Goal: Transaction & Acquisition: Purchase product/service

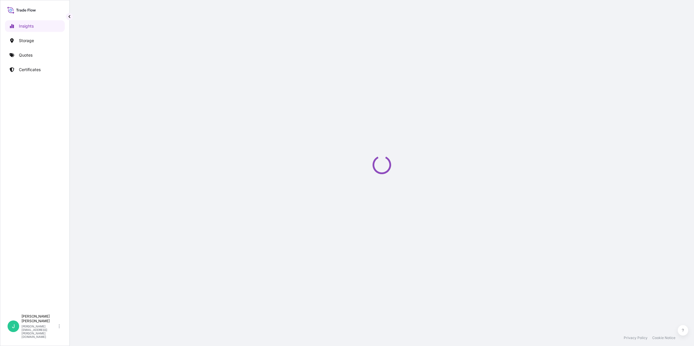
select select "2025"
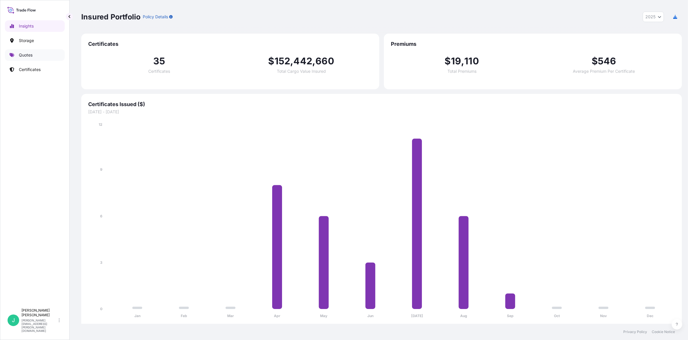
click at [35, 57] on link "Quotes" at bounding box center [35, 55] width 60 height 12
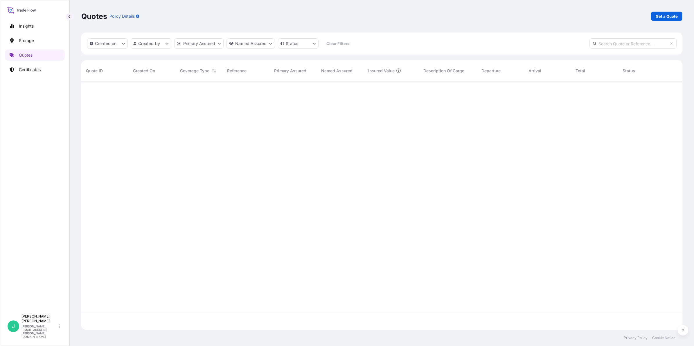
scroll to position [264, 595]
click at [657, 14] on p "Get a Quote" at bounding box center [666, 16] width 22 height 6
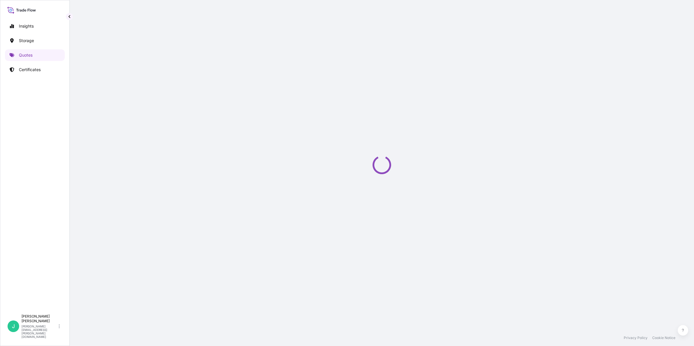
select select "Sea"
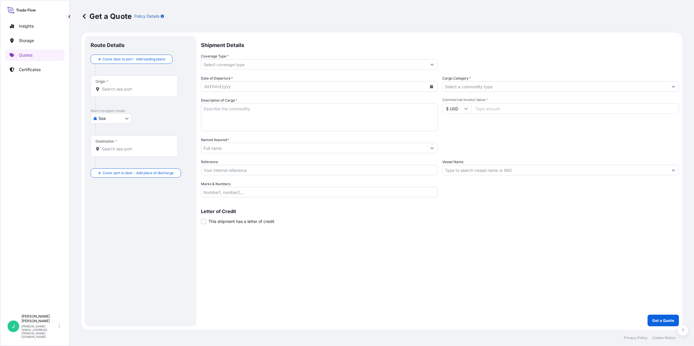
click at [132, 92] on div "Origin *" at bounding box center [134, 85] width 87 height 21
click at [132, 92] on input "Origin *" at bounding box center [136, 89] width 69 height 6
click at [432, 64] on icon "Show suggestions" at bounding box center [431, 64] width 3 height 3
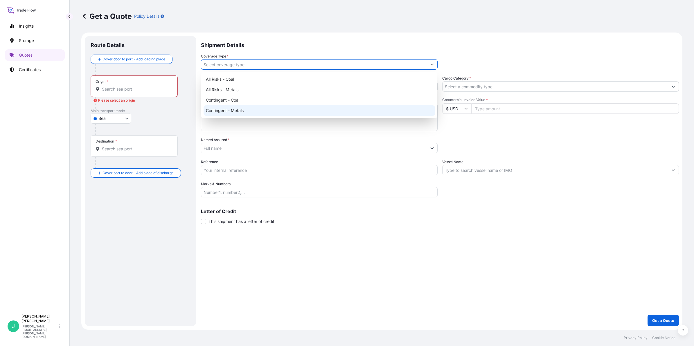
click at [131, 92] on input "Origin * Please select an origin" at bounding box center [136, 89] width 69 height 6
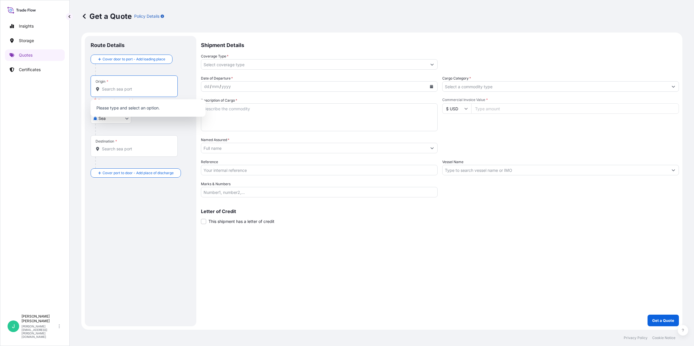
click at [131, 92] on input "Origin * Please select an origin" at bounding box center [136, 89] width 69 height 6
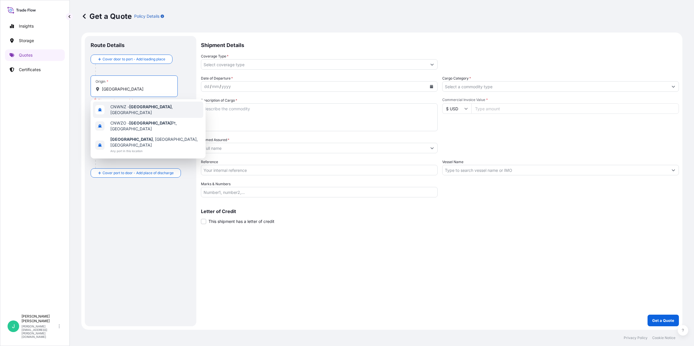
click at [157, 108] on span "CNWNZ - [GEOGRAPHIC_DATA] , [GEOGRAPHIC_DATA]" at bounding box center [155, 110] width 91 height 12
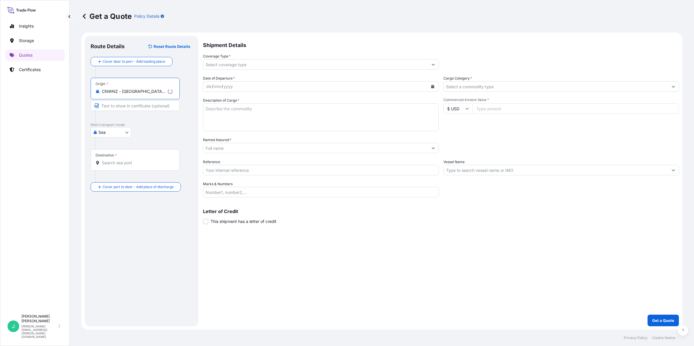
type input "CNWNZ - [GEOGRAPHIC_DATA], [GEOGRAPHIC_DATA]"
click at [157, 108] on input "Text to appear on certificate" at bounding box center [135, 105] width 89 height 10
type input "[GEOGRAPHIC_DATA], [GEOGRAPHIC_DATA]"
click at [126, 163] on input "Destination *" at bounding box center [136, 163] width 69 height 6
click at [131, 164] on input "Destination * Please select a destination" at bounding box center [136, 163] width 69 height 6
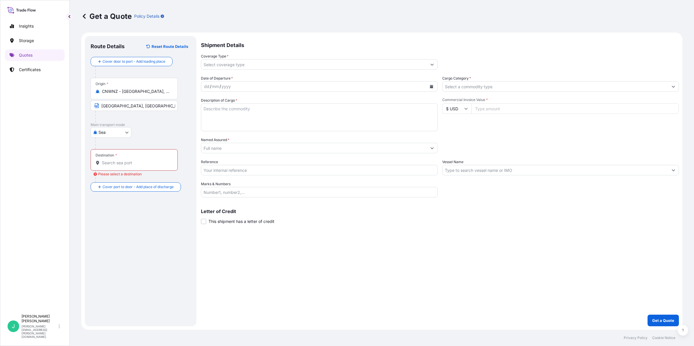
click at [126, 162] on input "Destination * Please select a destination" at bounding box center [136, 163] width 69 height 6
paste input "NHAVE SHEVA"
drag, startPoint x: 143, startPoint y: 163, endPoint x: 100, endPoint y: 162, distance: 42.4
click at [100, 162] on div "NHAVE SHEVA" at bounding box center [133, 163] width 77 height 6
click at [115, 163] on input "NHAVE SHEVA" at bounding box center [136, 163] width 69 height 6
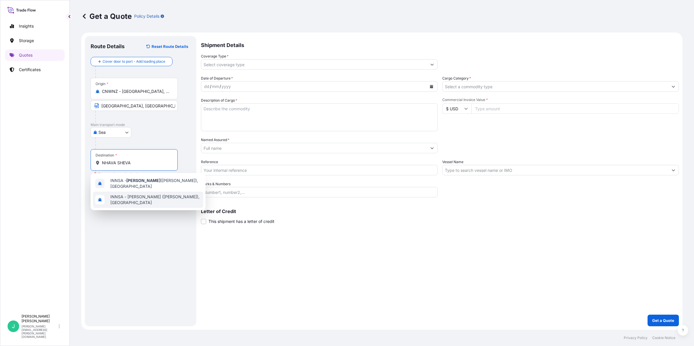
click at [149, 200] on span "INNSA - [PERSON_NAME] ([PERSON_NAME]), [GEOGRAPHIC_DATA]" at bounding box center [155, 200] width 91 height 12
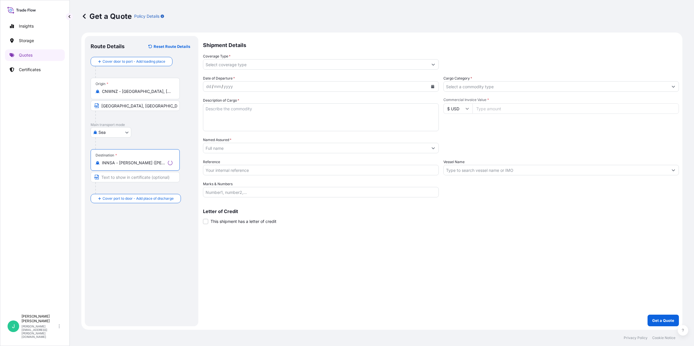
type input "INNSA - [PERSON_NAME] ([PERSON_NAME]), [GEOGRAPHIC_DATA]"
click at [139, 178] on input "Text to appear on certificate" at bounding box center [135, 177] width 89 height 10
drag, startPoint x: 146, startPoint y: 176, endPoint x: 149, endPoint y: 176, distance: 3.5
click at [146, 176] on input "Text to appear on certificate" at bounding box center [134, 177] width 87 height 10
paste input "NHAVA SHEVA, [GEOGRAPHIC_DATA]"
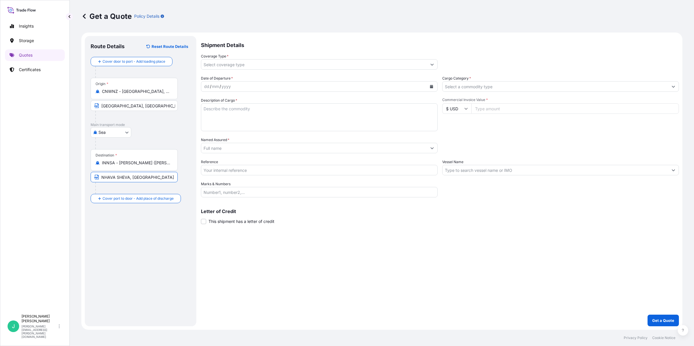
type input "NHAVA SHEVA, [GEOGRAPHIC_DATA]"
click at [261, 63] on input "Coverage Type *" at bounding box center [314, 64] width 226 height 10
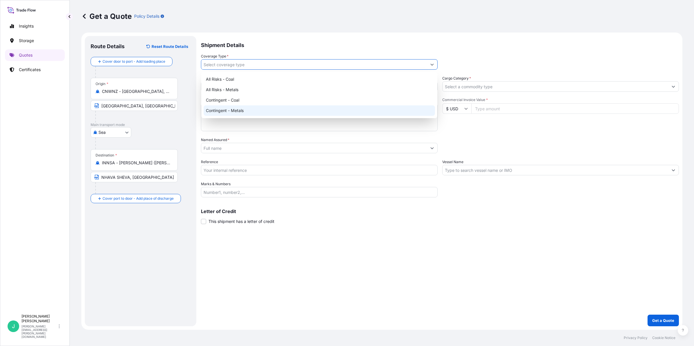
click at [279, 109] on div "Contingent - Metals" at bounding box center [318, 110] width 231 height 10
type input "Contingent - Metals"
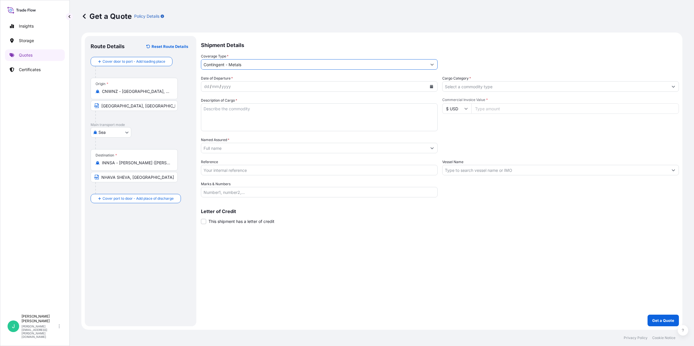
click at [206, 85] on div "dd" at bounding box center [206, 86] width 6 height 7
click at [215, 86] on div "mm" at bounding box center [214, 86] width 8 height 7
click at [235, 119] on textarea "Description of Cargo *" at bounding box center [319, 117] width 237 height 28
click at [237, 112] on textarea "Description of Cargo *" at bounding box center [319, 117] width 237 height 28
drag, startPoint x: 221, startPoint y: 111, endPoint x: 263, endPoint y: 111, distance: 42.4
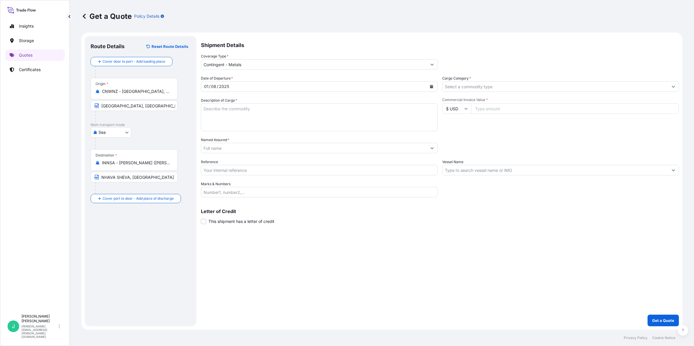
click at [221, 111] on textarea "Description of Cargo *" at bounding box center [319, 117] width 237 height 28
paste textarea "NICKEL CATHODES"
click at [205, 109] on textarea "NICKEL CATHODES" at bounding box center [319, 117] width 237 height 28
click at [243, 108] on textarea "NICKEL CATHODES" at bounding box center [319, 117] width 237 height 28
click at [203, 107] on textarea "NICKEL CATHODES GROSS WEIGHT: NEW WEIGHT:" at bounding box center [319, 117] width 237 height 28
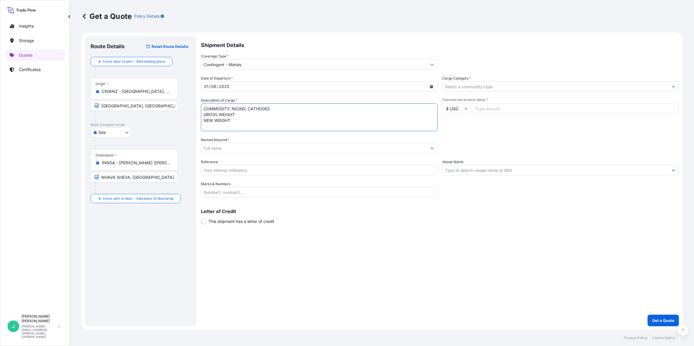
click at [246, 116] on textarea "COMMODITY: NICKEL CATHODES GROSS WEIGHT: NEW WEIGHT:" at bounding box center [319, 117] width 237 height 28
drag, startPoint x: 243, startPoint y: 116, endPoint x: 323, endPoint y: 110, distance: 80.1
click at [243, 116] on textarea "COMMODITY: NICKEL CATHODES GROSS WEIGHT: NEW WEIGHT:" at bounding box center [319, 117] width 237 height 28
click at [249, 108] on textarea "NICKEL CATHODES GROSS WEIGHT: NEW WEIGHT:" at bounding box center [319, 117] width 237 height 28
click at [204, 108] on textarea "NICKEL CATHODES GROSS WEIGHT: NEW WEIGHT:" at bounding box center [319, 117] width 237 height 28
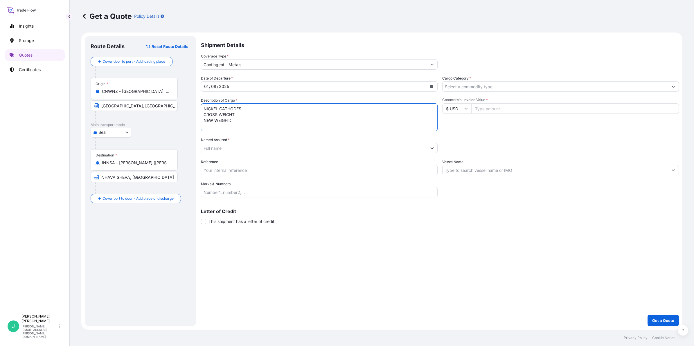
paste textarea "NICKEL CATHODES"
click at [204, 107] on textarea "NICKEL CATHODES GROSS WEIGHT: NEW WEIGHT:" at bounding box center [319, 117] width 237 height 28
click at [250, 115] on textarea "COMMODITY: NICKEL CATHODES GROSS WEIGHT: NEW WEIGHT:" at bounding box center [319, 117] width 237 height 28
click at [252, 121] on textarea "COMMODITY: NICKEL CATHODES GROSS WEIGHT: 51.4784MT NEW WEIGHT:" at bounding box center [319, 117] width 237 height 28
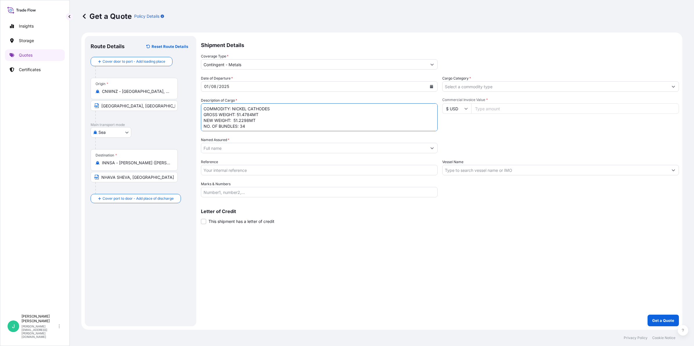
type textarea "COMMODITY: NICKEL CATHODES GROSS WEIGHT: 51.4784MT NEW WEIGHT: 51.2298MT NO. OF…"
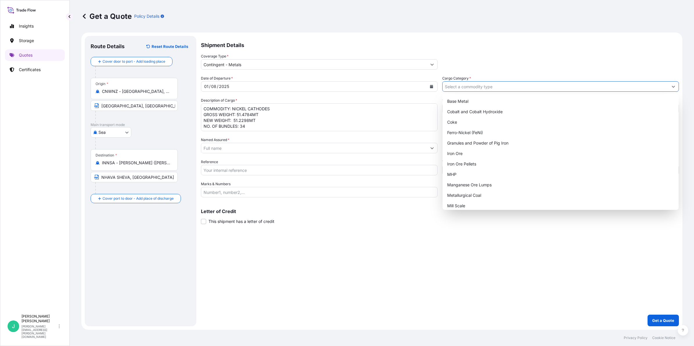
click at [456, 88] on input "Cargo Category *" at bounding box center [555, 86] width 226 height 10
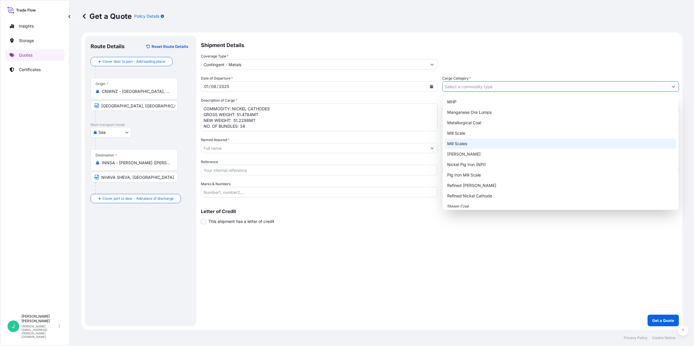
scroll to position [76, 0]
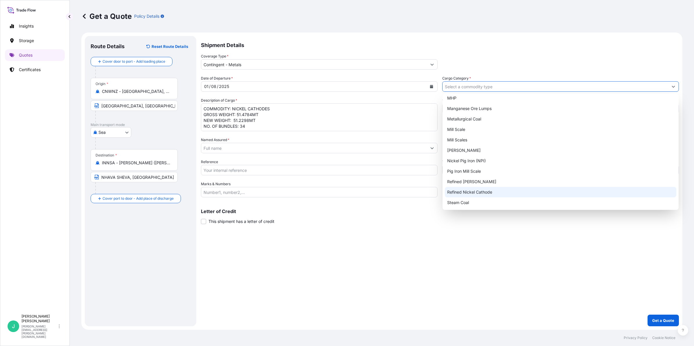
click at [510, 192] on div "Refined Nickel Cathode" at bounding box center [560, 192] width 231 height 10
type input "Refined Nickel Cathode"
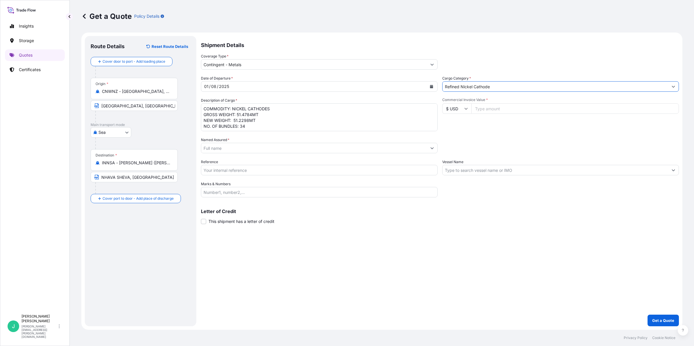
click at [208, 150] on input "Named Assured *" at bounding box center [314, 148] width 226 height 10
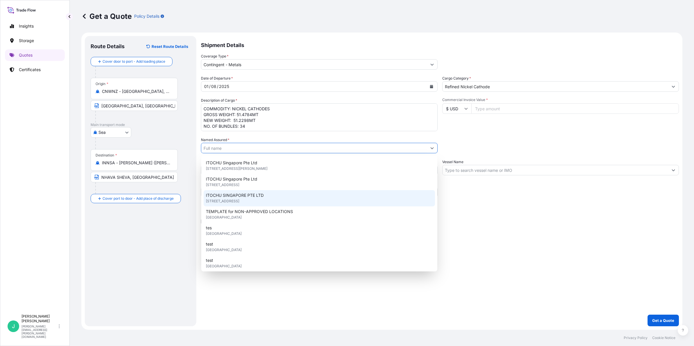
click at [278, 194] on div "ITOCHU SINGAPORE PTE LTD [STREET_ADDRESS]" at bounding box center [318, 198] width 231 height 16
type input "ITOCHU SINGAPORE PTE LTD"
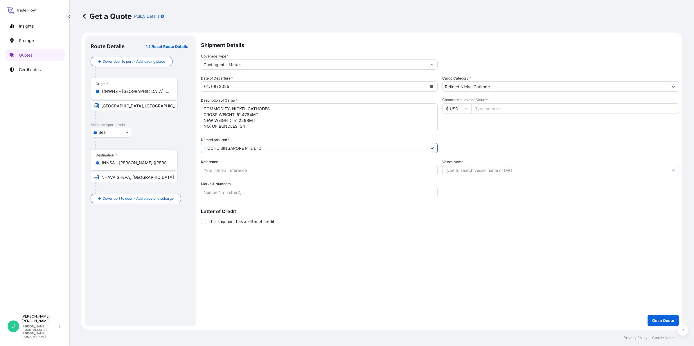
click at [243, 168] on input "Reference" at bounding box center [319, 170] width 237 height 10
click at [218, 169] on input "Reference" at bounding box center [319, 170] width 237 height 10
paste input "EJDW0101"
type input "EJDW0101"
click at [528, 112] on input "Commercial Invoice Value *" at bounding box center [575, 108] width 208 height 10
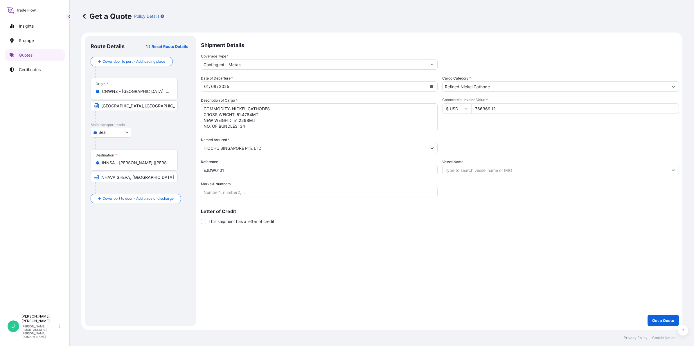
type input "766369.12"
click at [647, 315] on button "Get a Quote" at bounding box center [662, 321] width 31 height 12
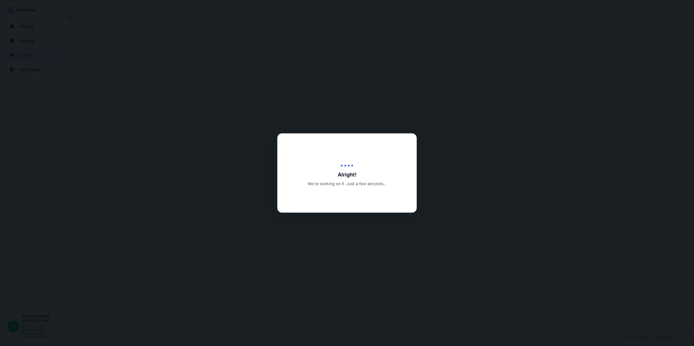
select select "Sea"
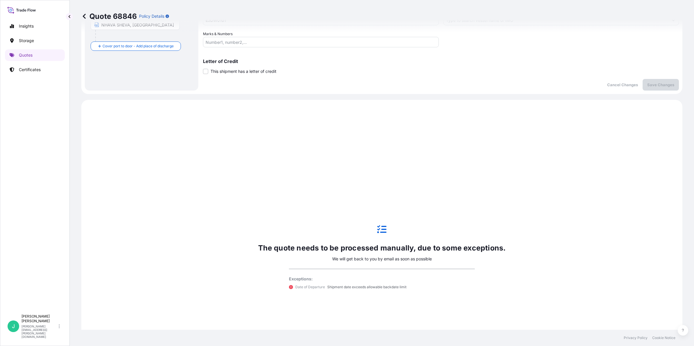
scroll to position [221, 0]
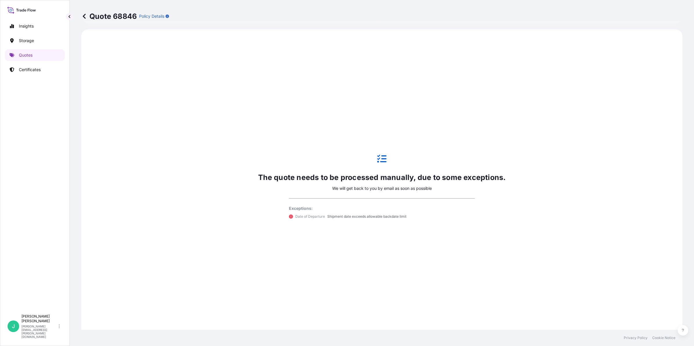
click at [489, 228] on div "The quote needs to be processed manually, due to some exceptions. We will get b…" at bounding box center [382, 186] width 248 height 87
click at [392, 214] on p "Shipment date exceeds allowable backdate limit" at bounding box center [366, 217] width 79 height 6
click at [83, 14] on icon at bounding box center [84, 16] width 6 height 6
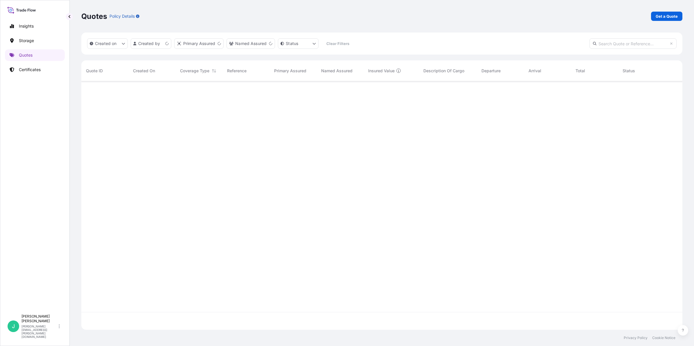
scroll to position [246, 595]
click at [636, 89] on p "In Review" at bounding box center [638, 91] width 16 height 5
select select "Sea"
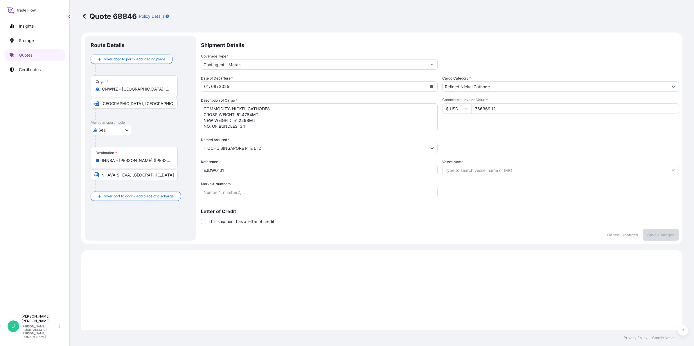
click at [207, 86] on div "01" at bounding box center [206, 86] width 6 height 7
click at [206, 84] on div "dd / 09 / 2025" at bounding box center [314, 86] width 226 height 10
click at [218, 84] on div "/" at bounding box center [218, 86] width 1 height 7
click at [205, 84] on div "dd / 09 / 31" at bounding box center [314, 86] width 226 height 10
click at [206, 84] on div "dd" at bounding box center [206, 86] width 6 height 7
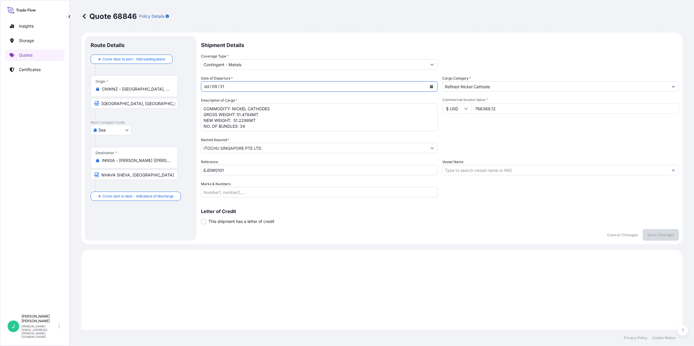
click at [427, 86] on button "Calendar" at bounding box center [431, 86] width 9 height 9
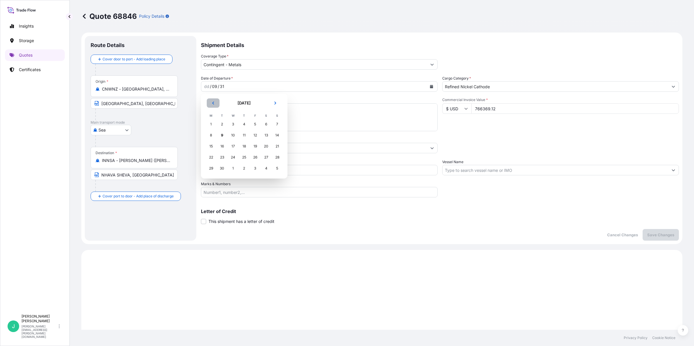
click at [214, 102] on icon "Previous" at bounding box center [212, 102] width 3 height 3
click at [276, 167] on div "31" at bounding box center [277, 168] width 10 height 10
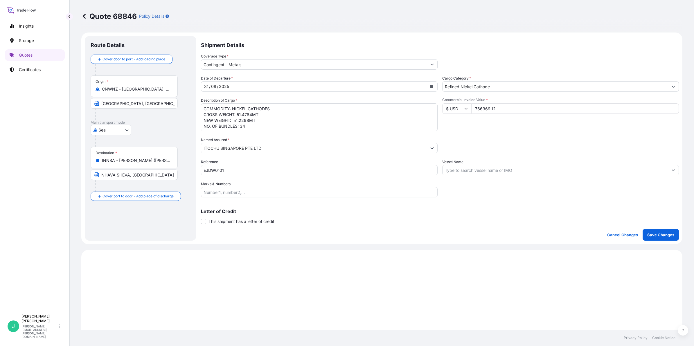
drag, startPoint x: 492, startPoint y: 167, endPoint x: 592, endPoint y: 159, distance: 99.6
click at [492, 167] on input "Vessel Name" at bounding box center [555, 170] width 226 height 10
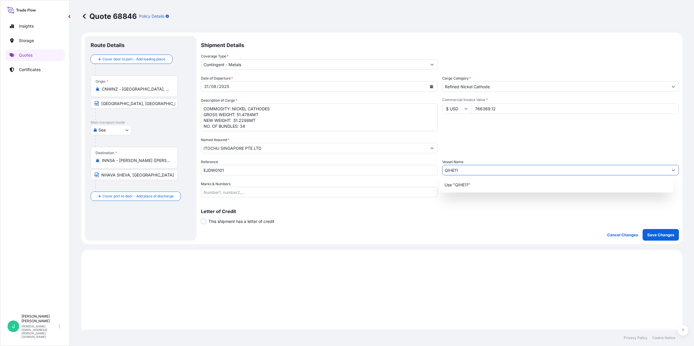
type input "QIHE11"
drag, startPoint x: 256, startPoint y: 114, endPoint x: 253, endPoint y: 114, distance: 3.2
click at [255, 114] on textarea "COMMODITY: NICKEL CATHODES GROSS WEIGHT: 51.4784MT NEW WEIGHT: 51.2298MT NO. OF…" at bounding box center [319, 117] width 237 height 28
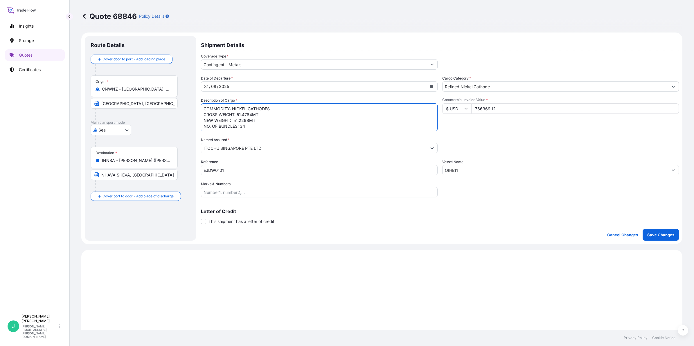
scroll to position [1, 0]
drag, startPoint x: 205, startPoint y: 109, endPoint x: 252, endPoint y: 124, distance: 49.4
click at [252, 124] on textarea "COMMODITY: NICKEL CATHODES GROSS WEIGHT: 51.4784MT NEW WEIGHT: 51.2298MT NO. OF…" at bounding box center [319, 117] width 237 height 28
click at [649, 237] on p "Save Changes" at bounding box center [660, 235] width 27 height 6
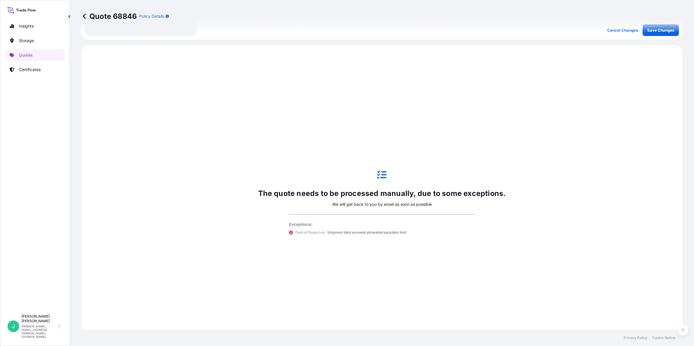
scroll to position [221, 0]
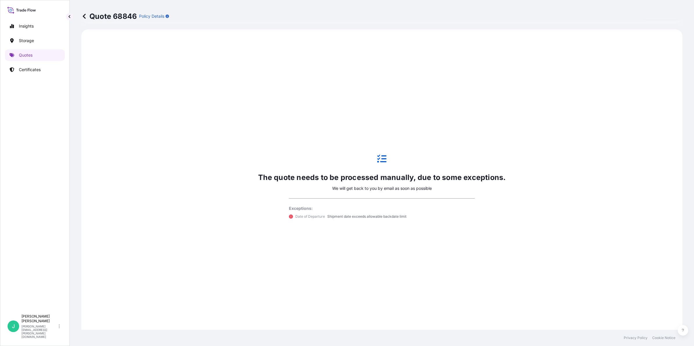
select select "Sea"
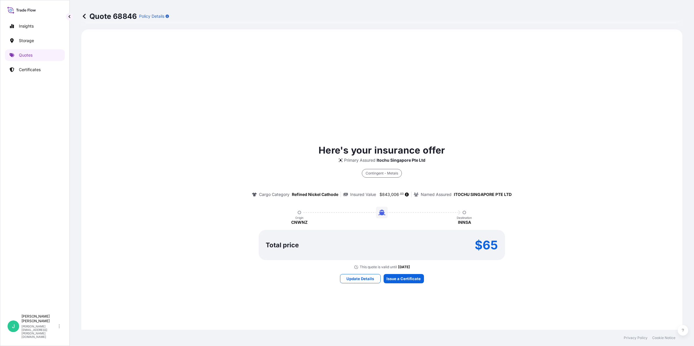
type input "Contingent - Metals"
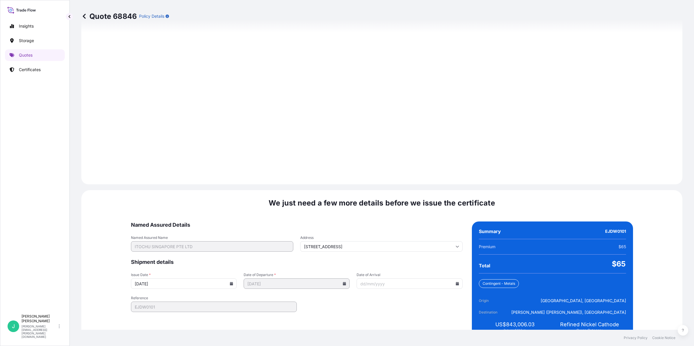
scroll to position [615, 0]
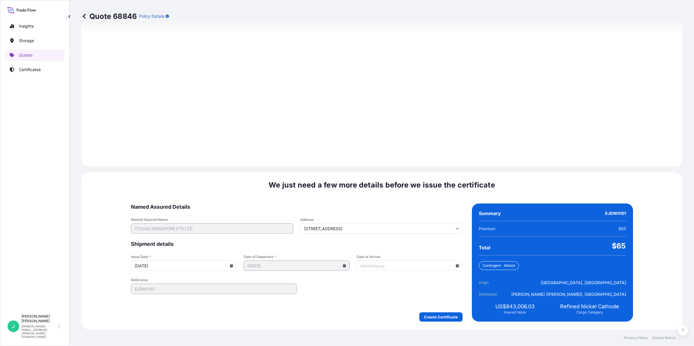
click at [384, 266] on input "Date of Arrival" at bounding box center [409, 265] width 106 height 10
type input "[DATE]"
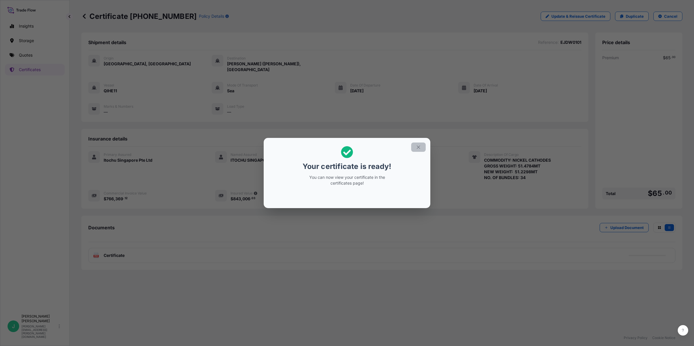
click at [424, 146] on button "button" at bounding box center [418, 147] width 15 height 9
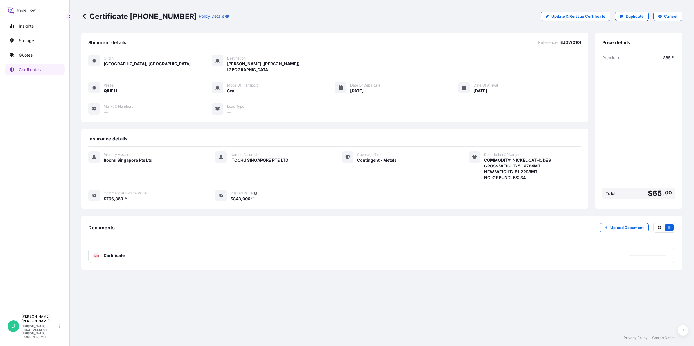
click at [121, 253] on span "Certificate" at bounding box center [114, 256] width 21 height 6
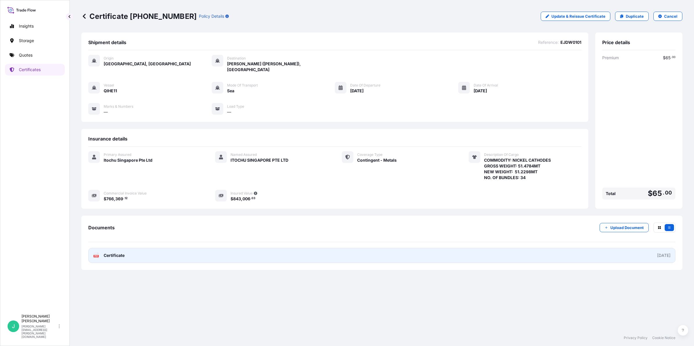
click at [114, 253] on span "Certificate" at bounding box center [114, 256] width 21 height 6
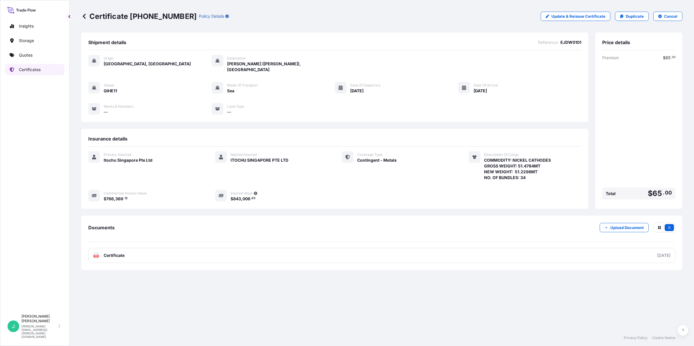
click at [31, 67] on p "Certificates" at bounding box center [30, 70] width 22 height 6
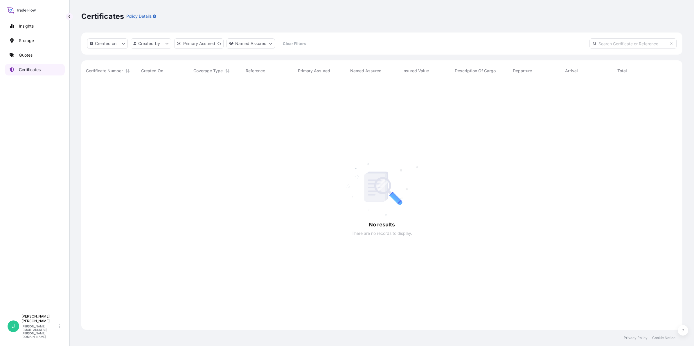
scroll to position [246, 595]
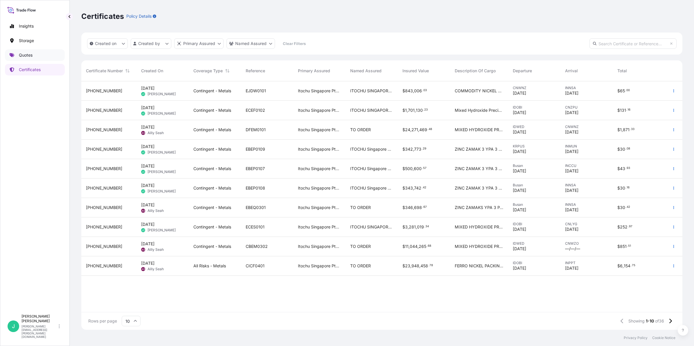
click at [33, 55] on p "Quotes" at bounding box center [26, 55] width 14 height 6
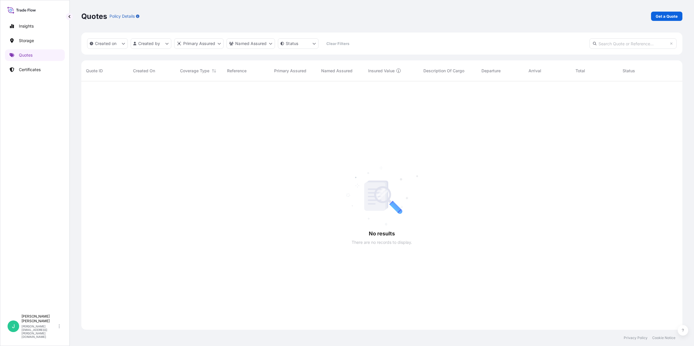
scroll to position [264, 595]
click at [664, 17] on p "Get a Quote" at bounding box center [666, 16] width 22 height 6
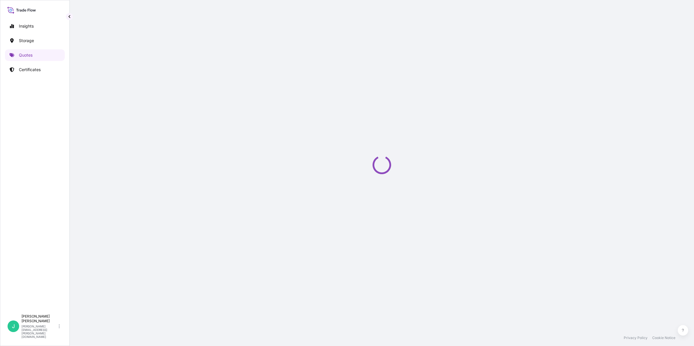
select select "Sea"
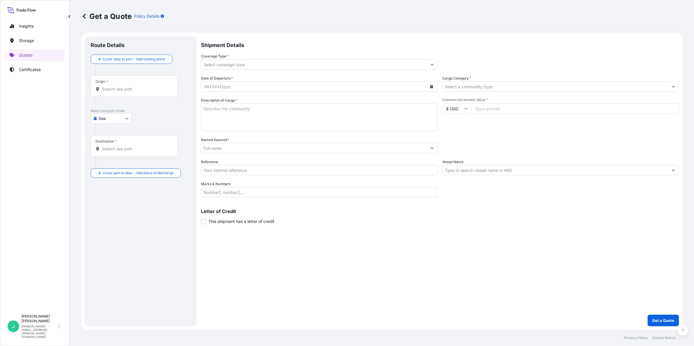
click at [113, 92] on div "Origin *" at bounding box center [134, 85] width 87 height 21
click at [113, 92] on input "Origin *" at bounding box center [136, 89] width 69 height 6
click at [141, 87] on input "Origin *" at bounding box center [136, 89] width 69 height 6
click at [141, 87] on input "Origin *" at bounding box center [134, 89] width 64 height 6
click at [99, 91] on icon at bounding box center [97, 89] width 4 height 4
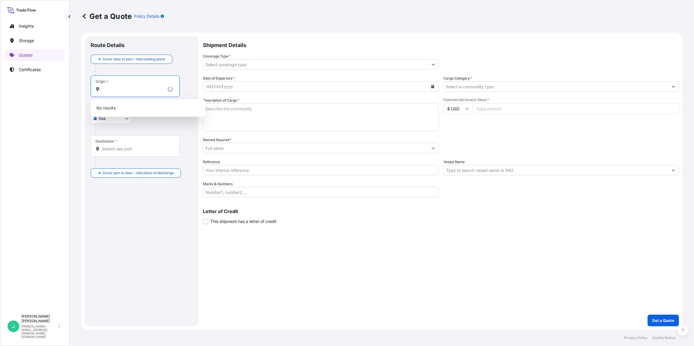
click at [102, 91] on input "Origin *" at bounding box center [134, 89] width 64 height 6
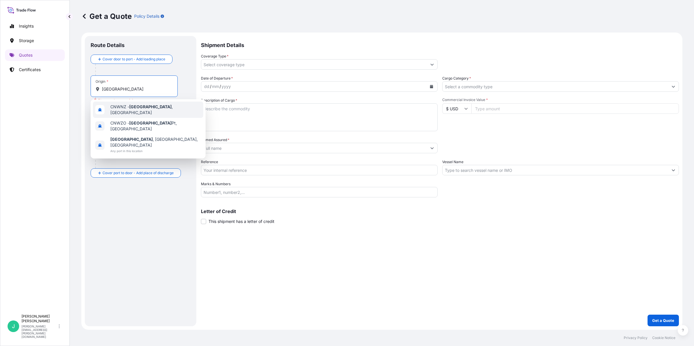
click at [158, 104] on div "CNWNZ - [GEOGRAPHIC_DATA] , [GEOGRAPHIC_DATA]" at bounding box center [148, 110] width 110 height 16
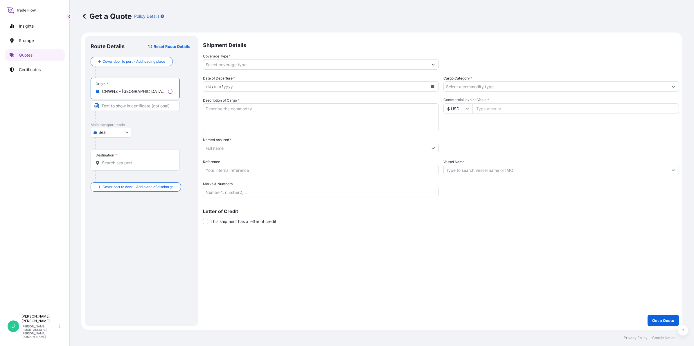
type input "CNWNZ - [GEOGRAPHIC_DATA], [GEOGRAPHIC_DATA]"
click at [158, 104] on input "Text to appear on certificate" at bounding box center [135, 105] width 89 height 10
type input "[GEOGRAPHIC_DATA], [GEOGRAPHIC_DATA]"
click at [123, 164] on input "Destination *" at bounding box center [136, 163] width 69 height 6
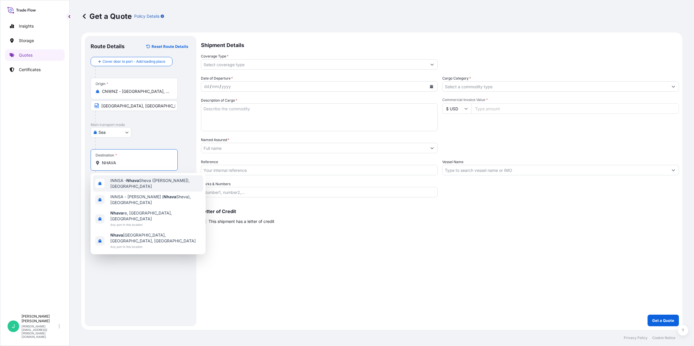
click at [144, 179] on span "INNSA - [GEOGRAPHIC_DATA] ([PERSON_NAME]), [GEOGRAPHIC_DATA]" at bounding box center [155, 184] width 91 height 12
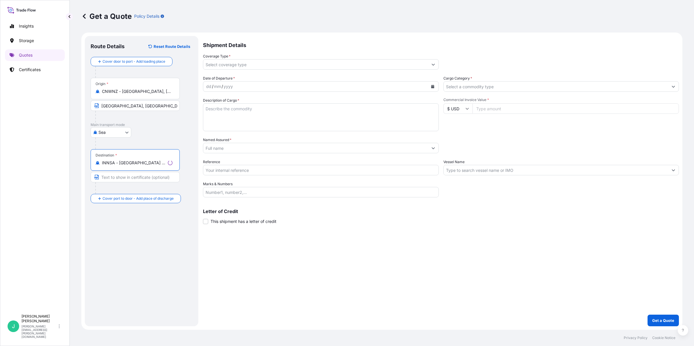
type input "INNSA - [GEOGRAPHIC_DATA] ([PERSON_NAME]), [GEOGRAPHIC_DATA]"
click at [144, 179] on input "Text to appear on certificate" at bounding box center [135, 177] width 89 height 10
type input "NHAVA SHEVA, [GEOGRAPHIC_DATA]"
click at [231, 63] on input "Coverage Type *" at bounding box center [314, 64] width 226 height 10
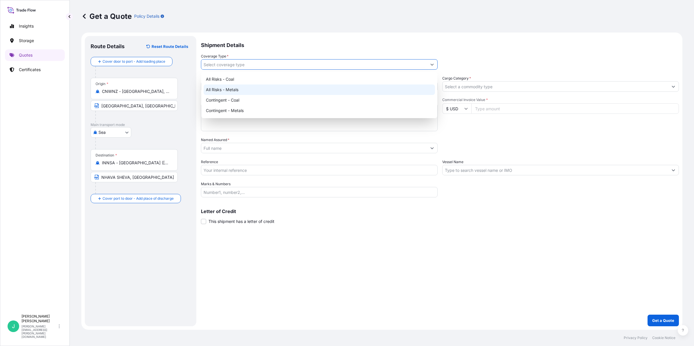
click at [250, 90] on div "All Risks - Metals" at bounding box center [318, 89] width 231 height 10
type input "All Risks - Metals"
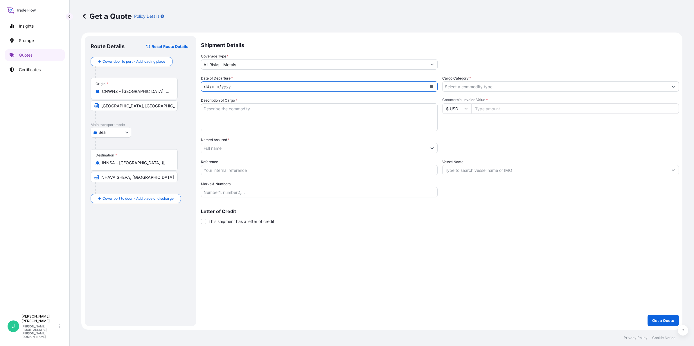
click at [249, 84] on div "dd / mm / yyyy" at bounding box center [314, 86] width 226 height 10
click at [345, 89] on div "dd / mm / yyyy" at bounding box center [314, 86] width 226 height 10
click at [431, 89] on button "Calendar" at bounding box center [431, 86] width 9 height 9
click at [212, 102] on icon "Previous" at bounding box center [212, 102] width 3 height 3
click at [279, 168] on div "31" at bounding box center [277, 168] width 10 height 10
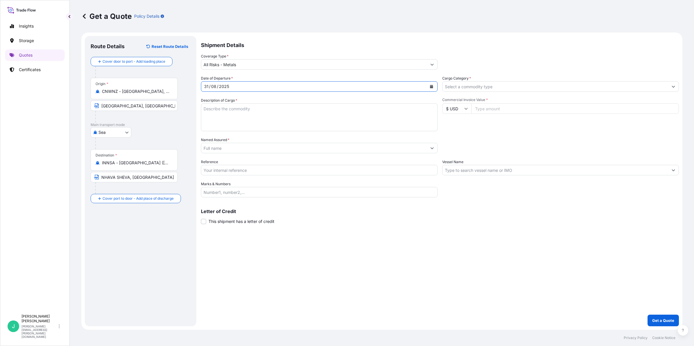
click at [243, 109] on textarea "Description of Cargo *" at bounding box center [319, 117] width 237 height 28
drag, startPoint x: 213, startPoint y: 116, endPoint x: 329, endPoint y: 109, distance: 116.9
click at [213, 116] on textarea "Description of Cargo *" at bounding box center [319, 117] width 237 height 28
paste textarea "COMMODITY: NICKEL CATHODES GROSS WEIGHT: 51.4784MT NEW WEIGHT: 51.2298MT NO. OF…"
drag, startPoint x: 270, startPoint y: 118, endPoint x: 245, endPoint y: 111, distance: 26.0
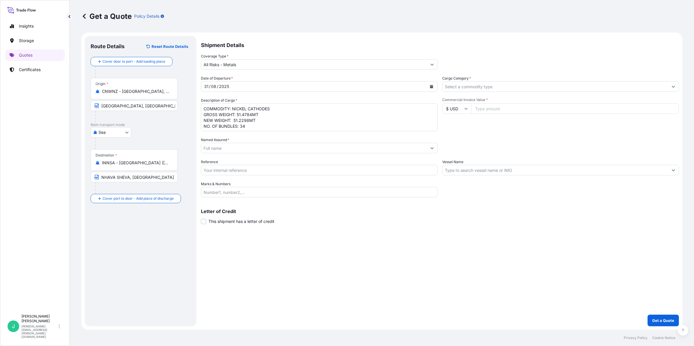
click at [270, 118] on textarea "COMMODITY: NICKEL CATHODES GROSS WEIGHT: 51.4784MT NEW WEIGHT: 51.2298MT NO. OF…" at bounding box center [319, 117] width 237 height 28
click at [240, 113] on textarea "COMMODITY: NICKEL CATHODES GROSS WEIGHT: 51.4784MT NEW WEIGHT: 51.2298MT NO. OF…" at bounding box center [319, 117] width 237 height 28
click at [241, 114] on textarea "COMMODITY: NICKEL CATHODES GROSS WEIGHT: 51.4784MT NEW WEIGHT: 51.2298MT NO. OF…" at bounding box center [319, 117] width 237 height 28
click at [253, 115] on textarea "COMMODITY: NICKEL CATHODES GROSS WEIGHT: 25.4784MT NEW WEIGHT: 51.2298MT NO. OF…" at bounding box center [319, 117] width 237 height 28
click at [238, 121] on textarea "COMMODITY: NICKEL CATHODES GROSS WEIGHT: 25.6240MT NEW WEIGHT: 51.2298MT NO. OF…" at bounding box center [319, 117] width 237 height 28
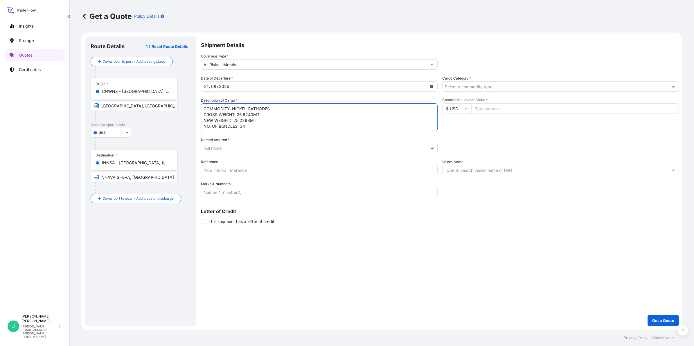
click at [248, 119] on textarea "COMMODITY: NICKEL CATHODES GROSS WEIGHT: 25.6240MT NEW WEIGHT: 25.2298MT NO. OF…" at bounding box center [319, 117] width 237 height 28
drag, startPoint x: 245, startPoint y: 124, endPoint x: 265, endPoint y: 127, distance: 20.2
click at [245, 124] on textarea "COMMODITY: NICKEL CATHODES GROSS WEIGHT: 25.6240MT NEW WEIGHT: 25.5002MT NO. OF…" at bounding box center [319, 117] width 237 height 28
type textarea "COMMODITY: NICKEL CATHODES GROSS WEIGHT: 25.6240MT NEW WEIGHT: 25.5002MT NO. OF…"
click at [219, 146] on input "Named Assured *" at bounding box center [314, 148] width 226 height 10
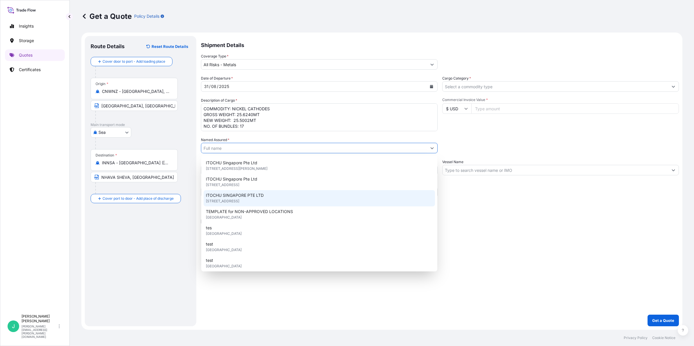
click at [239, 199] on span "[STREET_ADDRESS]" at bounding box center [222, 201] width 33 height 6
type input "ITOCHU SINGAPORE PTE LTD"
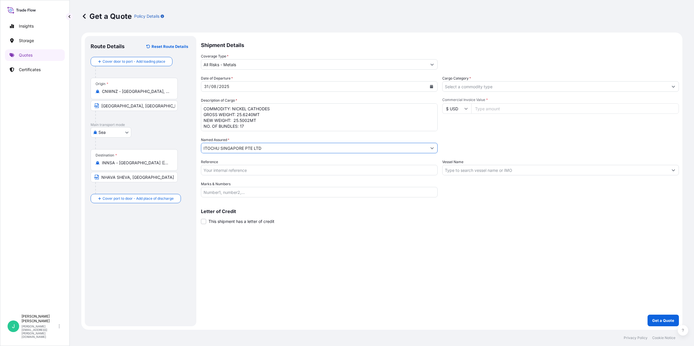
click at [244, 167] on input "Reference" at bounding box center [319, 170] width 237 height 10
click at [223, 170] on input "Reference" at bounding box center [319, 170] width 237 height 10
paste input "EJEW0101"
type input "EJEW0101"
click at [469, 85] on input "Cargo Category *" at bounding box center [555, 86] width 226 height 10
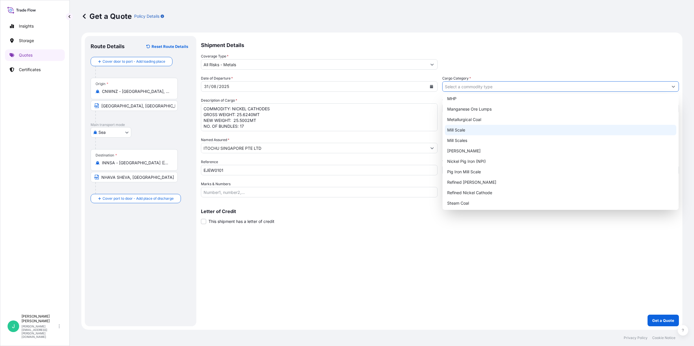
scroll to position [76, 0]
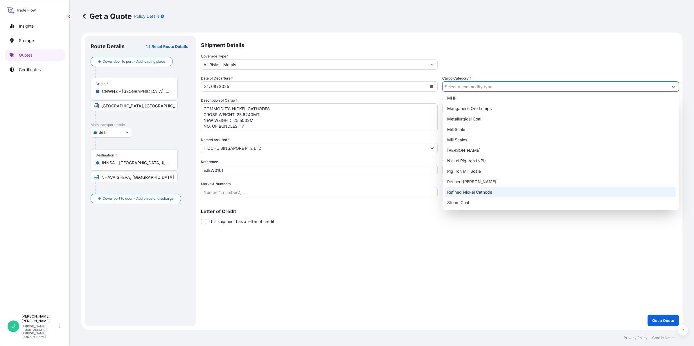
click at [497, 191] on div "Refined Nickel Cathode" at bounding box center [560, 192] width 231 height 10
type input "Refined Nickel Cathode"
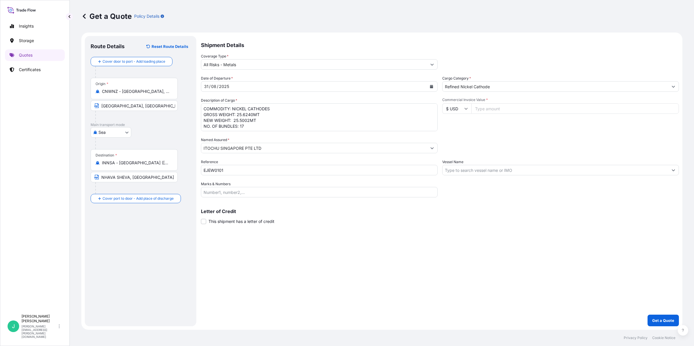
click at [493, 110] on input "Commercial Invoice Value *" at bounding box center [575, 108] width 208 height 10
drag, startPoint x: 499, startPoint y: 170, endPoint x: 584, endPoint y: 170, distance: 84.5
click at [499, 170] on input "Vessel Name" at bounding box center [555, 170] width 226 height 10
click at [497, 110] on input "Commercial Invoice Value *" at bounding box center [575, 108] width 208 height 10
type input "380958.71"
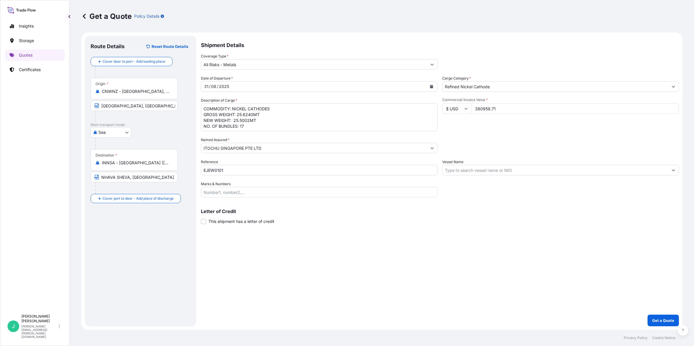
click at [520, 167] on input "Vessel Name" at bounding box center [555, 170] width 226 height 10
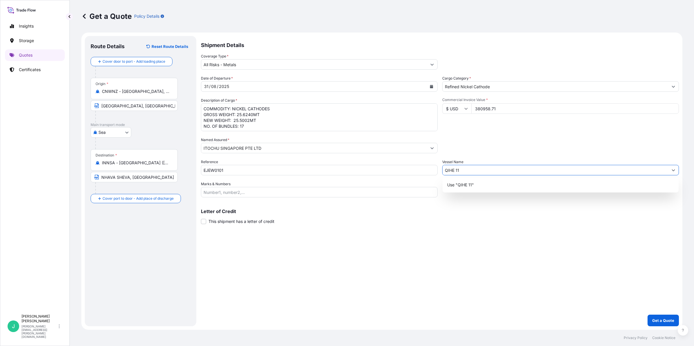
click at [457, 170] on input "QIHE 11" at bounding box center [555, 170] width 226 height 10
click at [455, 168] on input "QIHE 11" at bounding box center [555, 170] width 226 height 10
click at [471, 186] on p "Use "QIHE11"" at bounding box center [460, 185] width 26 height 6
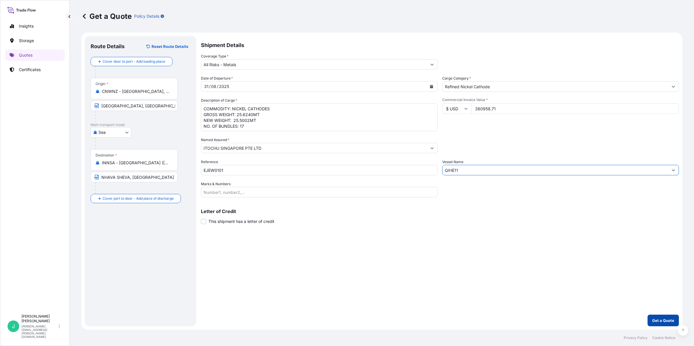
type input "QIHE11"
click at [666, 318] on p "Get a Quote" at bounding box center [663, 321] width 22 height 6
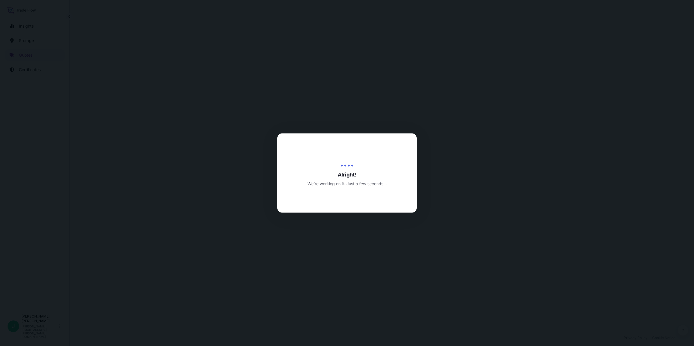
select select "Sea"
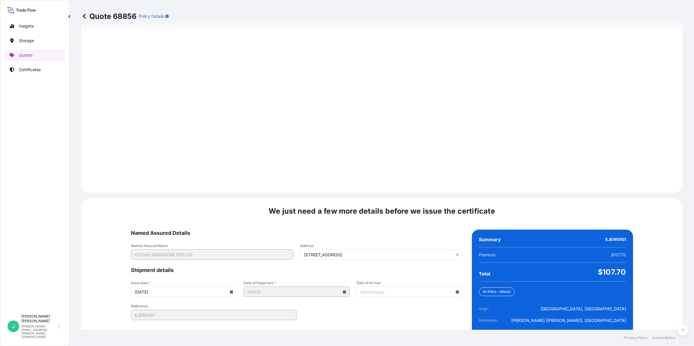
scroll to position [615, 0]
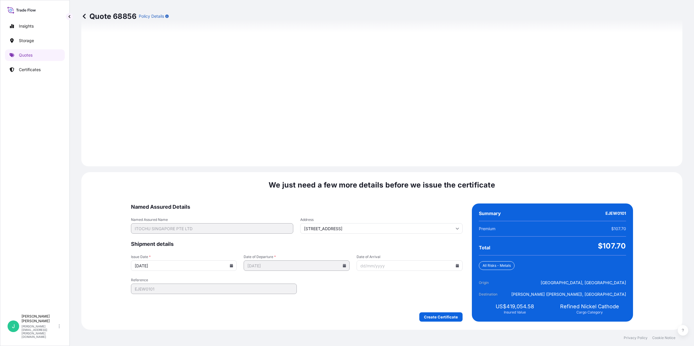
click at [405, 266] on input "Date of Arrival" at bounding box center [409, 265] width 106 height 10
click at [455, 264] on icon at bounding box center [456, 265] width 3 height 3
click at [378, 211] on button "16" at bounding box center [372, 211] width 9 height 9
type input "[DATE]"
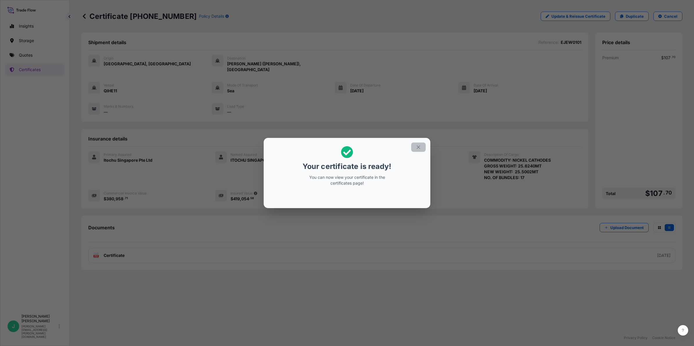
click at [414, 147] on button "button" at bounding box center [418, 147] width 15 height 9
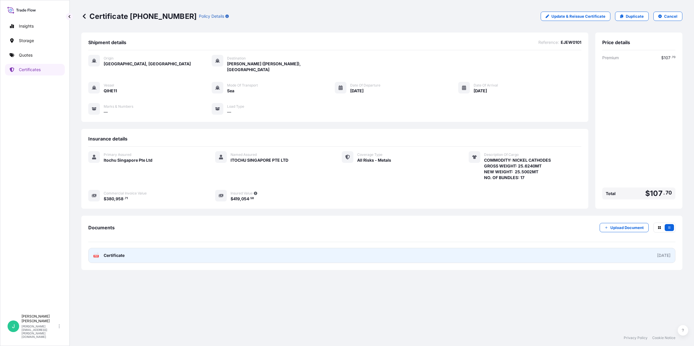
click at [180, 248] on link "PDF Certificate [DATE]" at bounding box center [381, 255] width 587 height 15
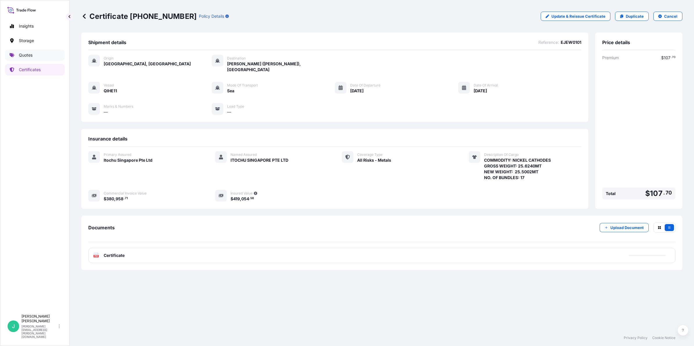
click at [28, 54] on p "Quotes" at bounding box center [26, 55] width 14 height 6
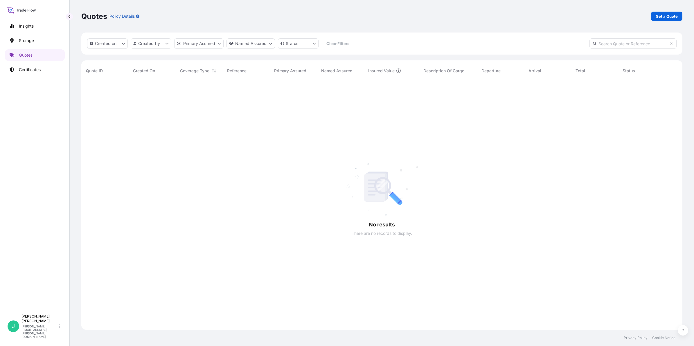
scroll to position [264, 595]
click at [668, 15] on p "Get a Quote" at bounding box center [666, 16] width 22 height 6
select select "Sea"
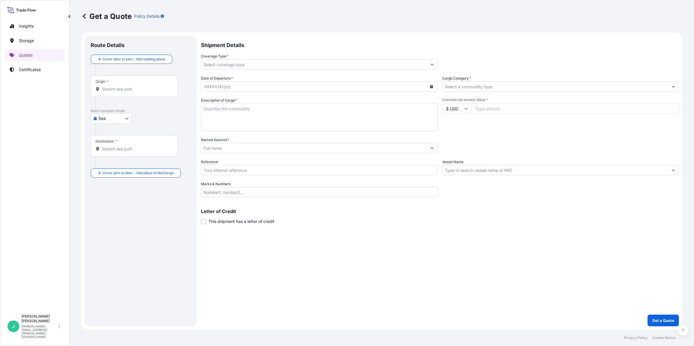
click at [148, 89] on input "Origin *" at bounding box center [136, 89] width 69 height 6
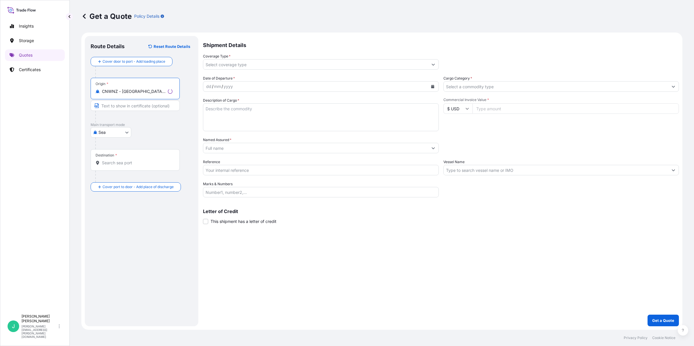
type input "CNWNZ - [GEOGRAPHIC_DATA], [GEOGRAPHIC_DATA]"
click at [143, 106] on input "Text to appear on certificate" at bounding box center [135, 105] width 89 height 10
type input "[GEOGRAPHIC_DATA], [GEOGRAPHIC_DATA]"
click at [118, 167] on div "Destination *" at bounding box center [134, 159] width 87 height 21
click at [118, 166] on input "Destination *" at bounding box center [136, 163] width 69 height 6
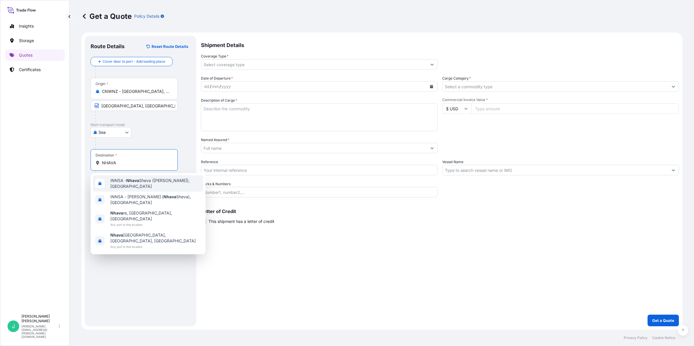
click at [152, 184] on span "INNSA - [GEOGRAPHIC_DATA] ([PERSON_NAME]), [GEOGRAPHIC_DATA]" at bounding box center [155, 184] width 91 height 12
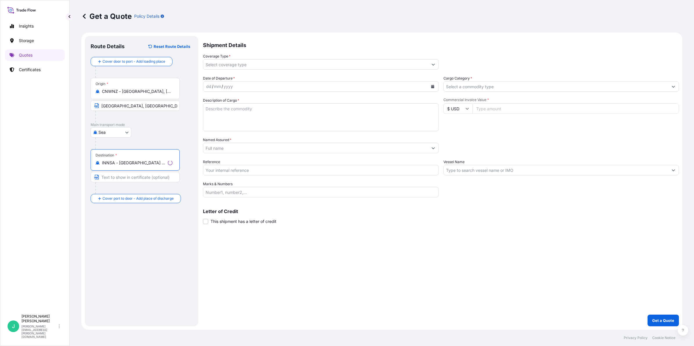
type input "INNSA - [GEOGRAPHIC_DATA] ([PERSON_NAME]), [GEOGRAPHIC_DATA]"
click at [142, 177] on input "Text to appear on certificate" at bounding box center [135, 177] width 89 height 10
type input "NHAVA SHEVA, [GEOGRAPHIC_DATA]"
click at [262, 63] on input "Coverage Type *" at bounding box center [314, 64] width 226 height 10
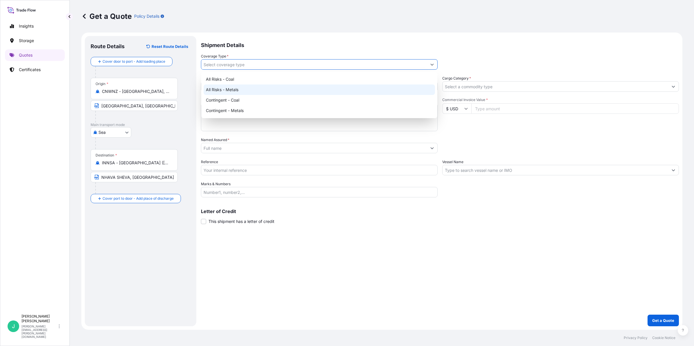
click at [252, 85] on div "All Risks - Metals" at bounding box center [318, 89] width 231 height 10
type input "All Risks - Metals"
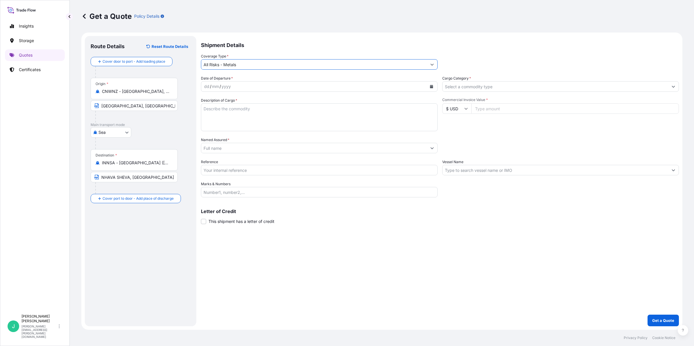
click at [250, 84] on div "dd / mm / yyyy" at bounding box center [314, 86] width 226 height 10
click at [435, 86] on button "Calendar" at bounding box center [431, 86] width 9 height 9
click at [211, 104] on icon "Previous" at bounding box center [212, 102] width 3 height 3
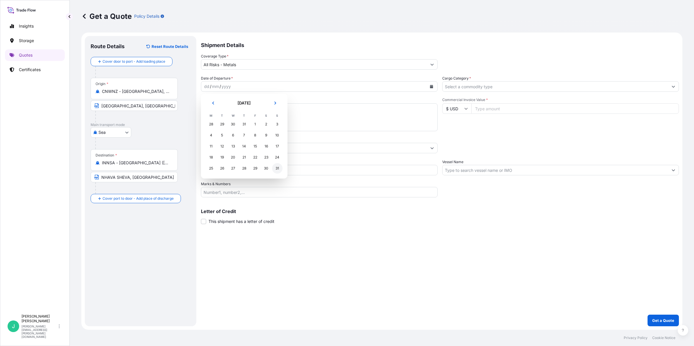
click at [276, 170] on div "31" at bounding box center [277, 168] width 10 height 10
click at [258, 118] on textarea "Description of Cargo *" at bounding box center [319, 117] width 237 height 28
drag, startPoint x: 233, startPoint y: 106, endPoint x: 326, endPoint y: 117, distance: 93.8
click at [241, 106] on textarea "Description of Cargo *" at bounding box center [319, 117] width 237 height 28
paste textarea "COMMODITY: NICKEL CATHODES GROSS WEIGHT: 51.4784MT NEW WEIGHT: 51.2298MT NO. OF…"
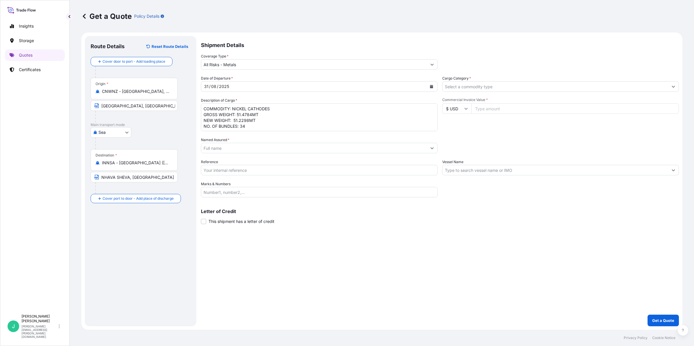
click at [259, 124] on textarea "COMMODITY: NICKEL CATHODES GROSS WEIGHT: 51.4784MT NEW WEIGHT: 51.2298MT NO. OF…" at bounding box center [319, 117] width 237 height 28
click at [253, 116] on textarea "COMMODITY: NICKEL CATHODES GROSS WEIGHT: 51.4784MT NEW WEIGHT: 51.2298MT NO. OF…" at bounding box center [319, 117] width 237 height 28
click at [249, 119] on textarea "COMMODITY: NICKEL CATHODES GROSS WEIGHT: 51.5702MT NEW WEIGHT: 51.2298MT NO. OF…" at bounding box center [319, 117] width 237 height 28
type textarea "COMMODITY: NICKEL CATHODES GROSS WEIGHT: 51.5702MT NEW WEIGHT: 51.3245MT NO. OF…"
click at [272, 147] on input "Named Assured *" at bounding box center [314, 148] width 226 height 10
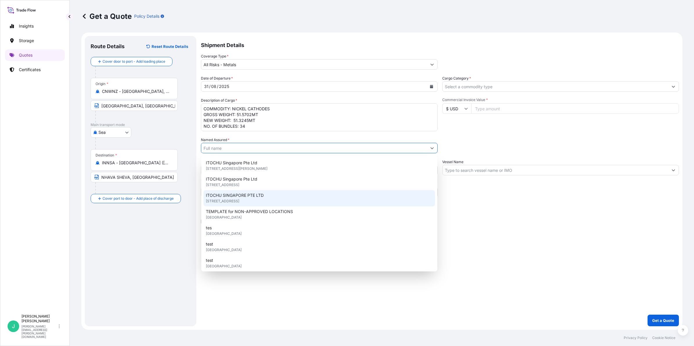
click at [239, 202] on span "[STREET_ADDRESS]" at bounding box center [222, 201] width 33 height 6
type input "ITOCHU SINGAPORE PTE LTD"
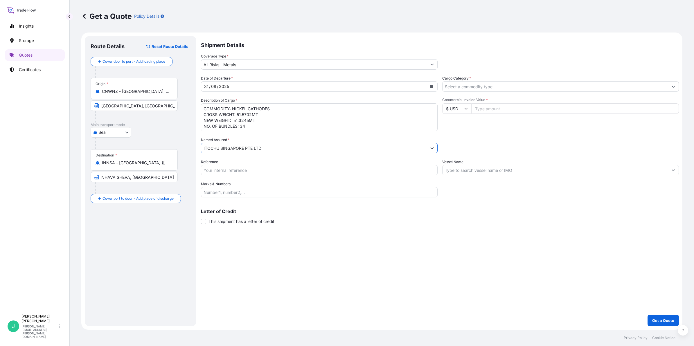
click at [227, 171] on input "Reference" at bounding box center [319, 170] width 237 height 10
click at [231, 167] on input "Reference" at bounding box center [319, 170] width 237 height 10
paste input "EJEV0101"
type input "EJEV0101"
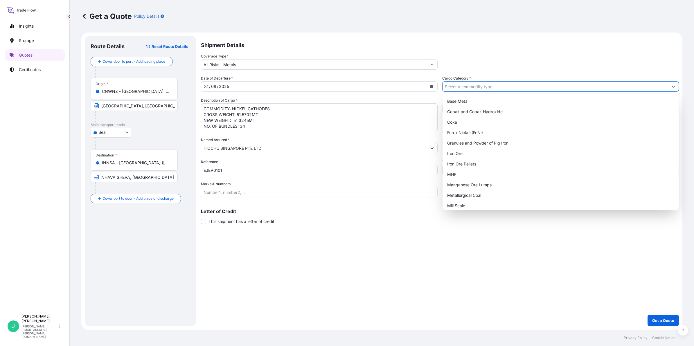
click at [502, 84] on input "Cargo Category *" at bounding box center [555, 86] width 226 height 10
click at [494, 192] on div "Refined Nickel Cathode" at bounding box center [560, 192] width 231 height 10
type input "Refined Nickel Cathode"
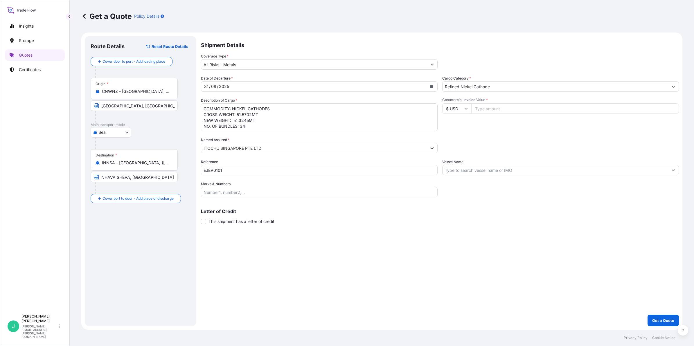
click at [515, 108] on input "Commercial Invoice Value *" at bounding box center [575, 108] width 208 height 10
click at [511, 109] on input "Commercial Invoice Value *" at bounding box center [575, 108] width 208 height 10
click at [518, 107] on input "767015.91" at bounding box center [575, 108] width 208 height 10
type input "767015.91"
click at [505, 169] on input "Vessel Name" at bounding box center [555, 170] width 226 height 10
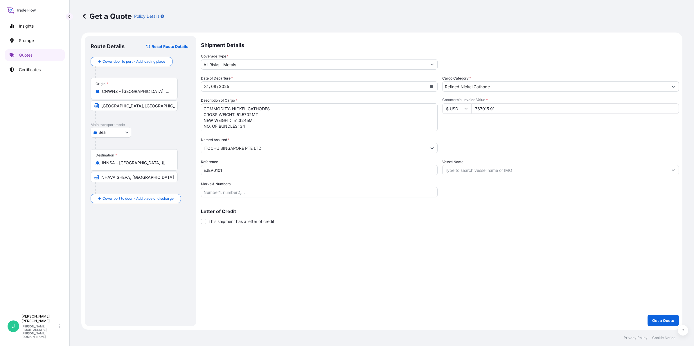
click at [503, 170] on input "Vessel Name" at bounding box center [555, 170] width 226 height 10
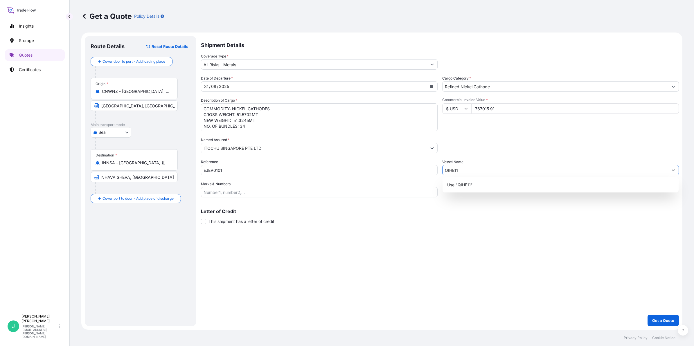
type input "QIHE11"
click at [302, 123] on textarea "COMMODITY: NICKEL CATHODES GROSS WEIGHT: 51.5702MT NEW WEIGHT: 51.3245MT NO. OF…" at bounding box center [319, 117] width 237 height 28
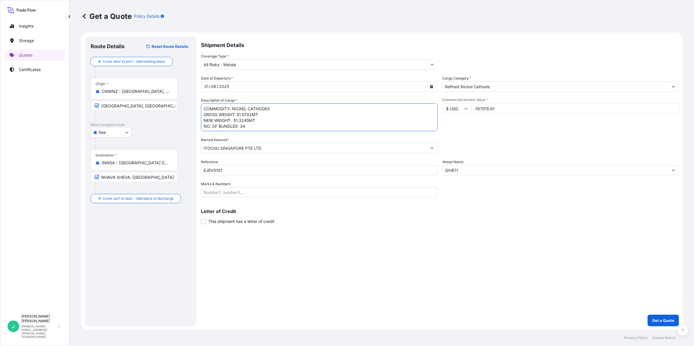
scroll to position [6, 0]
drag, startPoint x: 205, startPoint y: 109, endPoint x: 246, endPoint y: 125, distance: 44.5
click at [246, 125] on textarea "COMMODITY: NICKEL CATHODES GROSS WEIGHT: 51.5702MT NEW WEIGHT: 51.3245MT NO. OF…" at bounding box center [319, 117] width 237 height 28
click at [663, 319] on p "Get a Quote" at bounding box center [663, 321] width 22 height 6
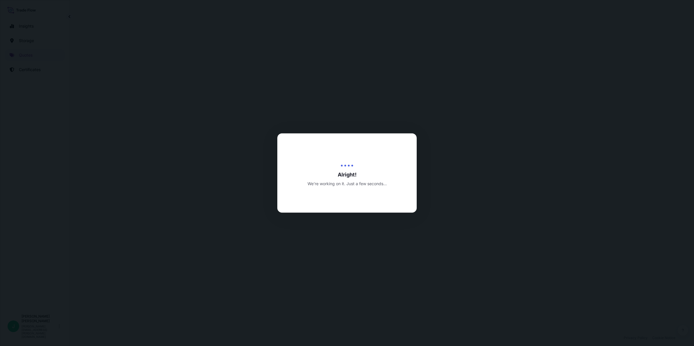
select select "Sea"
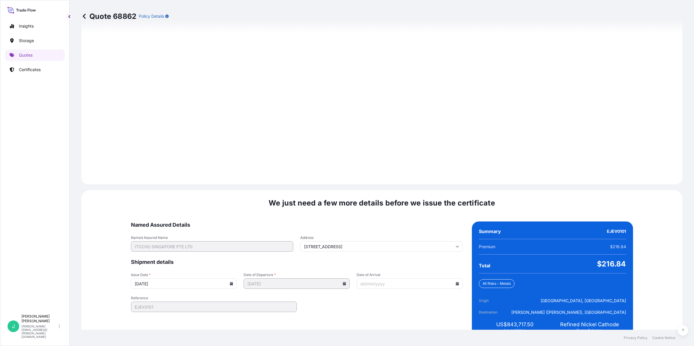
scroll to position [615, 0]
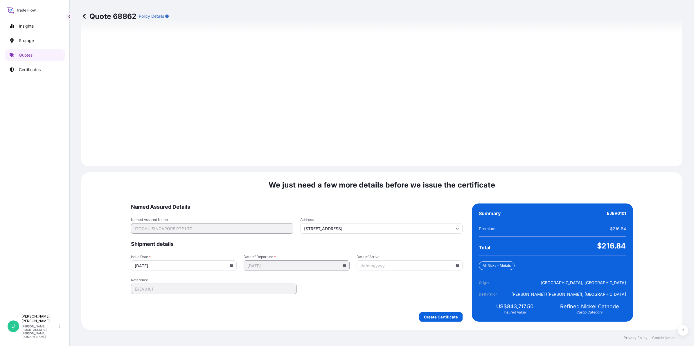
click at [455, 266] on icon at bounding box center [456, 265] width 3 height 3
click at [375, 211] on button "16" at bounding box center [372, 211] width 9 height 9
type input "[DATE]"
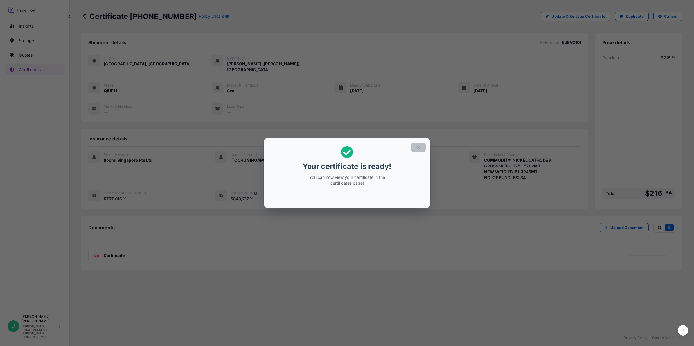
click at [415, 147] on button "button" at bounding box center [418, 147] width 15 height 9
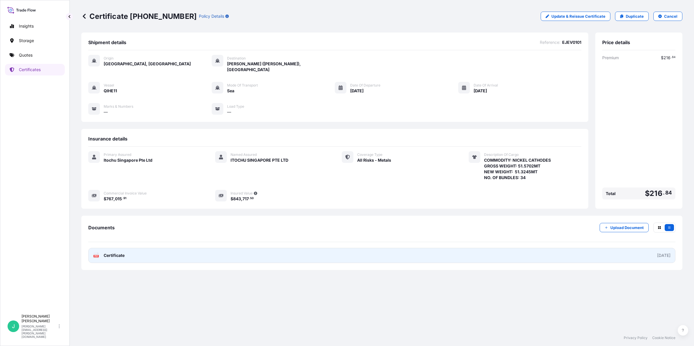
click at [128, 248] on link "PDF Certificate [DATE]" at bounding box center [381, 255] width 587 height 15
click at [132, 248] on link "PDF Certificate [DATE]" at bounding box center [381, 255] width 587 height 15
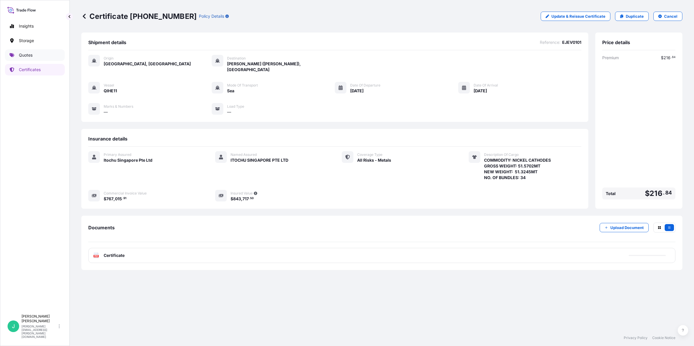
click at [28, 57] on p "Quotes" at bounding box center [26, 55] width 14 height 6
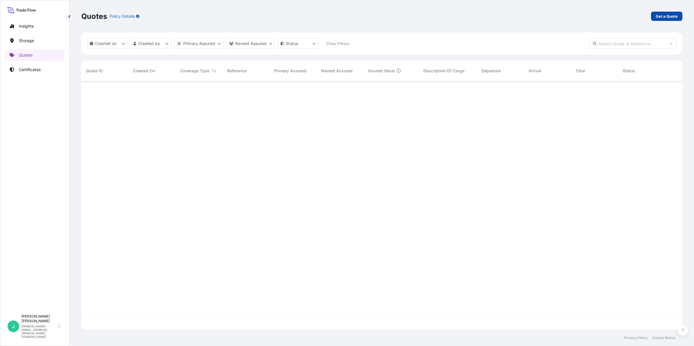
scroll to position [264, 595]
click at [662, 15] on p "Get a Quote" at bounding box center [666, 16] width 22 height 6
select select "Sea"
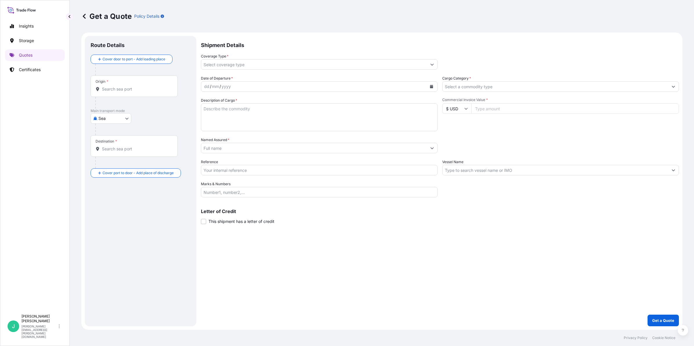
click at [121, 86] on input "Origin *" at bounding box center [136, 89] width 69 height 6
click at [147, 88] on input "Origin * Please select an origin" at bounding box center [136, 89] width 69 height 6
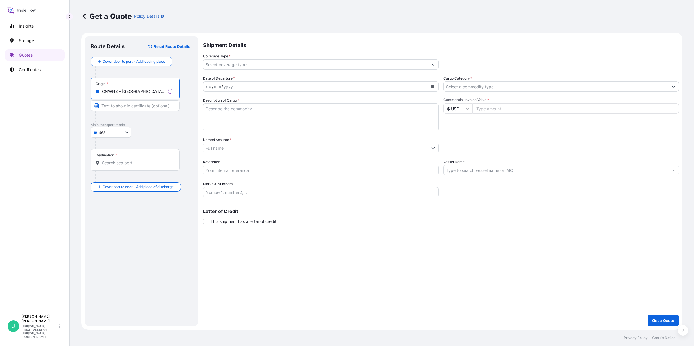
type input "CNWNZ - [GEOGRAPHIC_DATA], [GEOGRAPHIC_DATA]"
click at [145, 109] on input "Text to appear on certificate" at bounding box center [135, 105] width 89 height 10
type input "[GEOGRAPHIC_DATA], [GEOGRAPHIC_DATA]"
click at [115, 165] on input "Destination *" at bounding box center [136, 163] width 69 height 6
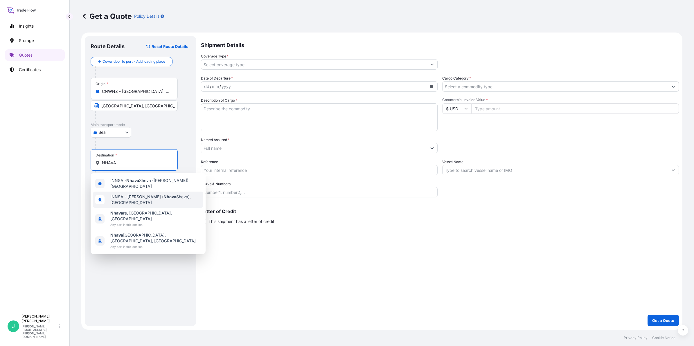
click at [165, 202] on span "INNSA - [PERSON_NAME] ( [PERSON_NAME]), [GEOGRAPHIC_DATA]" at bounding box center [155, 200] width 91 height 12
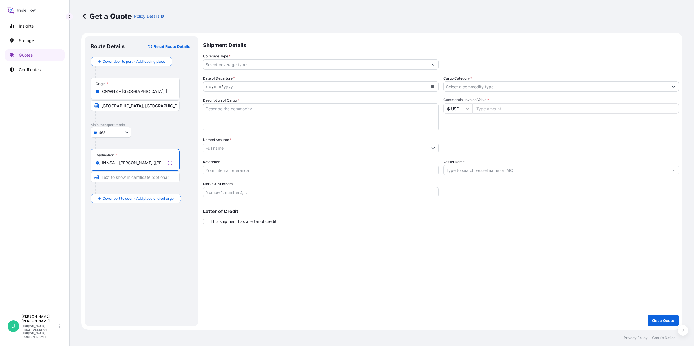
type input "INNSA - [PERSON_NAME] ([PERSON_NAME]), [GEOGRAPHIC_DATA]"
click at [137, 178] on input "Text to appear on certificate" at bounding box center [135, 177] width 89 height 10
type input "NHAVA SHEVA, [GEOGRAPHIC_DATA]"
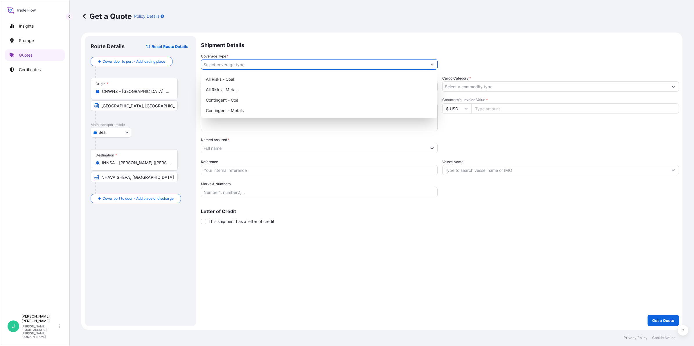
click at [233, 65] on input "Coverage Type *" at bounding box center [314, 64] width 226 height 10
click at [248, 89] on div "All Risks - Metals" at bounding box center [318, 89] width 231 height 10
type input "All Risks - Metals"
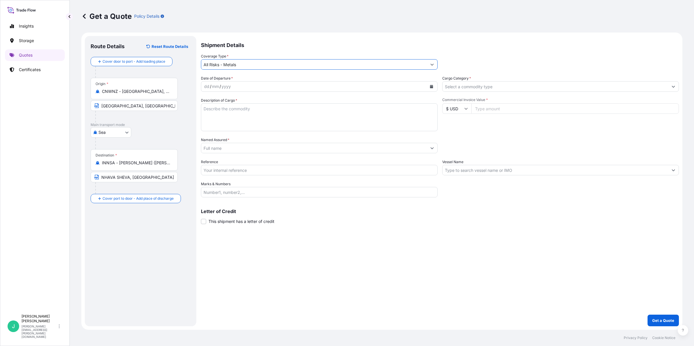
click at [238, 88] on div "dd / mm / yyyy" at bounding box center [314, 86] width 226 height 10
click at [430, 85] on icon "Calendar" at bounding box center [431, 86] width 3 height 3
click at [212, 100] on button "Previous" at bounding box center [213, 102] width 13 height 9
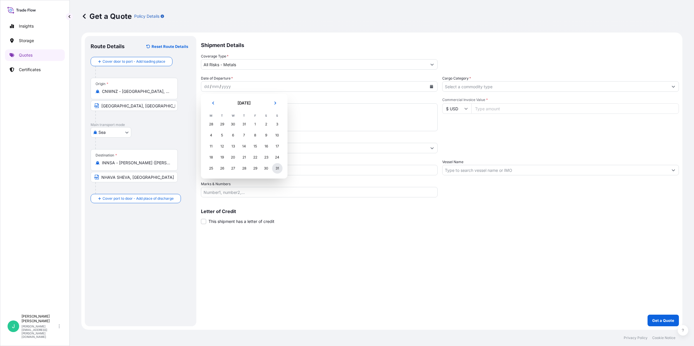
click at [280, 170] on div "31" at bounding box center [277, 168] width 10 height 10
click at [232, 109] on textarea "Description of Cargo *" at bounding box center [319, 117] width 237 height 28
drag, startPoint x: 265, startPoint y: 107, endPoint x: 324, endPoint y: 117, distance: 60.1
click at [265, 107] on textarea "Description of Cargo *" at bounding box center [319, 117] width 237 height 28
paste textarea "COMMODITY: NICKEL CATHODES GROSS WEIGHT: 25.5864MT NEW WEIGHT: 25.4603MT NO. OF…"
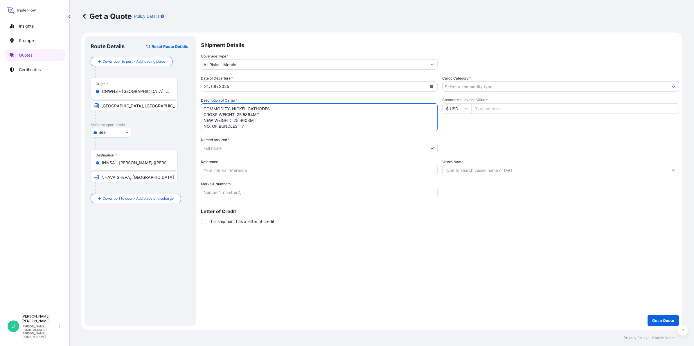
type textarea "COMMODITY: NICKEL CATHODES GROSS WEIGHT: 25.5864MT NEW WEIGHT: 25.4603MT NO. OF…"
click at [301, 147] on input "Named Assured *" at bounding box center [314, 148] width 226 height 10
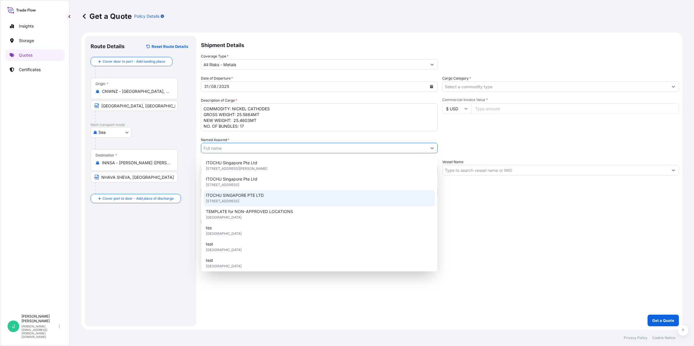
click at [298, 195] on div "ITOCHU SINGAPORE PTE LTD [STREET_ADDRESS]" at bounding box center [318, 198] width 231 height 16
type input "ITOCHU SINGAPORE PTE LTD"
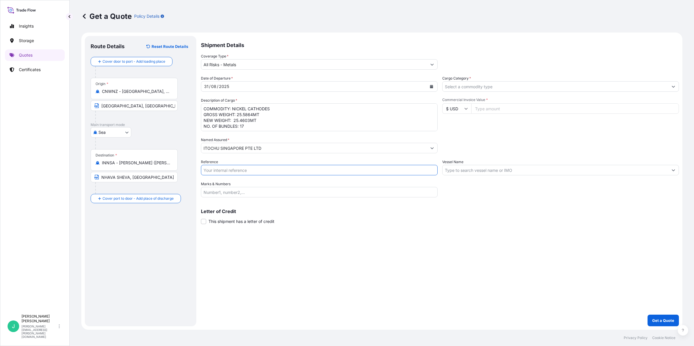
click at [237, 166] on input "Reference" at bounding box center [319, 170] width 237 height 10
drag, startPoint x: 241, startPoint y: 173, endPoint x: 311, endPoint y: 171, distance: 69.4
click at [241, 173] on input "Reference" at bounding box center [319, 170] width 237 height 10
paste input "EJEU0101"
type input "EJEU0101"
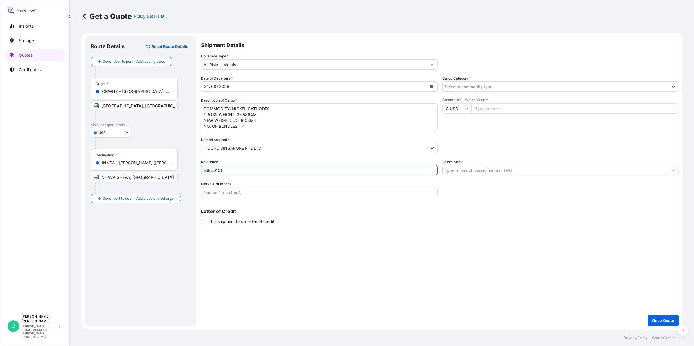
click at [488, 89] on input "Cargo Category *" at bounding box center [555, 86] width 226 height 10
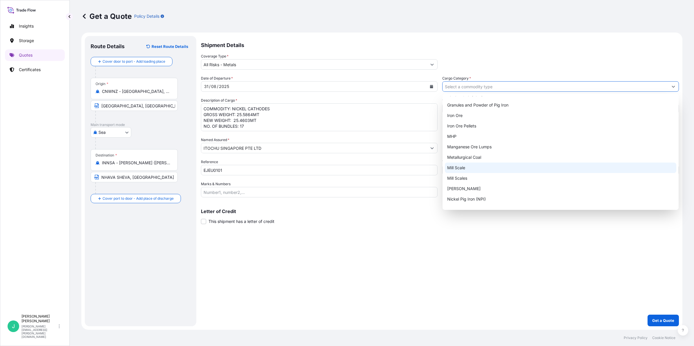
scroll to position [76, 0]
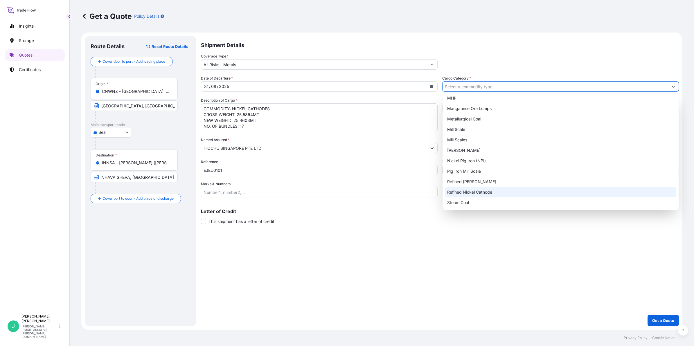
click at [510, 191] on div "Refined Nickel Cathode" at bounding box center [560, 192] width 231 height 10
type input "Refined Nickel Cathode"
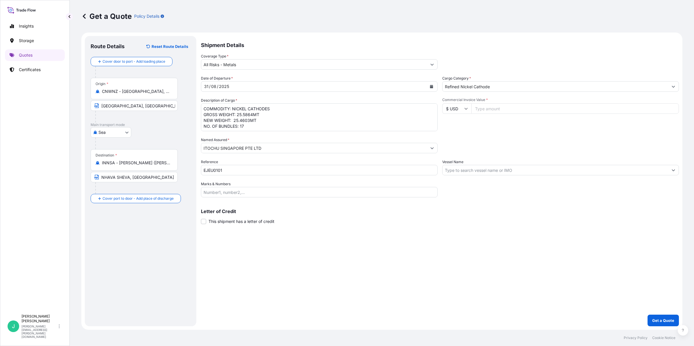
click at [497, 111] on input "Commercial Invoice Value *" at bounding box center [575, 108] width 208 height 10
click at [529, 112] on input "Commercial Invoice Value *" at bounding box center [575, 108] width 208 height 10
type input "380362.62"
click at [565, 170] on input "Vessel Name" at bounding box center [555, 170] width 226 height 10
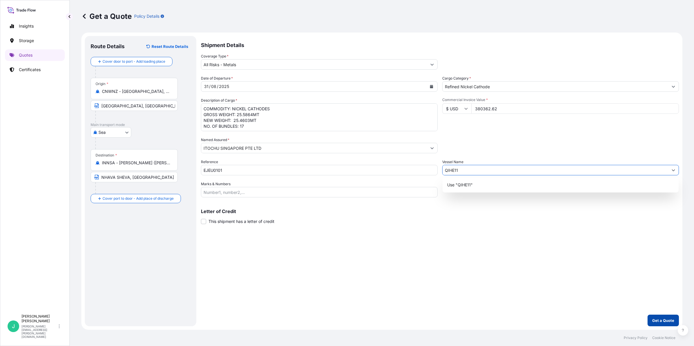
type input "QIHE11"
click at [666, 318] on p "Get a Quote" at bounding box center [663, 321] width 22 height 6
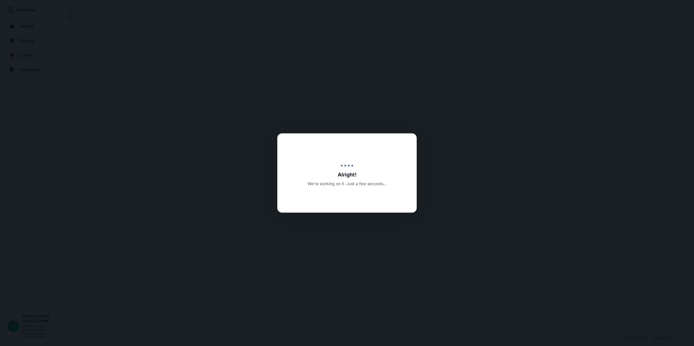
select select "Sea"
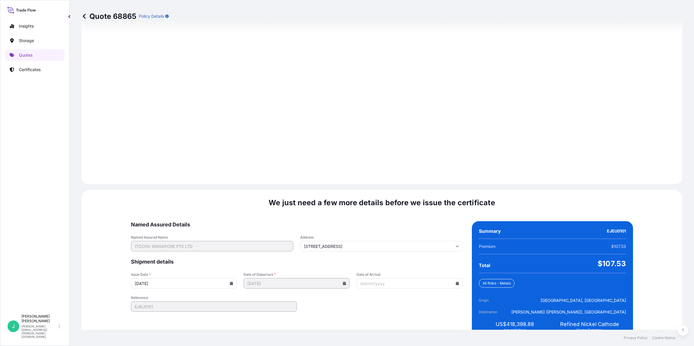
scroll to position [615, 0]
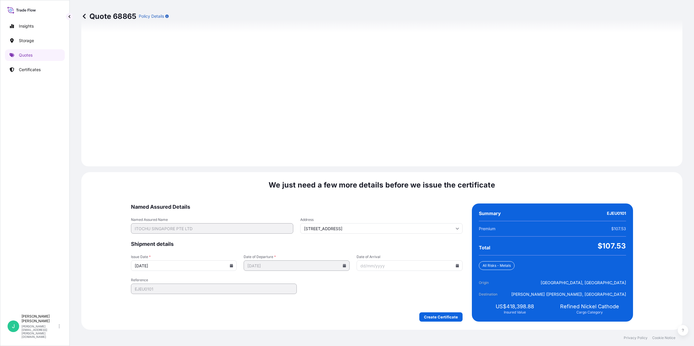
click at [443, 266] on input "Date of Arrival" at bounding box center [409, 265] width 106 height 10
click at [442, 264] on input "Date of Arrival" at bounding box center [409, 265] width 106 height 10
click at [455, 264] on icon at bounding box center [456, 265] width 3 height 3
click at [374, 212] on button "16" at bounding box center [372, 211] width 9 height 9
type input "[DATE]"
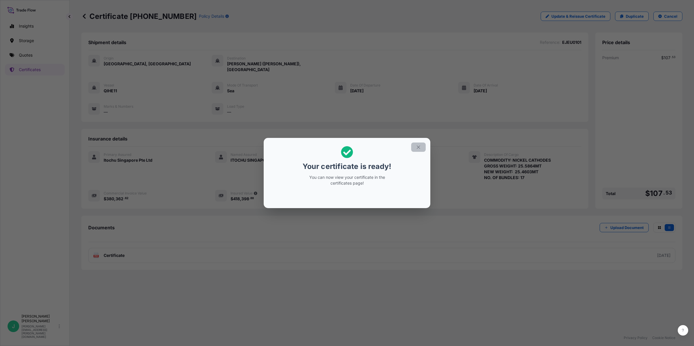
click at [415, 146] on button "button" at bounding box center [418, 147] width 15 height 9
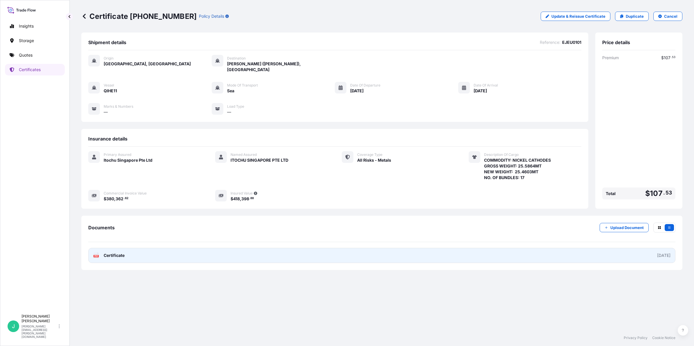
click at [140, 250] on link "PDF Certificate [DATE]" at bounding box center [381, 255] width 587 height 15
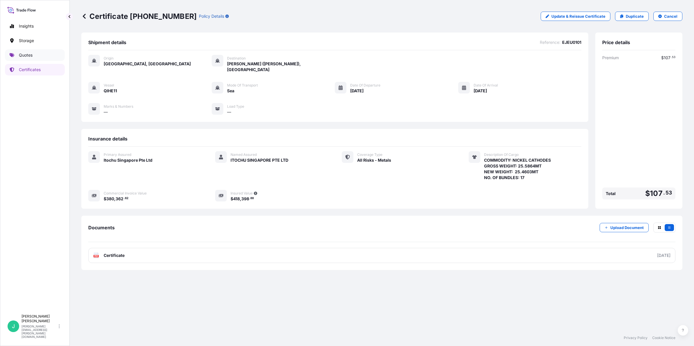
click at [26, 55] on p "Quotes" at bounding box center [26, 55] width 14 height 6
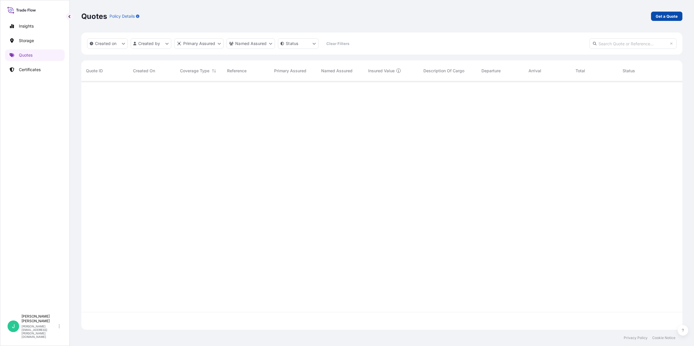
scroll to position [264, 595]
click at [664, 15] on p "Get a Quote" at bounding box center [666, 16] width 22 height 6
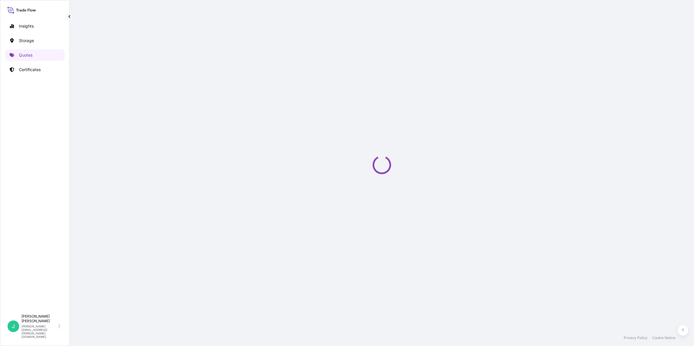
select select "Sea"
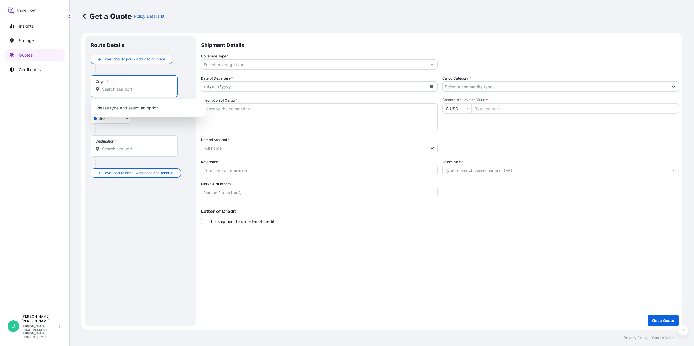
click at [137, 86] on input "Origin *" at bounding box center [136, 89] width 69 height 6
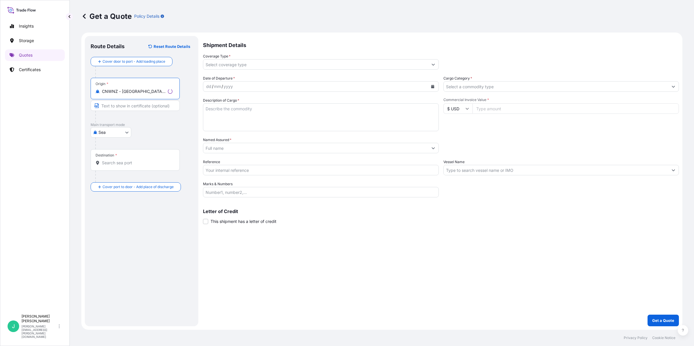
type input "CNWNZ - [GEOGRAPHIC_DATA], [GEOGRAPHIC_DATA]"
click at [130, 108] on input "Text to appear on certificate" at bounding box center [135, 105] width 89 height 10
type input "[GEOGRAPHIC_DATA], [GEOGRAPHIC_DATA]"
click at [116, 167] on div "Destination *" at bounding box center [134, 159] width 87 height 21
click at [116, 166] on input "Destination *" at bounding box center [136, 163] width 69 height 6
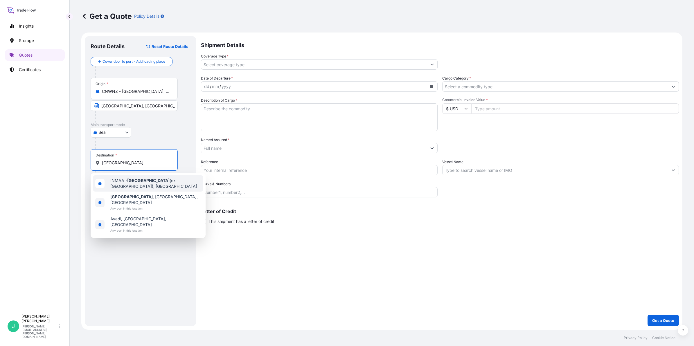
click at [161, 183] on span "INMAA - [GEOGRAPHIC_DATA] (ex [GEOGRAPHIC_DATA]), [GEOGRAPHIC_DATA]" at bounding box center [155, 184] width 91 height 12
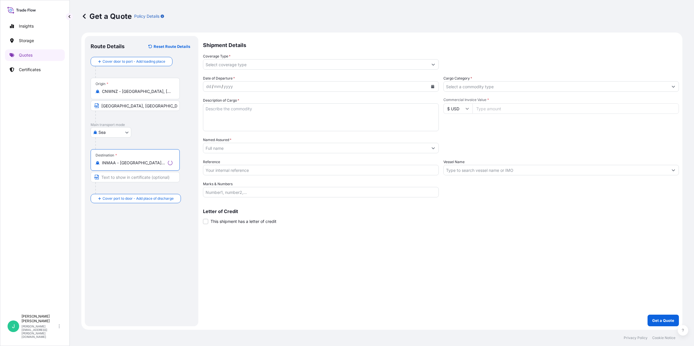
type input "INMAA - [GEOGRAPHIC_DATA] (ex [GEOGRAPHIC_DATA]), [GEOGRAPHIC_DATA]"
click at [147, 177] on input "Text to appear on certificate" at bounding box center [135, 177] width 89 height 10
click at [260, 111] on textarea "Description of Cargo *" at bounding box center [319, 117] width 237 height 28
click at [234, 111] on textarea "Description of Cargo *" at bounding box center [319, 117] width 237 height 28
click at [215, 109] on textarea "Description of Cargo *" at bounding box center [319, 117] width 237 height 28
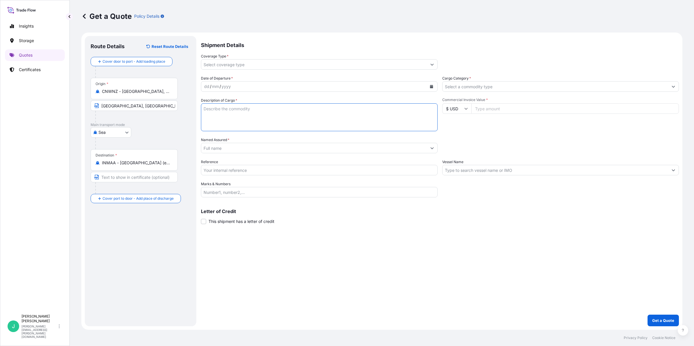
paste textarea "COMMODITY: NICKEL CATHODES GROSS WEIGHT: 25.5864MT NEW WEIGHT: 25.4603MT NO. OF…"
click at [287, 120] on textarea "COMMODITY: NICKEL CATHODES GROSS WEIGHT: 25.5864MT NEW WEIGHT: 25.4603MT NO. OF…" at bounding box center [319, 117] width 237 height 28
drag, startPoint x: 243, startPoint y: 114, endPoint x: 252, endPoint y: 115, distance: 8.8
click at [252, 115] on textarea "COMMODITY: NICKEL CATHODES GROSS WEIGHT: 25.5864MT NEW WEIGHT: 25.4603MT NO. OF…" at bounding box center [319, 117] width 237 height 28
click at [250, 119] on textarea "COMMODITY: NICKEL CATHODES GROSS WEIGHT: 25.842MT NEW WEIGHT: 25.4603MT NO. OF …" at bounding box center [319, 117] width 237 height 28
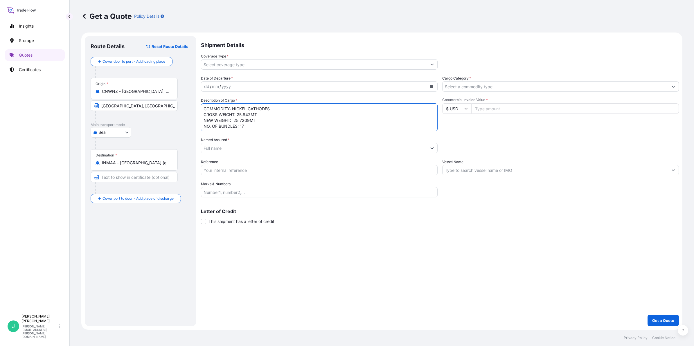
type textarea "COMMODITY: NICKEL CATHODES GROSS WEIGHT: 25.842MT NEW WEIGHT: 25.7209MT NO. OF …"
click at [334, 147] on input "Named Assured *" at bounding box center [314, 148] width 226 height 10
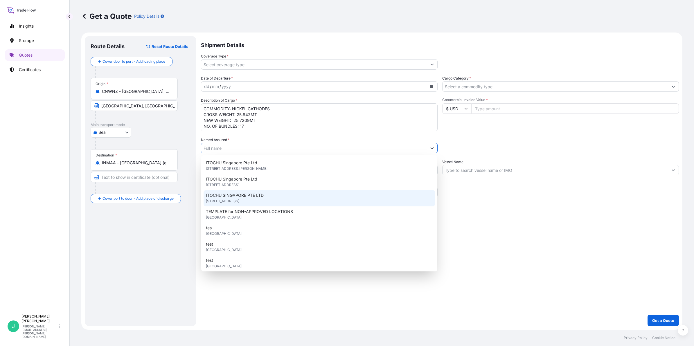
click at [239, 203] on span "[STREET_ADDRESS]" at bounding box center [222, 201] width 33 height 6
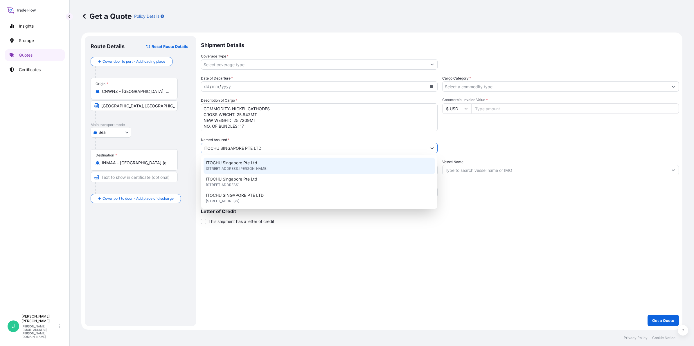
click at [267, 168] on span "[STREET_ADDRESS][PERSON_NAME]" at bounding box center [237, 169] width 62 height 6
type input "ITOCHU Singapore Pte Ltd"
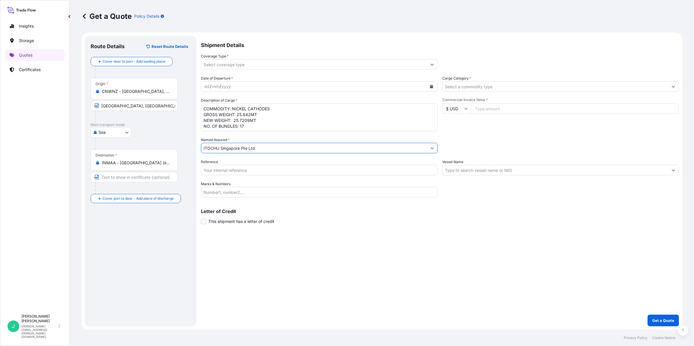
click at [282, 170] on input "Reference" at bounding box center [319, 170] width 237 height 10
paste input "EJFB0101"
type input "EJFB0101"
click at [471, 228] on div "Shipment Details Coverage Type * Date of Departure * dd / mm / yyyy Cargo Categ…" at bounding box center [440, 181] width 478 height 290
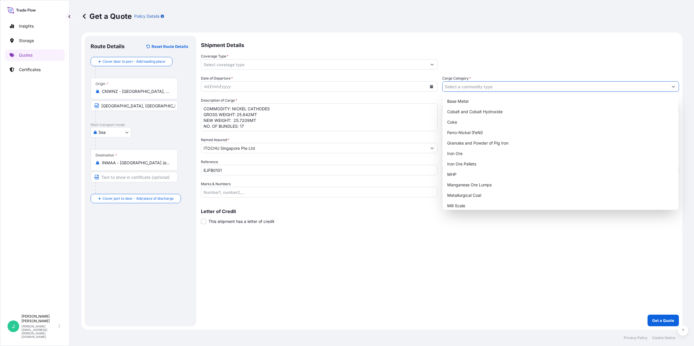
click at [455, 88] on input "Cargo Category *" at bounding box center [555, 86] width 226 height 10
click at [504, 86] on input "Cargo Category *" at bounding box center [555, 86] width 226 height 10
click at [503, 195] on div "Refined Nickel Cathode" at bounding box center [560, 192] width 231 height 10
type input "Refined Nickel Cathode"
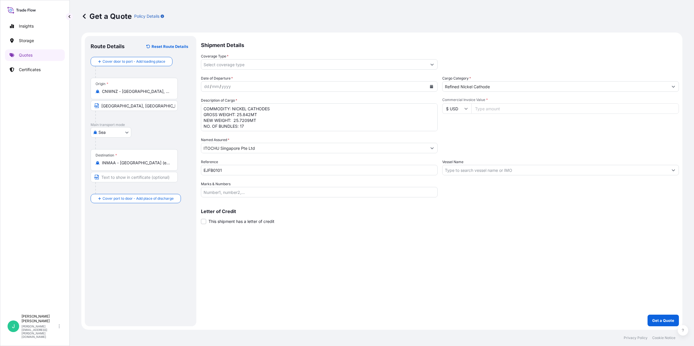
click at [497, 108] on input "Commercial Invoice Value *" at bounding box center [575, 108] width 208 height 10
type input "383484.22"
click at [542, 167] on input "Vessel Name" at bounding box center [555, 170] width 226 height 10
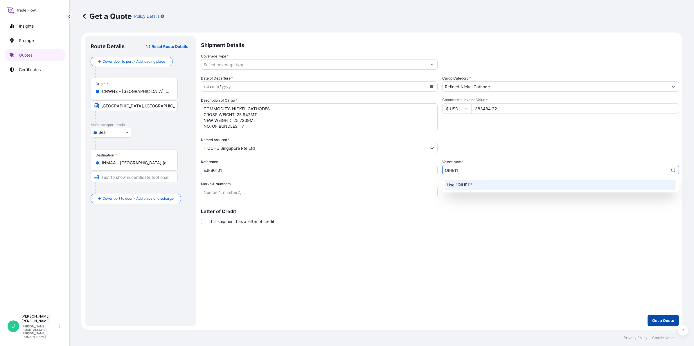
type input "QIHE11"
click at [658, 322] on p "Get a Quote" at bounding box center [663, 321] width 22 height 6
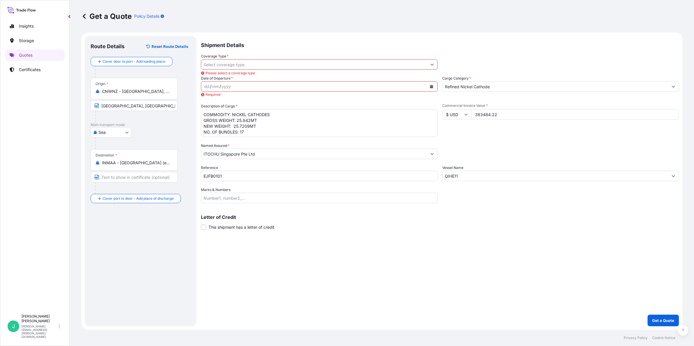
click at [237, 64] on input "Coverage Type *" at bounding box center [314, 64] width 226 height 10
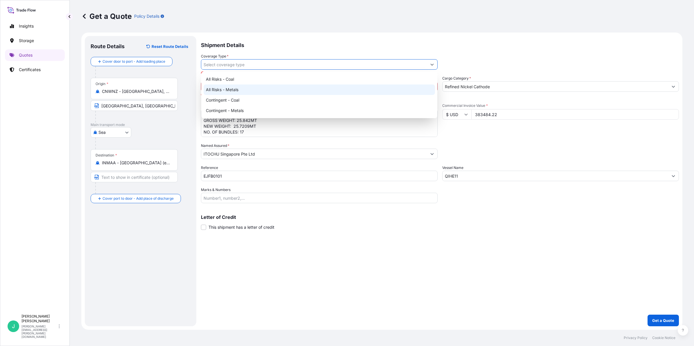
click at [240, 88] on div "All Risks - Metals" at bounding box center [318, 89] width 231 height 10
type input "All Risks - Metals"
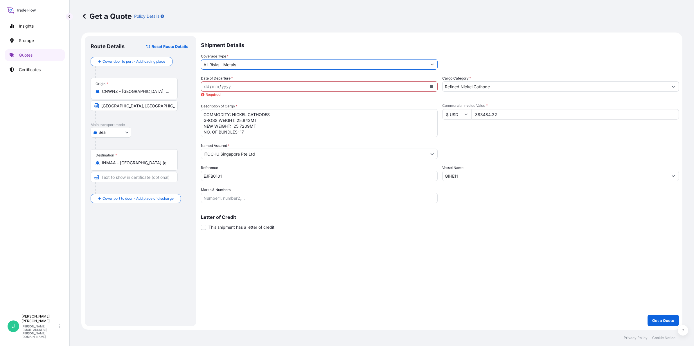
click at [206, 88] on div "dd" at bounding box center [206, 86] width 6 height 7
click at [432, 86] on icon "Calendar" at bounding box center [431, 86] width 3 height 3
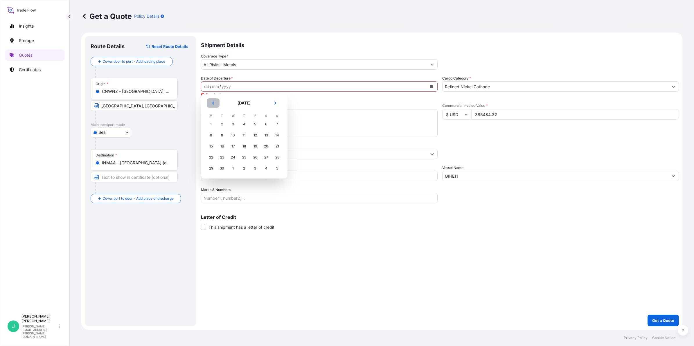
click at [214, 102] on icon "Previous" at bounding box center [213, 103] width 2 height 3
click at [278, 168] on div "31" at bounding box center [277, 168] width 10 height 10
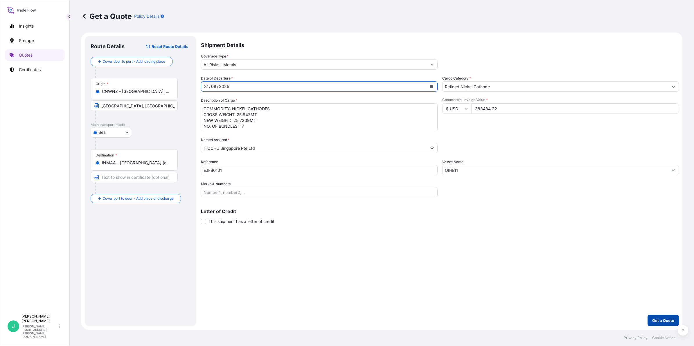
click at [666, 322] on p "Get a Quote" at bounding box center [663, 321] width 22 height 6
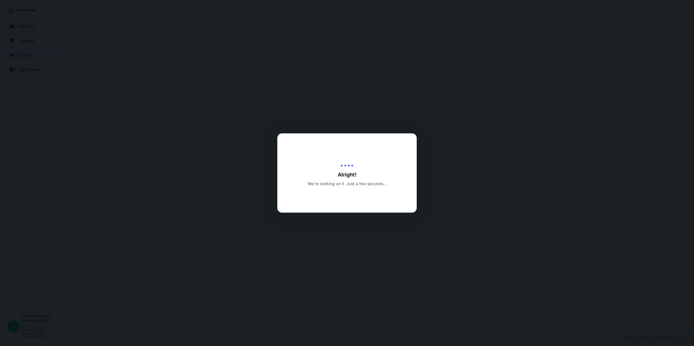
select select "Sea"
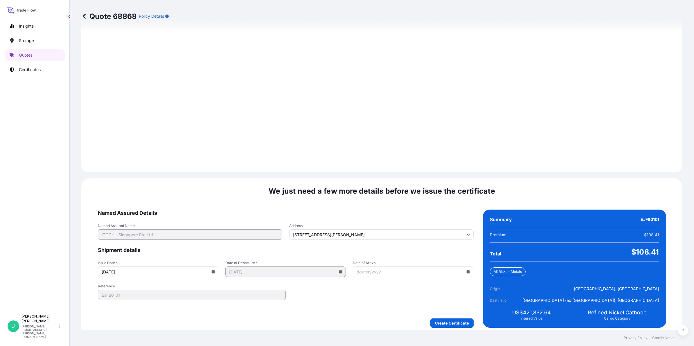
scroll to position [615, 0]
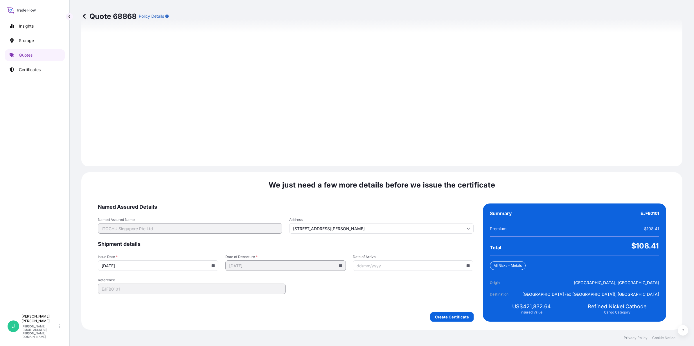
click at [388, 267] on input "Date of Arrival" at bounding box center [413, 265] width 120 height 10
click at [437, 266] on input "Date of Arrival" at bounding box center [413, 265] width 120 height 10
click at [466, 266] on icon at bounding box center [467, 265] width 3 height 3
click at [376, 212] on button "16" at bounding box center [372, 211] width 9 height 9
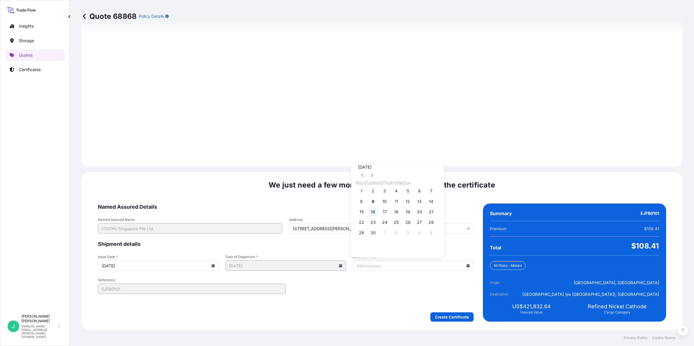
type input "[DATE]"
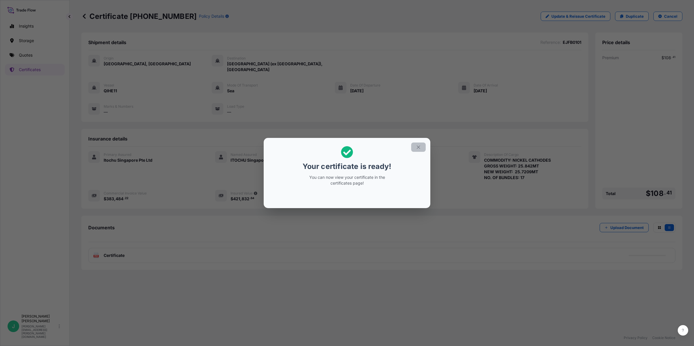
click at [420, 147] on icon "button" at bounding box center [418, 147] width 5 height 5
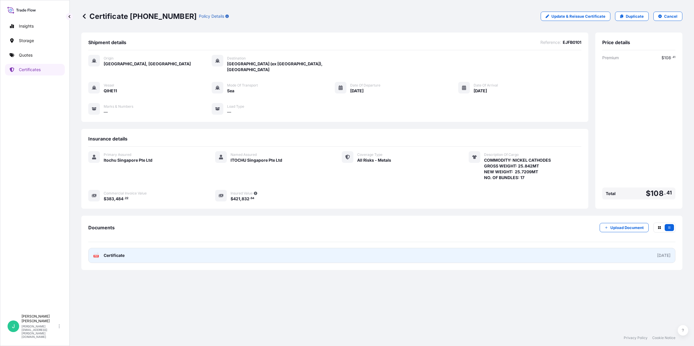
click at [115, 253] on span "Certificate" at bounding box center [114, 256] width 21 height 6
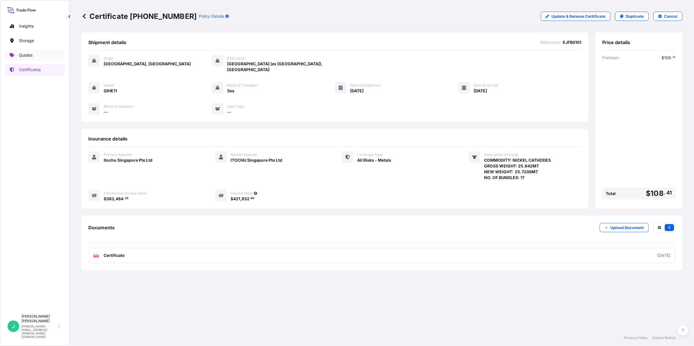
click at [28, 55] on p "Quotes" at bounding box center [26, 55] width 14 height 6
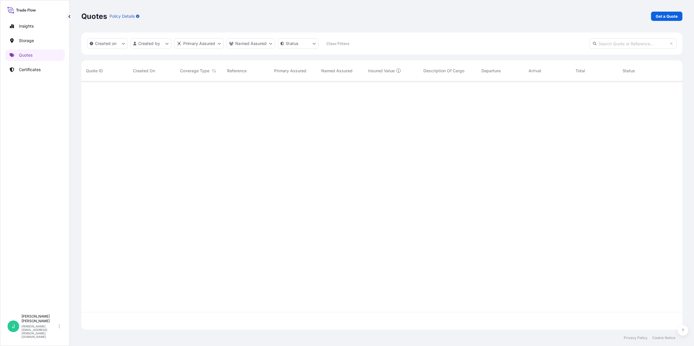
scroll to position [264, 595]
click at [29, 70] on p "Certificates" at bounding box center [30, 70] width 22 height 6
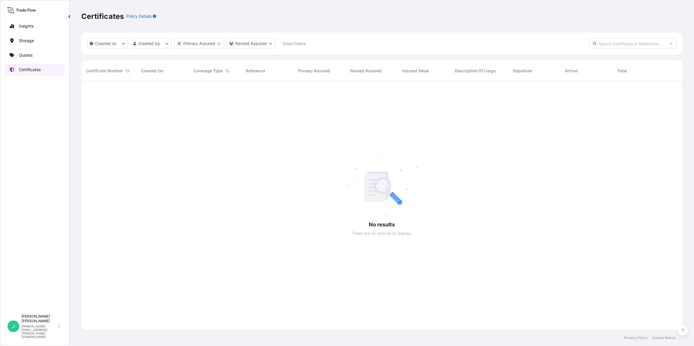
scroll to position [246, 595]
click at [28, 59] on link "Quotes" at bounding box center [35, 55] width 60 height 12
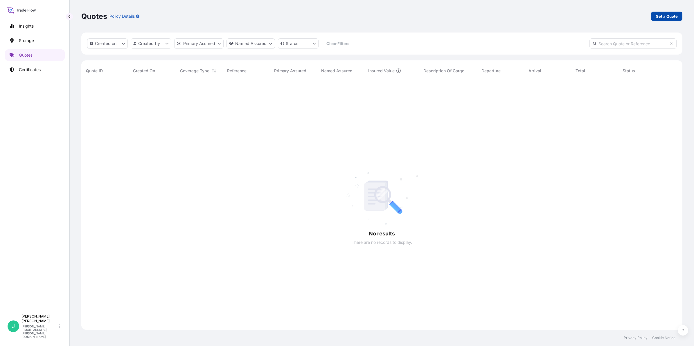
click at [677, 15] on p "Get a Quote" at bounding box center [666, 16] width 22 height 6
select select "Sea"
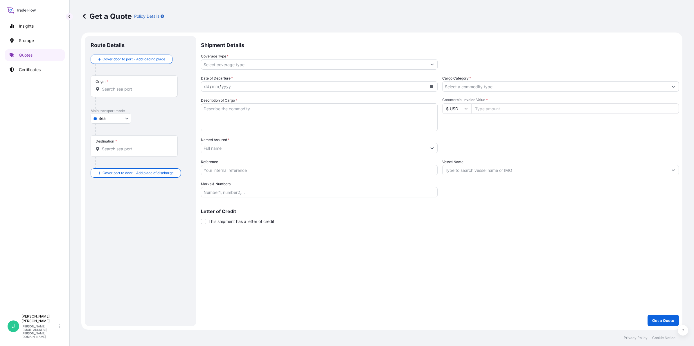
click at [136, 91] on input "Origin *" at bounding box center [136, 89] width 69 height 6
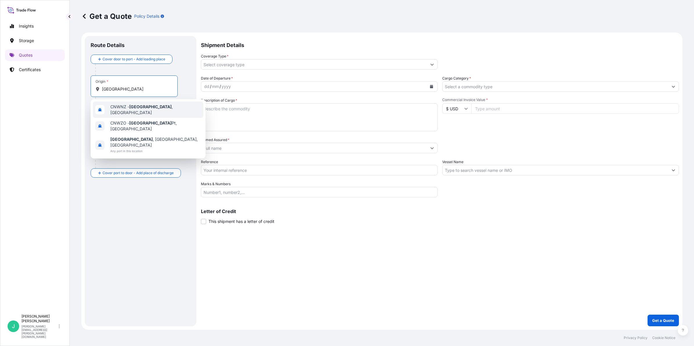
click at [166, 111] on div "CNWNZ - [GEOGRAPHIC_DATA] , [GEOGRAPHIC_DATA]" at bounding box center [148, 110] width 110 height 16
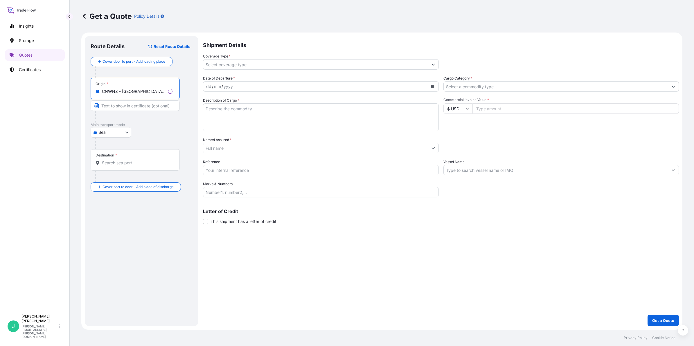
type input "CNWNZ - [GEOGRAPHIC_DATA], [GEOGRAPHIC_DATA]"
click at [141, 106] on input "Text to appear on certificate" at bounding box center [135, 105] width 89 height 10
type input "[GEOGRAPHIC_DATA], [GEOGRAPHIC_DATA]"
click at [123, 161] on input "Destination *" at bounding box center [136, 163] width 69 height 6
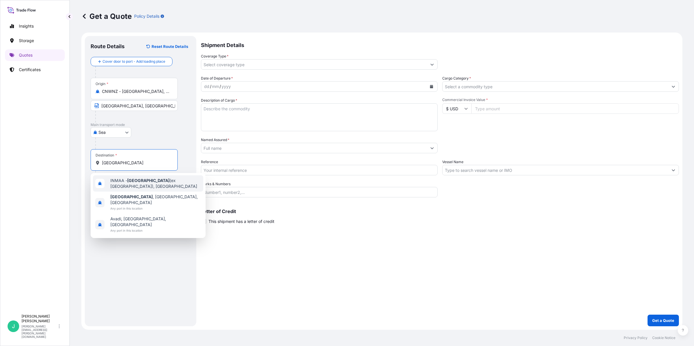
click at [156, 182] on span "INMAA - [GEOGRAPHIC_DATA] (ex [GEOGRAPHIC_DATA]), [GEOGRAPHIC_DATA]" at bounding box center [155, 184] width 91 height 12
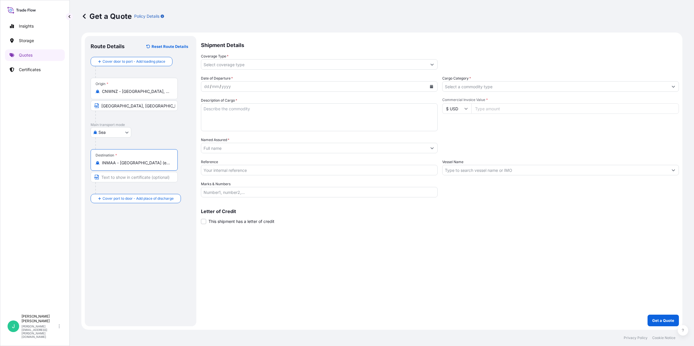
type input "INMAA - [GEOGRAPHIC_DATA] (ex [GEOGRAPHIC_DATA]), [GEOGRAPHIC_DATA]"
click at [122, 179] on input "Text to appear on certificate" at bounding box center [135, 177] width 89 height 10
click at [130, 179] on input "Text to appear on certificate" at bounding box center [134, 177] width 87 height 10
type input "[GEOGRAPHIC_DATA], [GEOGRAPHIC_DATA]"
click at [235, 65] on input "Coverage Type *" at bounding box center [314, 64] width 226 height 10
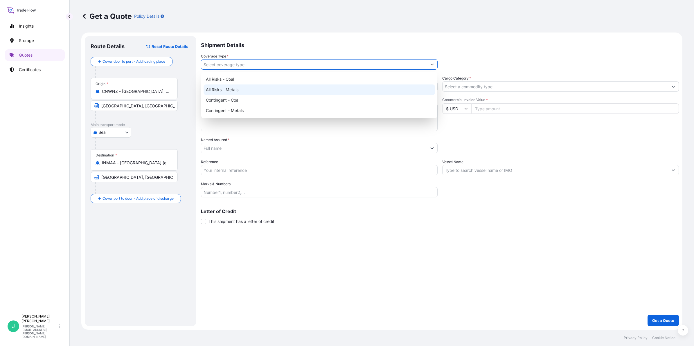
click at [258, 86] on div "All Risks - Metals" at bounding box center [318, 89] width 231 height 10
type input "All Risks - Metals"
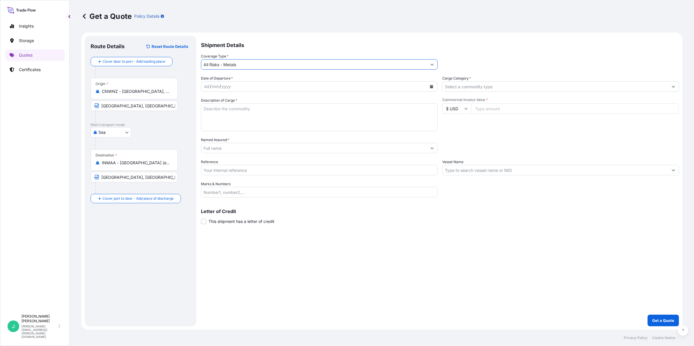
click at [239, 86] on div "dd / mm / yyyy" at bounding box center [314, 86] width 226 height 10
click at [432, 83] on button "Calendar" at bounding box center [431, 86] width 9 height 9
click at [215, 104] on button "Previous" at bounding box center [213, 102] width 13 height 9
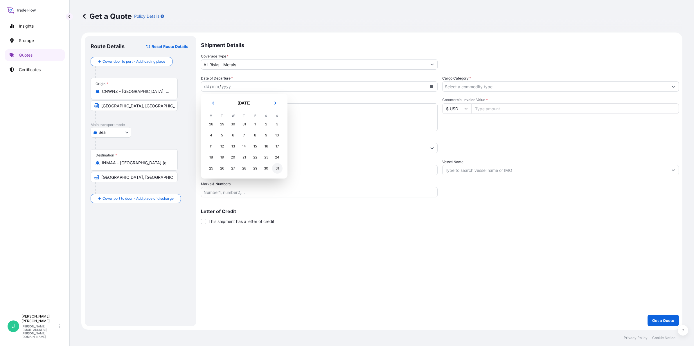
click at [280, 170] on div "31" at bounding box center [277, 168] width 10 height 10
click at [233, 111] on textarea "Description of Cargo *" at bounding box center [319, 117] width 237 height 28
drag, startPoint x: 230, startPoint y: 113, endPoint x: 250, endPoint y: 116, distance: 20.9
click at [230, 113] on textarea "Description of Cargo *" at bounding box center [319, 117] width 237 height 28
paste textarea "COMMODITY: NICKEL CATHODES GROSS WEIGHT: 25.5864MT NEW WEIGHT: 25.4603MT NO. OF…"
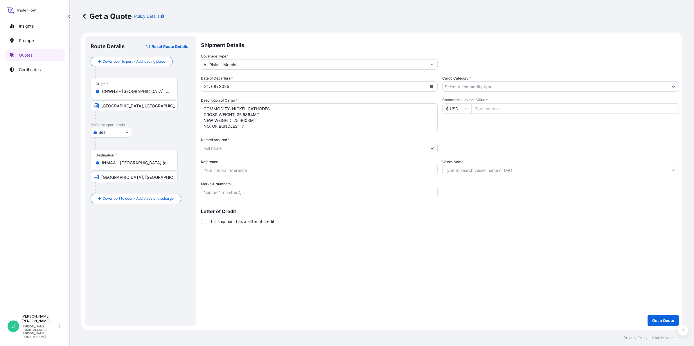
click at [269, 108] on textarea "COMMODITY: NICKEL CATHODES GROSS WEIGHT: 25.5864MT NEW WEIGHT: 25.4603MT NO. OF…" at bounding box center [319, 117] width 237 height 28
click at [273, 124] on textarea "COMMODITY: NICKEL CATHODES GROSS WEIGHT: 25.5864MT NEW WEIGHT: 25.4603MT NO. OF…" at bounding box center [319, 117] width 237 height 28
drag, startPoint x: 243, startPoint y: 115, endPoint x: 253, endPoint y: 115, distance: 10.4
click at [253, 115] on textarea "COMMODITY: NICKEL CATHODES GROSS WEIGHT: 25.5864MT NEW WEIGHT: 25.4603MT NO. OF…" at bounding box center [319, 117] width 237 height 28
click at [275, 128] on textarea "COMMODITY: NICKEL CATHODES GROSS WEIGHT: 25.8062MT NEW WEIGHT: 25.4603MT NO. OF…" at bounding box center [319, 117] width 237 height 28
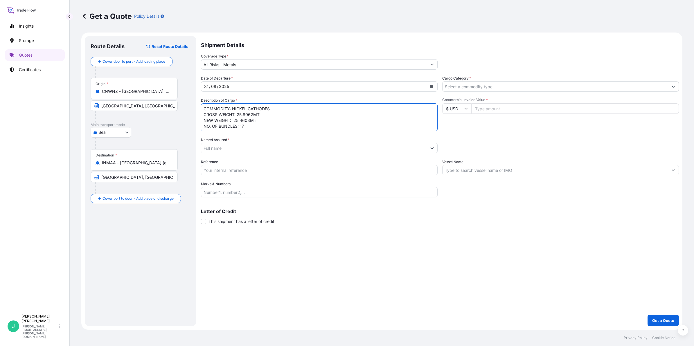
drag, startPoint x: 241, startPoint y: 121, endPoint x: 250, endPoint y: 121, distance: 8.7
click at [250, 121] on textarea "COMMODITY: NICKEL CATHODES GROSS WEIGHT: 25.8062MT NEW WEIGHT: 25.4603MT NO. OF…" at bounding box center [319, 117] width 237 height 28
type textarea "COMMODITY: NICKEL CATHODES GROSS WEIGHT: 25.8062MT NEW WEIGHT: 25.6848MT NO. OF…"
click at [296, 148] on input "Named Assured *" at bounding box center [314, 148] width 226 height 10
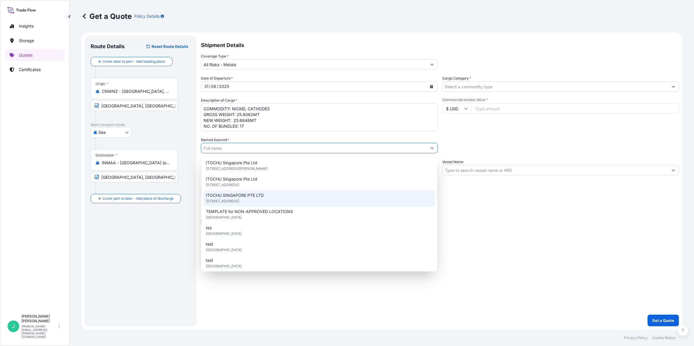
click at [239, 198] on span "[STREET_ADDRESS]" at bounding box center [222, 201] width 33 height 6
type input "ITOCHU SINGAPORE PTE LTD"
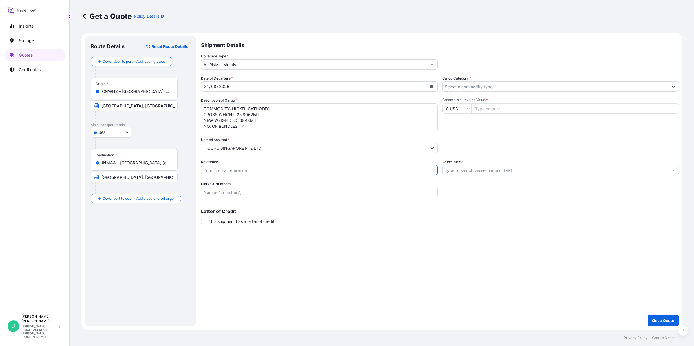
click at [257, 174] on input "Reference" at bounding box center [319, 170] width 237 height 10
drag, startPoint x: 215, startPoint y: 169, endPoint x: 327, endPoint y: 167, distance: 112.0
click at [215, 169] on input "Reference" at bounding box center [319, 170] width 237 height 10
paste input "EJFB0101A"
type input "EJFB0101A"
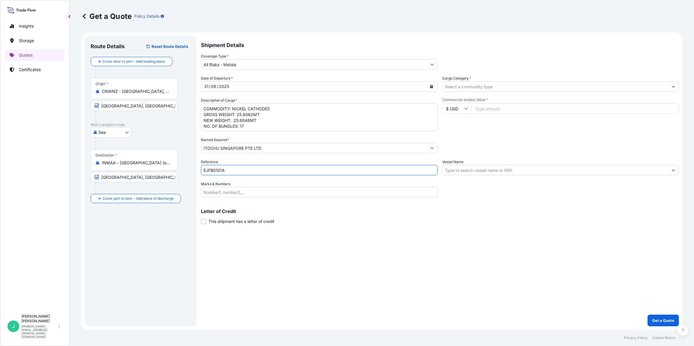
click at [362, 218] on div "Letter of Credit This shipment has a letter of credit Letter of credit * Letter…" at bounding box center [440, 216] width 478 height 15
click at [503, 87] on input "Cargo Category *" at bounding box center [555, 86] width 226 height 10
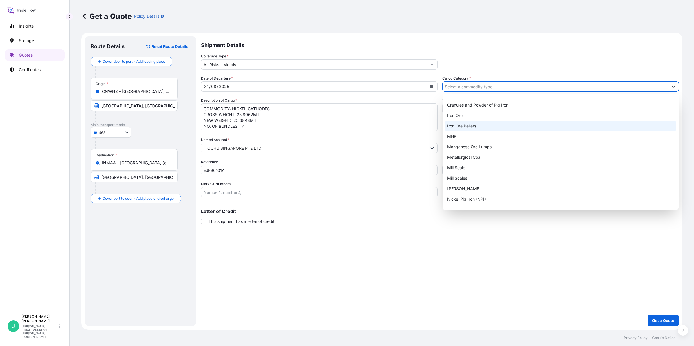
scroll to position [76, 0]
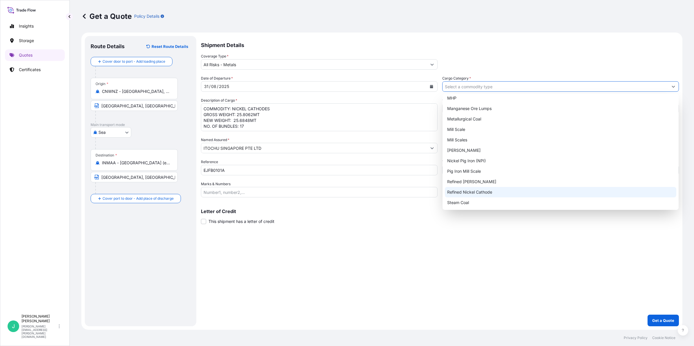
click at [486, 195] on div "Refined Nickel Cathode" at bounding box center [560, 192] width 231 height 10
type input "Refined Nickel Cathode"
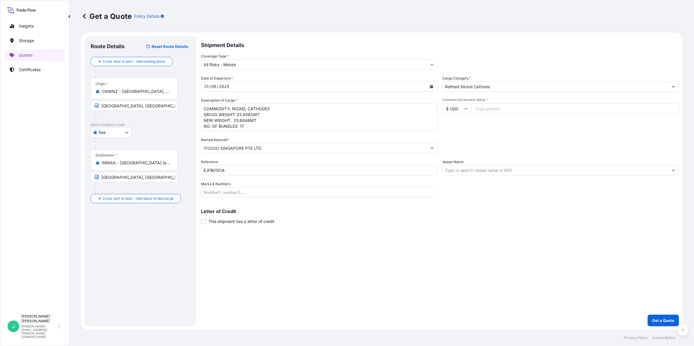
click at [498, 108] on input "Commercial Invoice Value *" at bounding box center [575, 108] width 208 height 10
click at [518, 108] on input "Commercial Invoice Value *" at bounding box center [575, 108] width 208 height 10
type input "382945.98"
click at [568, 166] on input "Vessel Name" at bounding box center [555, 170] width 226 height 10
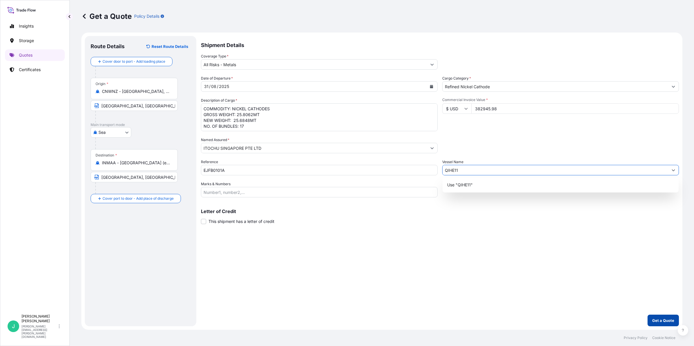
type input "QIHE11"
click at [659, 321] on p "Get a Quote" at bounding box center [663, 321] width 22 height 6
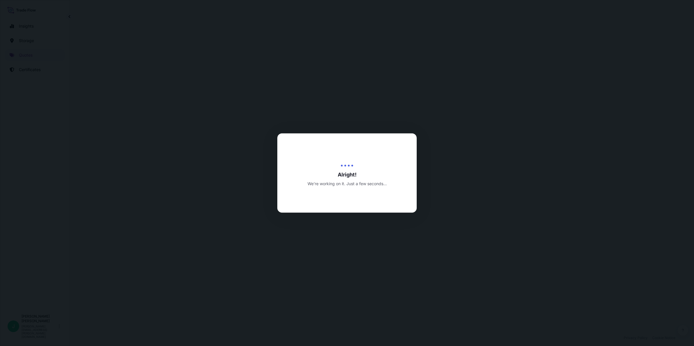
select select "Sea"
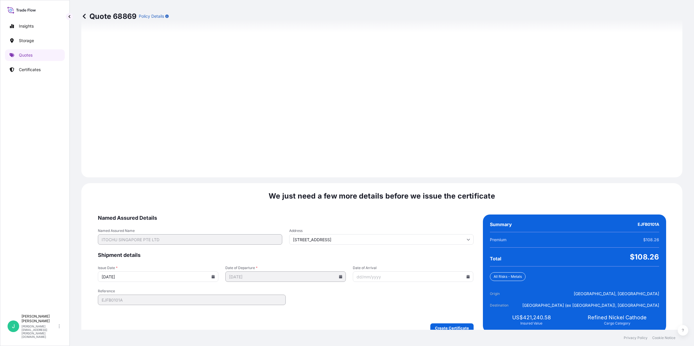
scroll to position [615, 0]
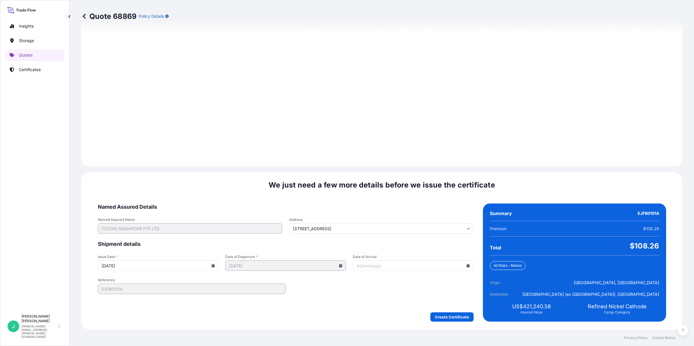
click at [402, 267] on input "Date of Arrival" at bounding box center [413, 265] width 120 height 10
click at [436, 262] on input "Date of Arrival" at bounding box center [413, 265] width 120 height 10
click at [466, 266] on icon at bounding box center [467, 265] width 3 height 3
click at [374, 214] on button "16" at bounding box center [372, 211] width 9 height 9
type input "[DATE]"
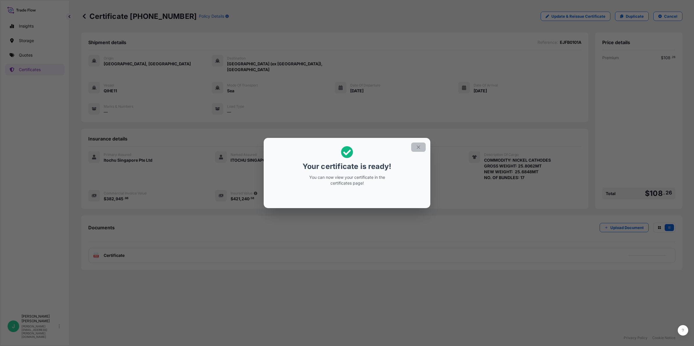
click at [414, 149] on button "button" at bounding box center [418, 147] width 15 height 9
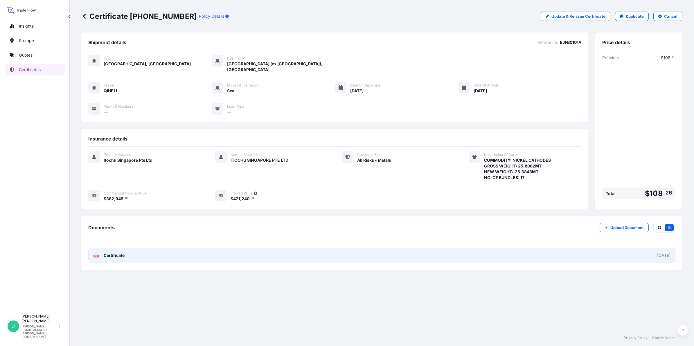
click at [211, 251] on link "PDF Certificate [DATE]" at bounding box center [381, 255] width 587 height 15
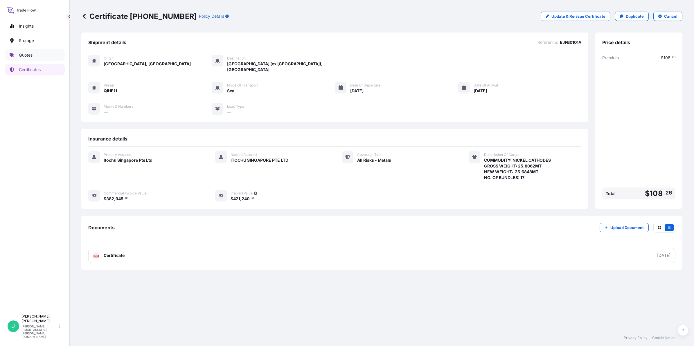
click at [33, 57] on p "Quotes" at bounding box center [26, 55] width 14 height 6
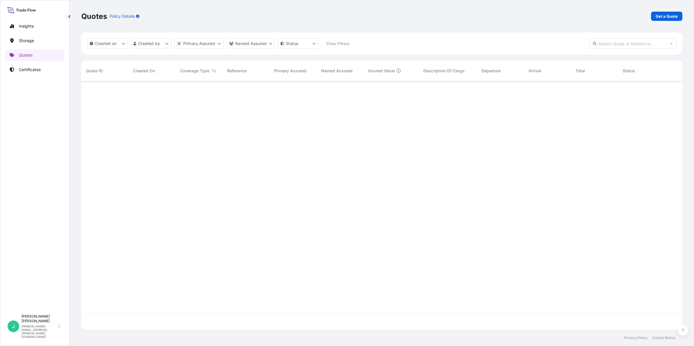
scroll to position [264, 595]
click at [658, 16] on p "Get a Quote" at bounding box center [666, 16] width 22 height 6
select select "Sea"
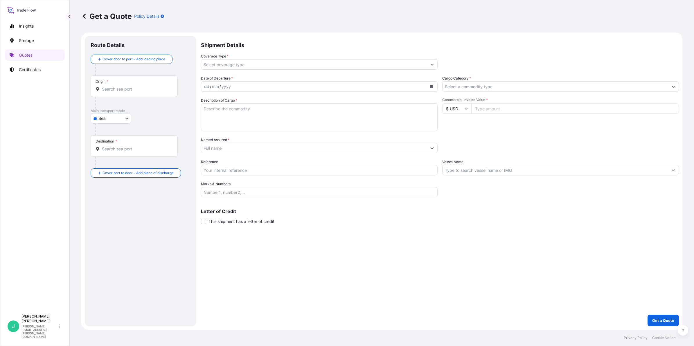
click at [126, 89] on input "Origin *" at bounding box center [136, 89] width 69 height 6
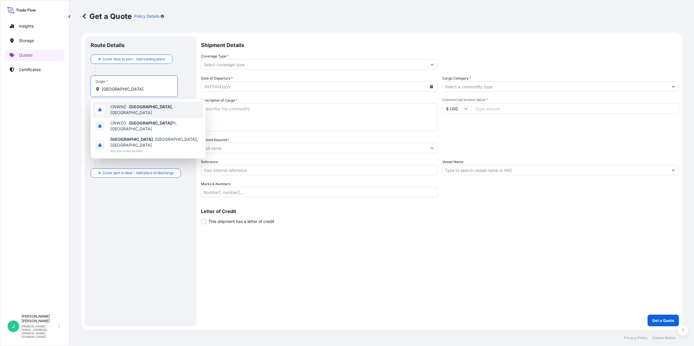
click at [147, 113] on div "CNWNZ - [GEOGRAPHIC_DATA] , [GEOGRAPHIC_DATA]" at bounding box center [148, 110] width 110 height 16
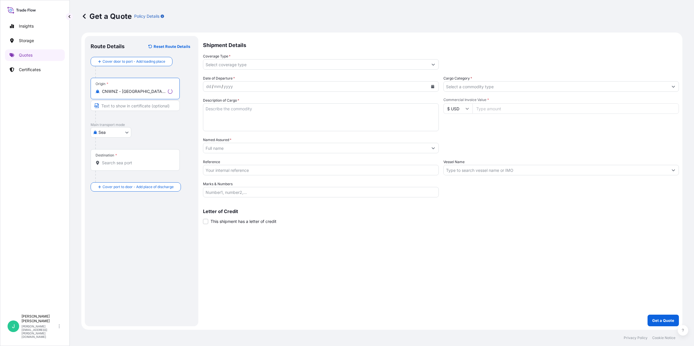
type input "CNWNZ - [GEOGRAPHIC_DATA], [GEOGRAPHIC_DATA]"
drag, startPoint x: 131, startPoint y: 108, endPoint x: 139, endPoint y: 108, distance: 8.7
click at [131, 108] on input "Text to appear on certificate" at bounding box center [135, 105] width 89 height 10
type input "[GEOGRAPHIC_DATA], [GEOGRAPHIC_DATA]"
click at [115, 165] on input "Destination *" at bounding box center [136, 163] width 69 height 6
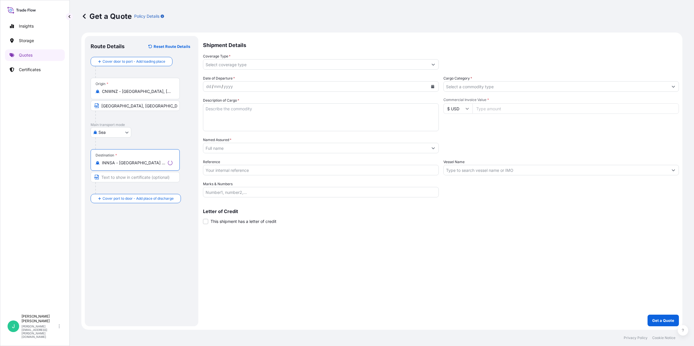
type input "INNSA - [GEOGRAPHIC_DATA] ([PERSON_NAME]), [GEOGRAPHIC_DATA]"
click at [133, 179] on input "Text to appear on certificate" at bounding box center [135, 177] width 89 height 10
type input "NHAVA SHEVA, [GEOGRAPHIC_DATA]"
click at [249, 62] on input "Coverage Type *" at bounding box center [314, 64] width 226 height 10
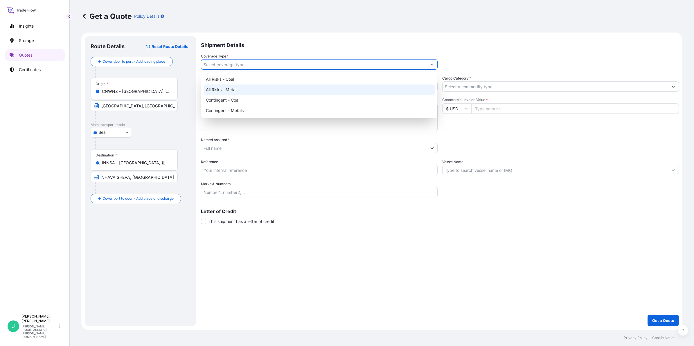
click at [248, 87] on div "All Risks - Metals" at bounding box center [318, 89] width 231 height 10
type input "All Risks - Metals"
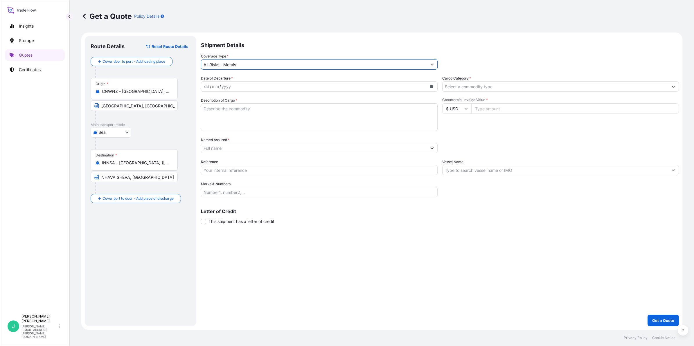
click at [235, 85] on div "dd / mm / yyyy" at bounding box center [314, 86] width 226 height 10
click at [428, 85] on button "Calendar" at bounding box center [431, 86] width 9 height 9
click at [214, 104] on icon "Previous" at bounding box center [212, 102] width 3 height 3
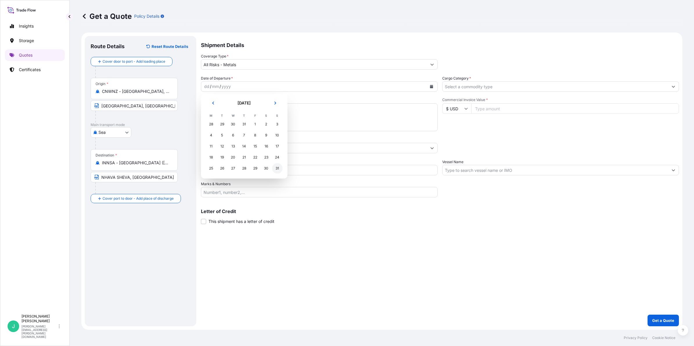
click at [278, 168] on div "31" at bounding box center [277, 168] width 10 height 10
click at [243, 113] on textarea "Description of Cargo *" at bounding box center [319, 117] width 237 height 28
drag, startPoint x: 241, startPoint y: 112, endPoint x: 291, endPoint y: 126, distance: 51.2
click at [241, 112] on textarea "Description of Cargo *" at bounding box center [319, 117] width 237 height 28
paste textarea "COMMODITY: NICKEL CATHODES GROSS WEIGHT: 25.6666MT NEW WEIGHT: 25.5449MT NO. OF…"
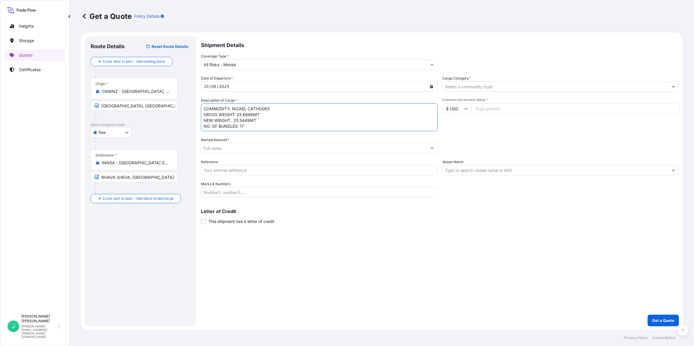
scroll to position [4, 0]
type textarea "COMMODITY: NICKEL CATHODES GROSS WEIGHT: 25.6666MT NEW WEIGHT: 25.5449MT NO. OF…"
click at [431, 148] on icon "Show suggestions" at bounding box center [431, 147] width 3 height 3
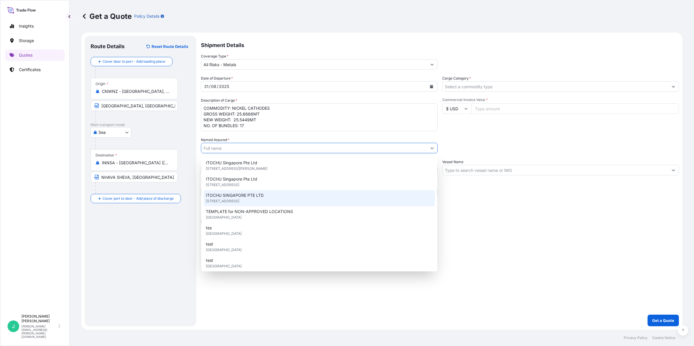
click at [239, 201] on span "[STREET_ADDRESS]" at bounding box center [222, 201] width 33 height 6
type input "ITOCHU SINGAPORE PTE LTD"
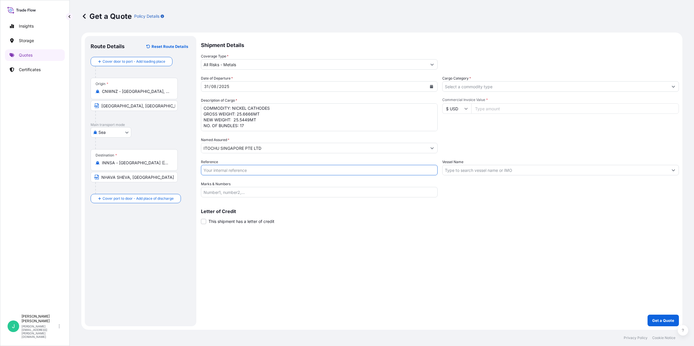
click at [224, 170] on input "Reference" at bounding box center [319, 170] width 237 height 10
drag, startPoint x: 243, startPoint y: 172, endPoint x: 387, endPoint y: 172, distance: 144.0
click at [243, 172] on input "Reference" at bounding box center [319, 170] width 237 height 10
paste input "EJFB0102"
type input "EJFB0102"
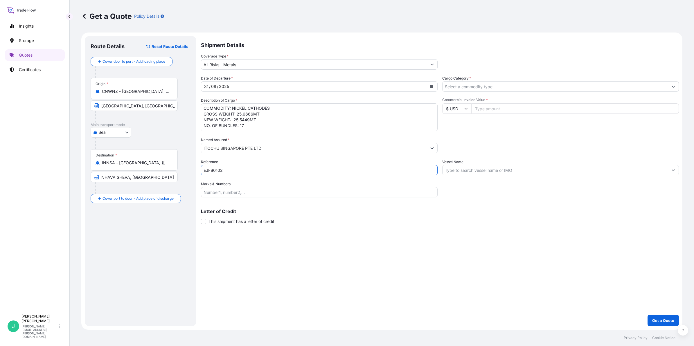
click at [487, 87] on input "Cargo Category *" at bounding box center [555, 86] width 226 height 10
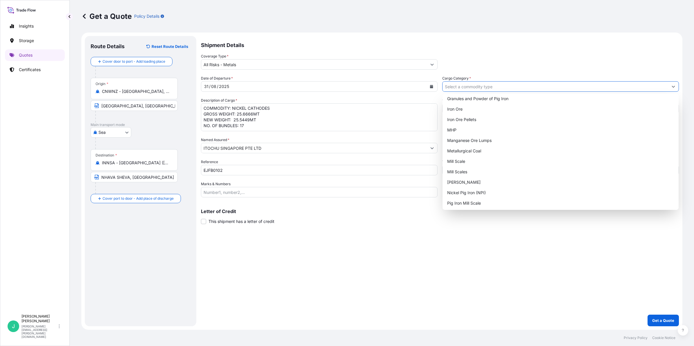
scroll to position [76, 0]
click at [523, 192] on div "Refined Nickel Cathode" at bounding box center [560, 192] width 231 height 10
type input "Refined Nickel Cathode"
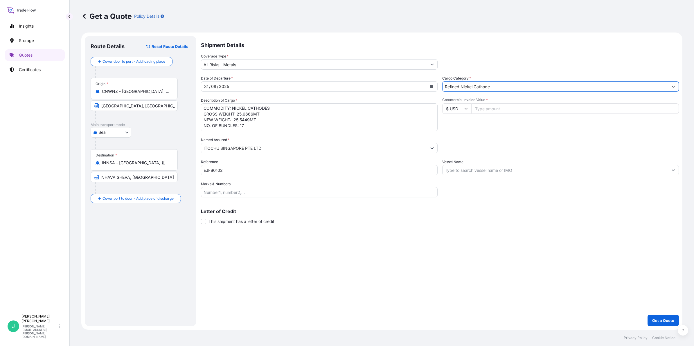
click at [507, 108] on input "Commercial Invoice Value *" at bounding box center [575, 108] width 208 height 10
click at [491, 109] on input "Commercial Invoice Value *" at bounding box center [575, 108] width 208 height 10
type input "381115.60"
click at [526, 171] on input "Vessel Name" at bounding box center [555, 170] width 226 height 10
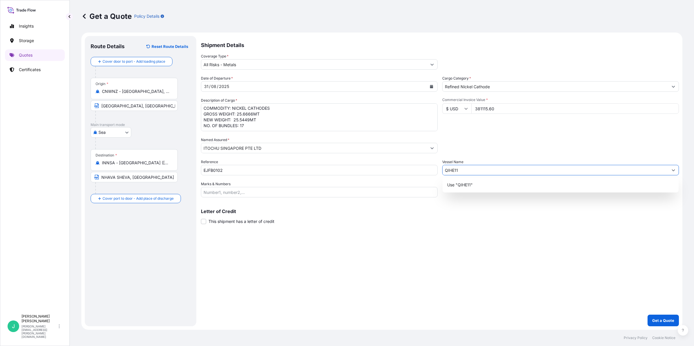
type input "QIHE11"
click at [511, 110] on input "381115.60" at bounding box center [575, 108] width 208 height 10
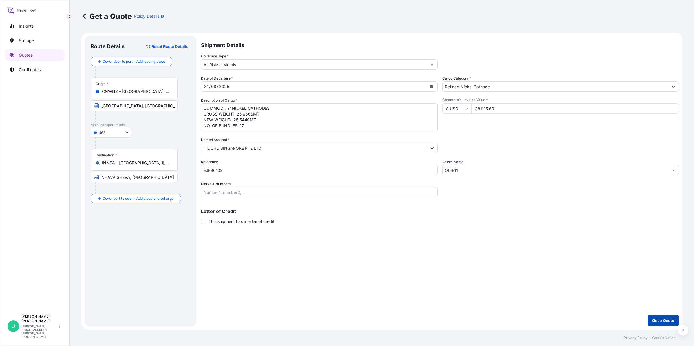
click at [661, 324] on button "Get a Quote" at bounding box center [662, 321] width 31 height 12
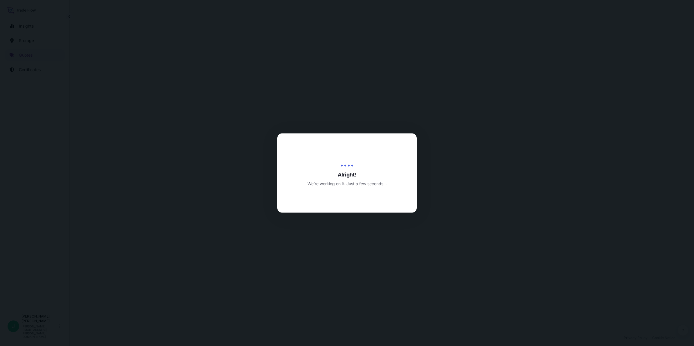
select select "Sea"
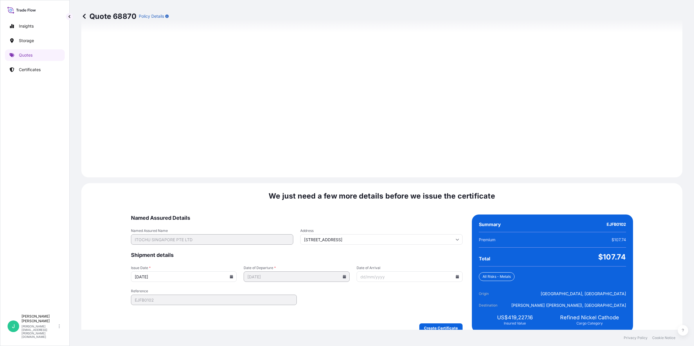
scroll to position [615, 0]
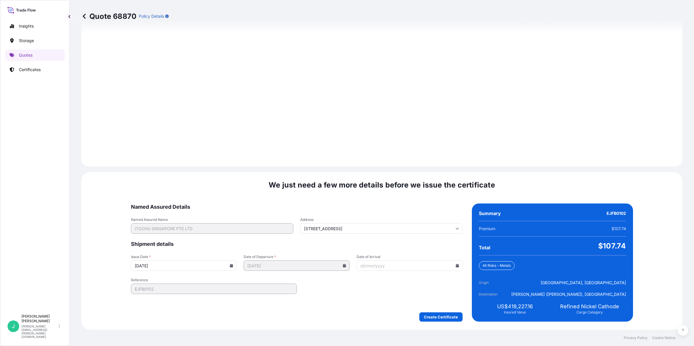
click at [388, 262] on input "Date of Arrival" at bounding box center [409, 265] width 106 height 10
click at [455, 264] on icon at bounding box center [456, 265] width 3 height 3
click at [372, 212] on button "16" at bounding box center [372, 211] width 9 height 9
type input "[DATE]"
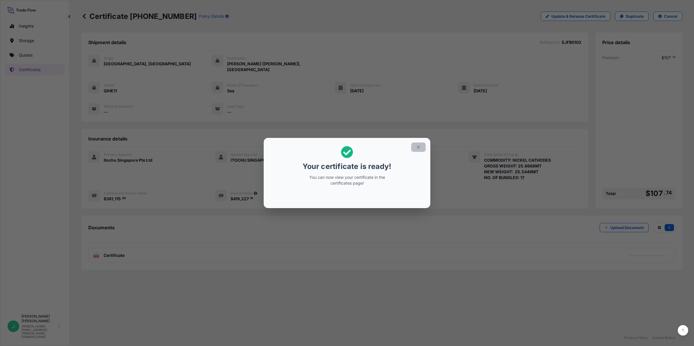
click at [421, 149] on button "button" at bounding box center [418, 147] width 15 height 9
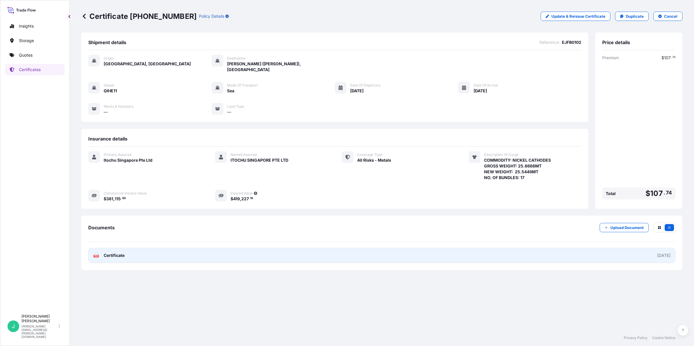
click at [636, 248] on link "PDF Certificate [DATE]" at bounding box center [381, 255] width 587 height 15
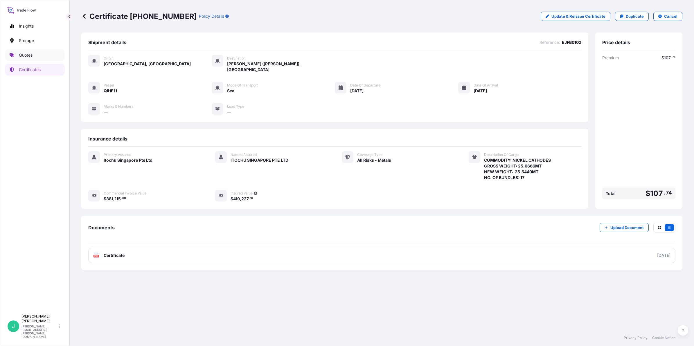
click at [17, 57] on link "Quotes" at bounding box center [35, 55] width 60 height 12
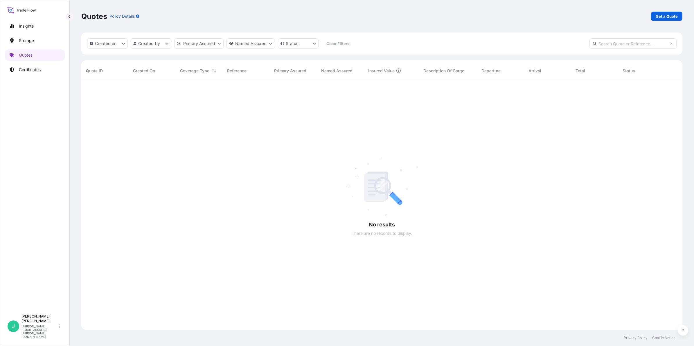
scroll to position [264, 595]
click at [662, 17] on p "Get a Quote" at bounding box center [666, 16] width 22 height 6
select select "Sea"
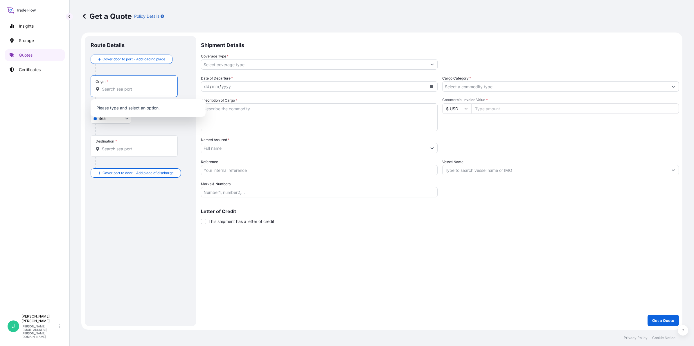
click at [122, 86] on input "Origin *" at bounding box center [136, 89] width 69 height 6
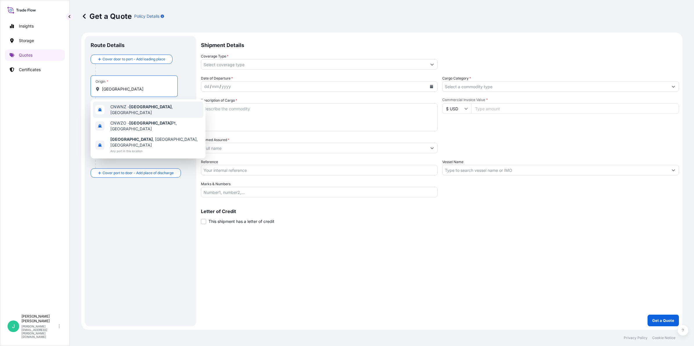
click at [154, 109] on span "CNWNZ - [GEOGRAPHIC_DATA] , [GEOGRAPHIC_DATA]" at bounding box center [155, 110] width 91 height 12
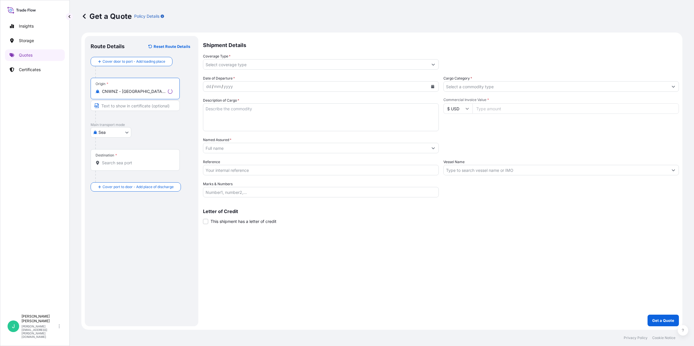
type input "CNWNZ - [GEOGRAPHIC_DATA], [GEOGRAPHIC_DATA]"
click at [140, 105] on input "Text to appear on certificate" at bounding box center [135, 105] width 89 height 10
type input "[GEOGRAPHIC_DATA], [GEOGRAPHIC_DATA]"
click at [115, 163] on input "Destination *" at bounding box center [136, 163] width 69 height 6
type input "NLRTM - [GEOGRAPHIC_DATA], [GEOGRAPHIC_DATA]"
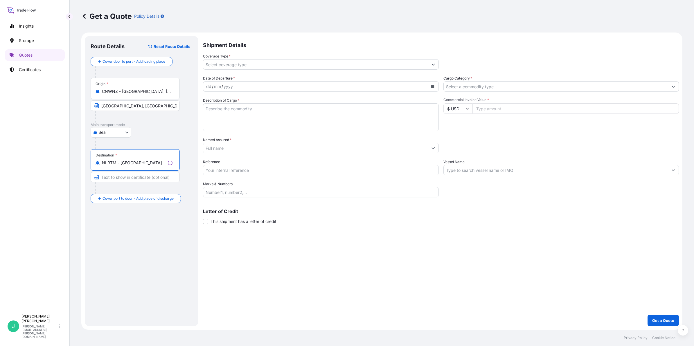
click at [145, 179] on input "Text to appear on certificate" at bounding box center [135, 177] width 89 height 10
type input "[GEOGRAPHIC_DATA], [GEOGRAPHIC_DATA]"
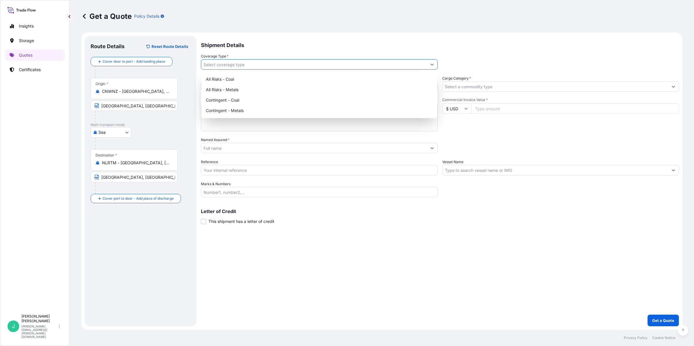
click at [228, 65] on input "Coverage Type *" at bounding box center [314, 64] width 226 height 10
click at [242, 91] on div "All Risks - Metals" at bounding box center [318, 89] width 231 height 10
type input "All Risks - Metals"
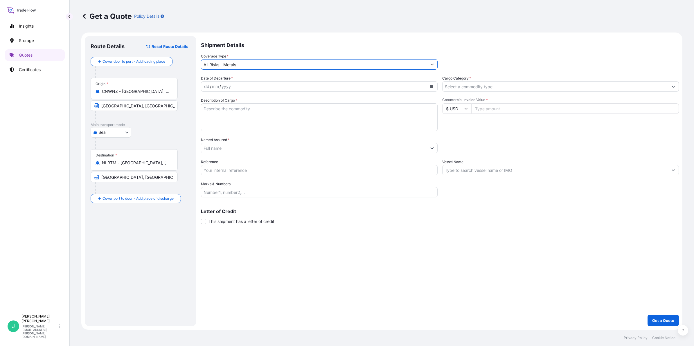
click at [230, 86] on div "yyyy" at bounding box center [226, 86] width 10 height 7
click at [428, 84] on button "Calendar" at bounding box center [431, 86] width 9 height 9
click at [211, 102] on icon "Previous" at bounding box center [212, 102] width 3 height 3
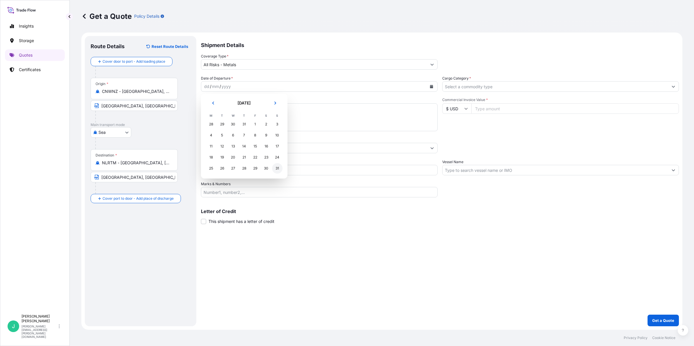
click at [275, 170] on div "31" at bounding box center [277, 168] width 10 height 10
click at [225, 120] on textarea "Description of Cargo *" at bounding box center [319, 117] width 237 height 28
click at [237, 105] on textarea "Description of Cargo *" at bounding box center [319, 117] width 237 height 28
paste textarea "COMMODITY: NICKEL CATHODES GROSS WEIGHT: 25.6666MT NEW WEIGHT: 25.5449MT NO. OF…"
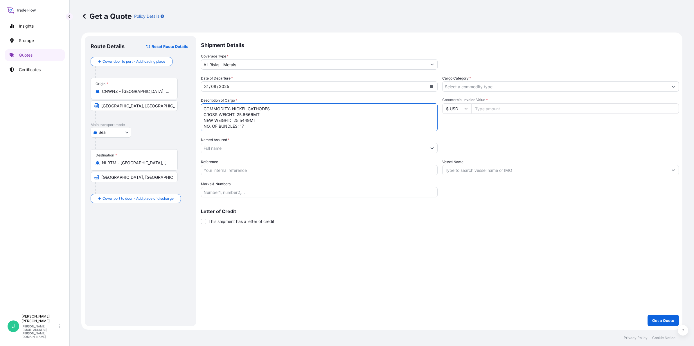
scroll to position [4, 0]
click at [385, 133] on div "Date of Departure * [DATE] Cargo Category * Description of Cargo * COMMODITY: N…" at bounding box center [440, 136] width 478 height 122
drag, startPoint x: 272, startPoint y: 133, endPoint x: 264, endPoint y: 130, distance: 8.3
click at [272, 133] on div "Date of Departure * [DATE] Cargo Category * Description of Cargo * COMMODITY: N…" at bounding box center [440, 136] width 478 height 122
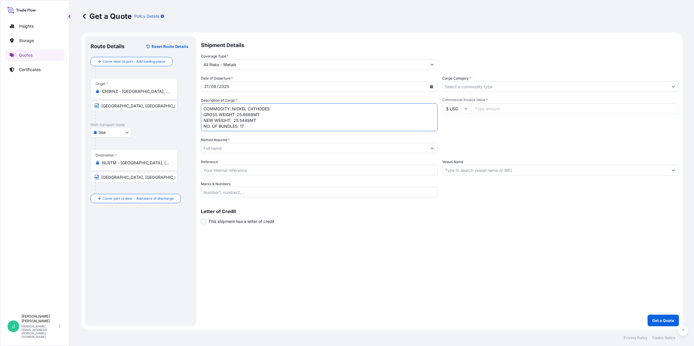
drag, startPoint x: 244, startPoint y: 115, endPoint x: 251, endPoint y: 115, distance: 7.0
click at [251, 115] on textarea "COMMODITY: NICKEL CATHODES GROSS WEIGHT: 25.6666MT NEW WEIGHT: 25.5449MT NO. OF…" at bounding box center [319, 117] width 237 height 28
drag, startPoint x: 243, startPoint y: 113, endPoint x: 253, endPoint y: 114, distance: 9.6
click at [253, 114] on textarea "COMMODITY: NICKEL CATHODES GROSS WEIGHT: 25.6666MT NEW WEIGHT: 25.5449MT NO. OF…" at bounding box center [319, 117] width 237 height 28
drag, startPoint x: 240, startPoint y: 121, endPoint x: 249, endPoint y: 121, distance: 9.3
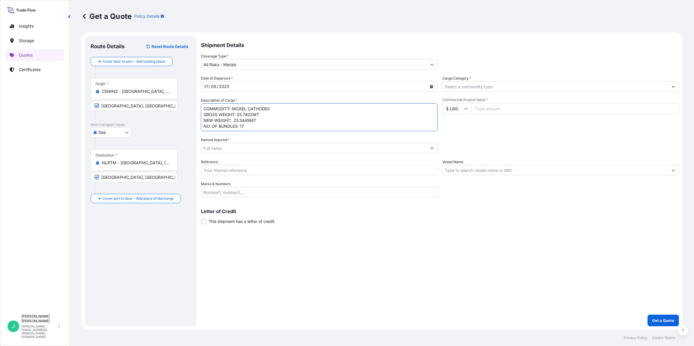
click at [249, 121] on textarea "COMMODITY: NICKEL CATHODES GROSS WEIGHT: 25.7402MT NEW WEIGHT: 25.5449MT NO. OF…" at bounding box center [319, 117] width 237 height 28
type textarea "COMMODITY: NICKEL CATHODES GROSS WEIGHT: 25.7402MT NEW WEIGHT: 25.6196MT NO. OF…"
click at [249, 150] on input "Named Assured *" at bounding box center [314, 148] width 226 height 10
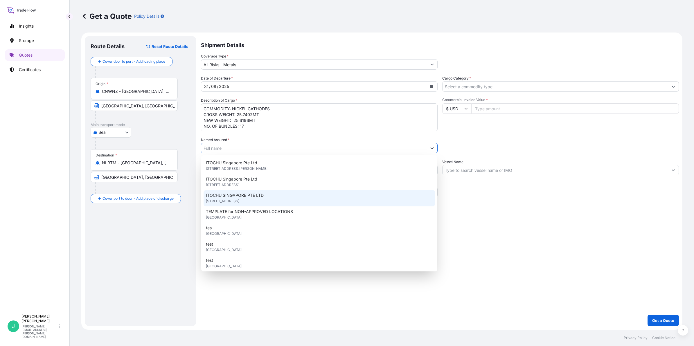
click at [239, 200] on span "[STREET_ADDRESS]" at bounding box center [222, 201] width 33 height 6
type input "ITOCHU SINGAPORE PTE LTD"
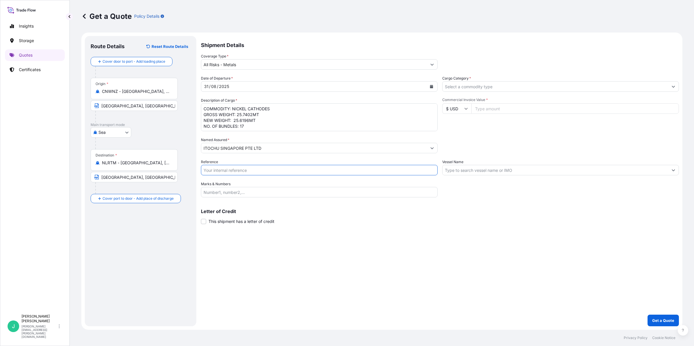
click at [234, 170] on input "Reference" at bounding box center [319, 170] width 237 height 10
click at [233, 173] on input "Reference" at bounding box center [319, 170] width 237 height 10
paste input "EJEX0101"
type input "EJEX0101"
click at [490, 86] on input "Cargo Category *" at bounding box center [555, 86] width 226 height 10
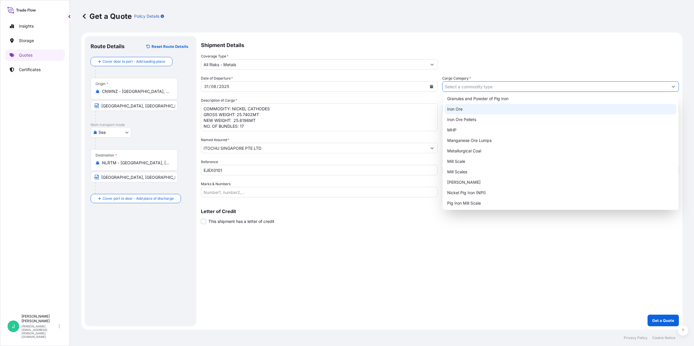
scroll to position [76, 0]
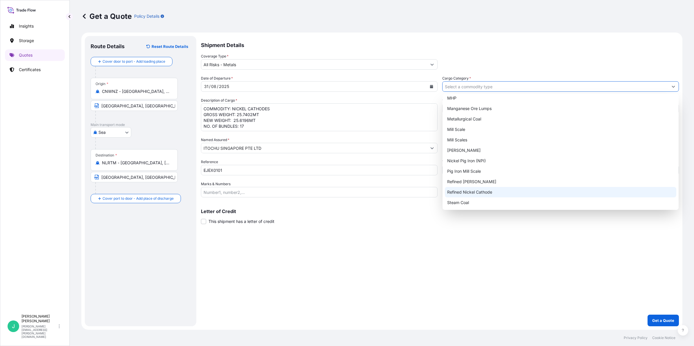
click at [504, 195] on div "Refined Nickel Cathode" at bounding box center [560, 192] width 231 height 10
type input "Refined Nickel Cathode"
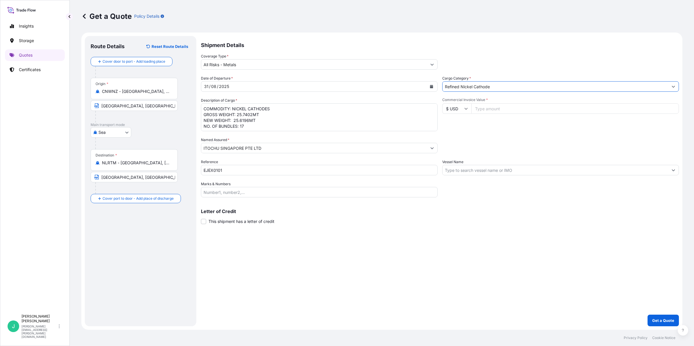
click at [501, 108] on input "Commercial Invoice Value *" at bounding box center [575, 108] width 208 height 10
click at [491, 104] on input "Commercial Invoice Value *" at bounding box center [575, 108] width 208 height 10
type input "385816.83"
click at [542, 171] on input "Vessel Name" at bounding box center [555, 170] width 226 height 10
drag, startPoint x: 488, startPoint y: 170, endPoint x: 613, endPoint y: 176, distance: 125.2
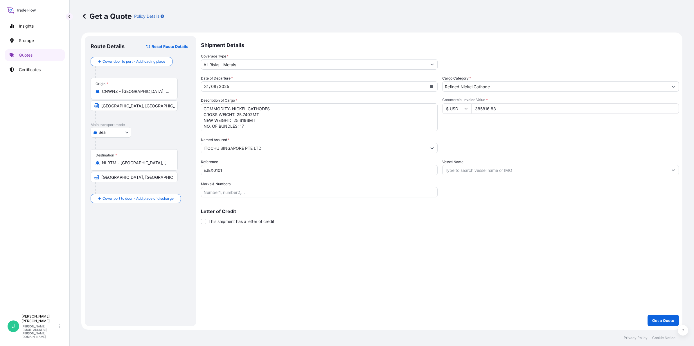
click at [488, 170] on input "Vessel Name" at bounding box center [555, 170] width 226 height 10
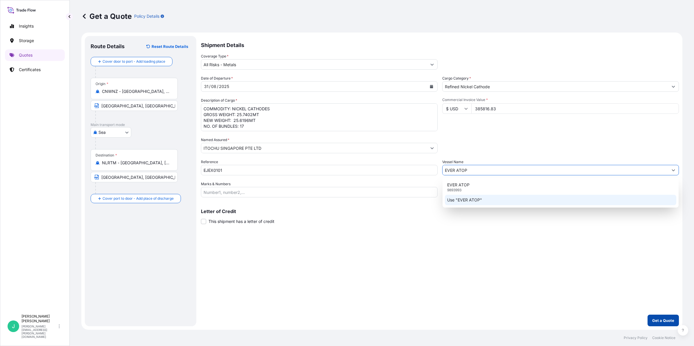
type input "EVER ATOP"
click at [668, 319] on p "Get a Quote" at bounding box center [663, 321] width 22 height 6
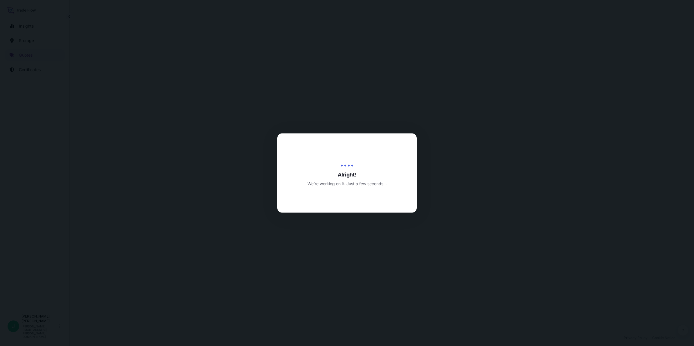
select select "Sea"
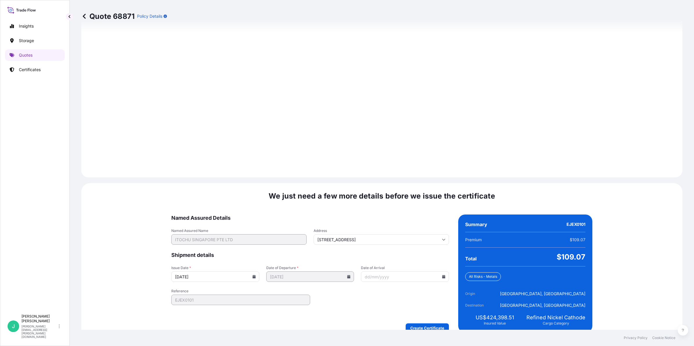
scroll to position [615, 0]
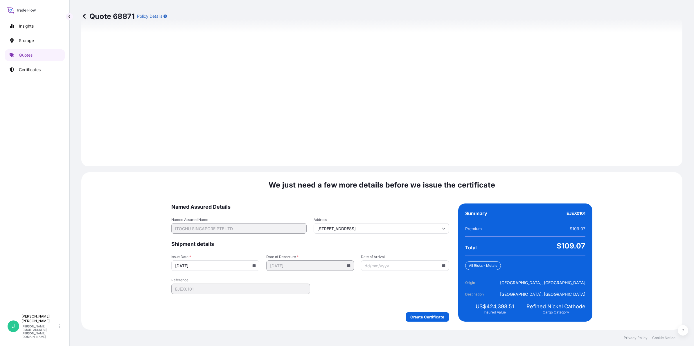
click at [442, 266] on icon at bounding box center [443, 265] width 3 height 3
click at [373, 174] on icon at bounding box center [372, 175] width 2 height 3
click at [401, 202] on button "9" at bounding box center [396, 201] width 9 height 9
type input "[DATE]"
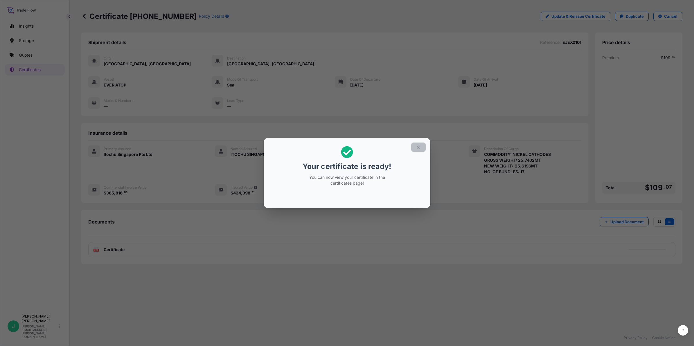
click at [419, 149] on icon "button" at bounding box center [418, 147] width 5 height 5
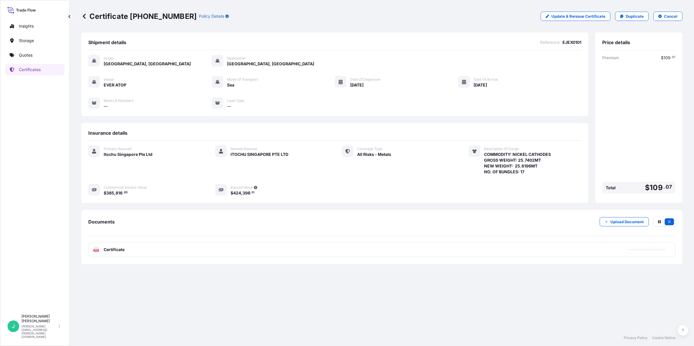
click at [113, 250] on span "Certificate" at bounding box center [114, 250] width 21 height 6
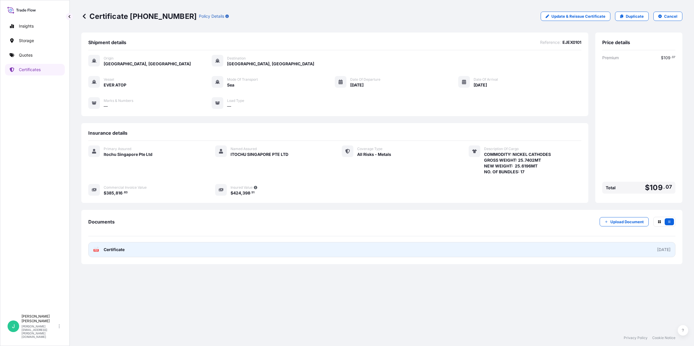
click at [115, 253] on link "PDF Certificate [DATE]" at bounding box center [381, 249] width 587 height 15
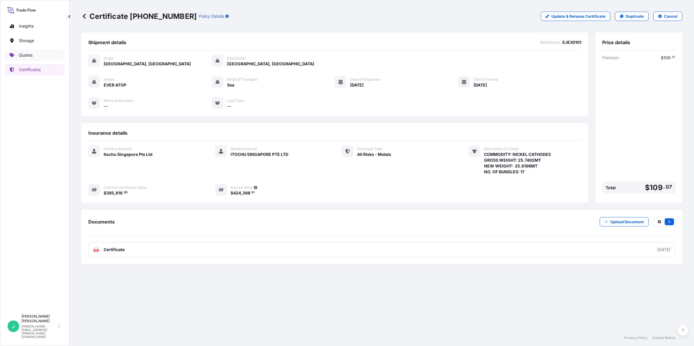
click at [31, 57] on p "Quotes" at bounding box center [26, 55] width 14 height 6
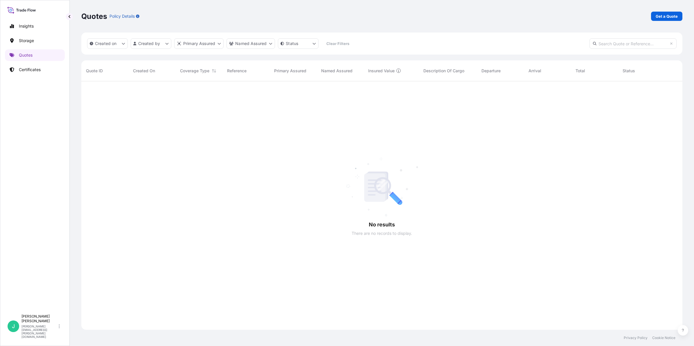
scroll to position [264, 595]
click at [659, 15] on p "Get a Quote" at bounding box center [666, 16] width 22 height 6
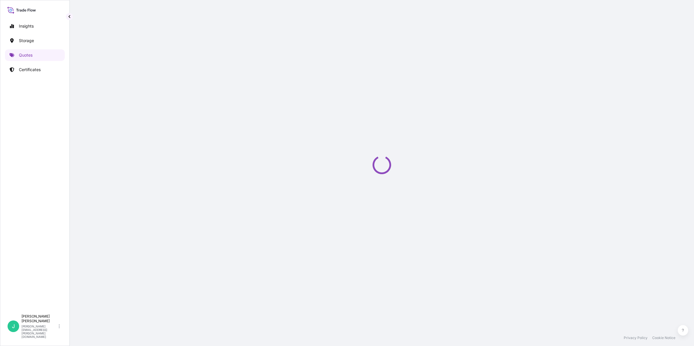
select select "Sea"
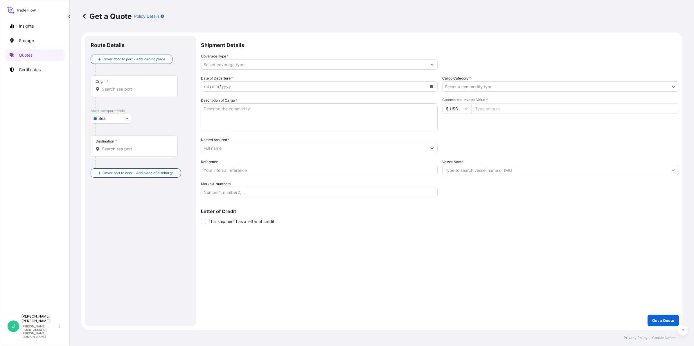
click at [143, 92] on input "Origin *" at bounding box center [136, 89] width 69 height 6
click at [143, 90] on input "Origin *" at bounding box center [136, 89] width 69 height 6
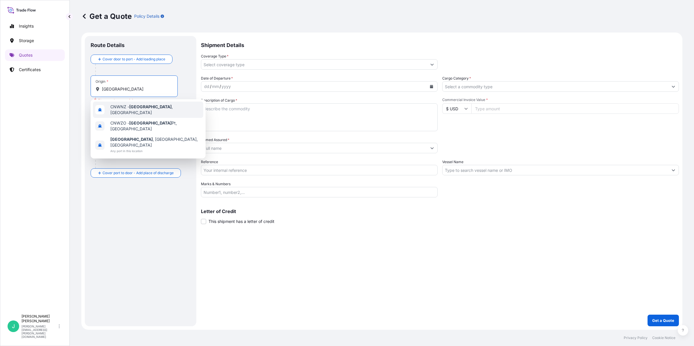
type input "CNWNZ - [GEOGRAPHIC_DATA], [GEOGRAPHIC_DATA]"
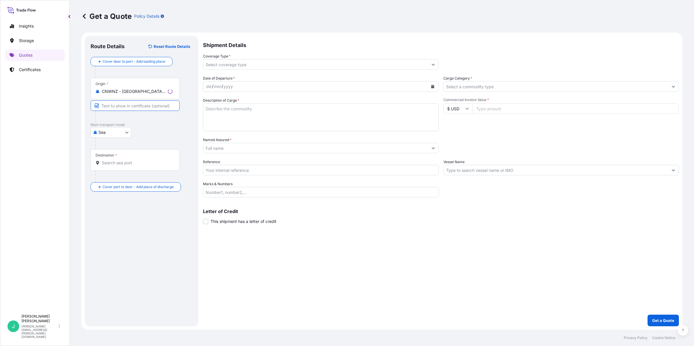
click at [137, 107] on input "Text to appear on certificate" at bounding box center [135, 105] width 89 height 10
type input "[GEOGRAPHIC_DATA], [GEOGRAPHIC_DATA]"
click at [119, 165] on input "Destination *" at bounding box center [136, 163] width 69 height 6
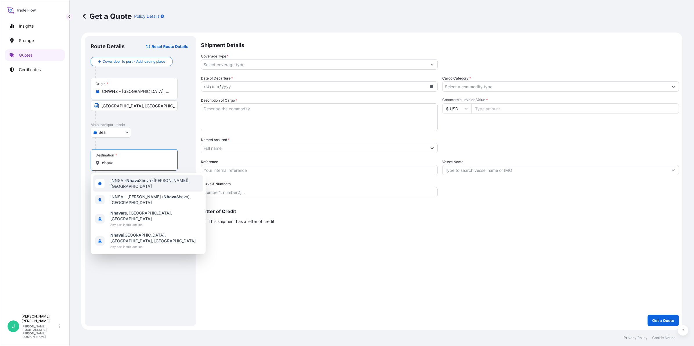
click at [126, 181] on span "INNSA - [GEOGRAPHIC_DATA] ([PERSON_NAME]), [GEOGRAPHIC_DATA]" at bounding box center [155, 184] width 91 height 12
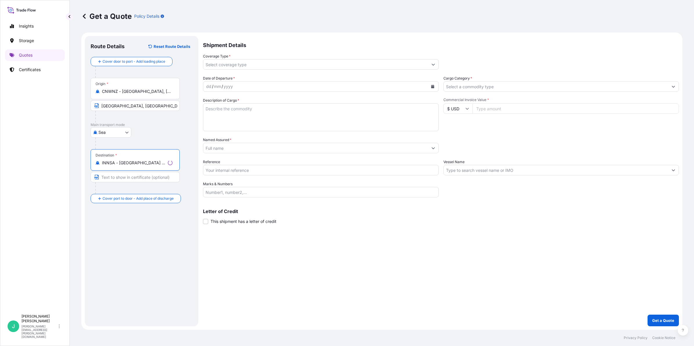
type input "INNSA - [GEOGRAPHIC_DATA] ([PERSON_NAME]), [GEOGRAPHIC_DATA]"
click at [127, 179] on input "Text to appear on certificate" at bounding box center [135, 177] width 89 height 10
type input "NHAVA SHEVA, [GEOGRAPHIC_DATA]"
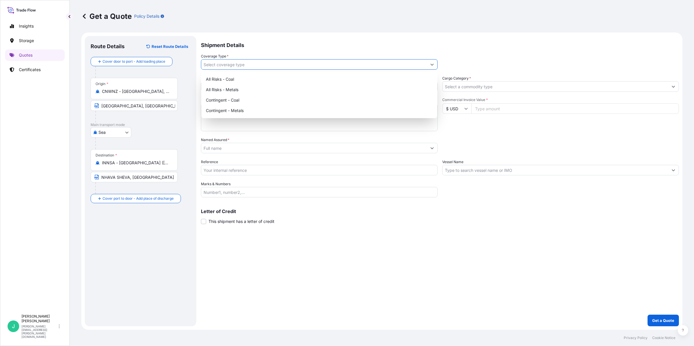
click at [224, 63] on input "Coverage Type *" at bounding box center [314, 64] width 226 height 10
click at [390, 88] on div "All Risks - Metals" at bounding box center [318, 89] width 231 height 10
type input "All Risks - Metals"
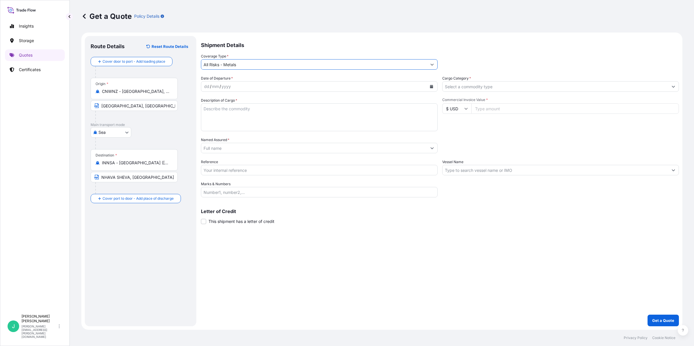
click at [282, 86] on div "dd / mm / yyyy" at bounding box center [314, 86] width 226 height 10
click at [432, 86] on icon "Calendar" at bounding box center [431, 86] width 3 height 3
click at [215, 102] on button "Previous" at bounding box center [213, 102] width 13 height 9
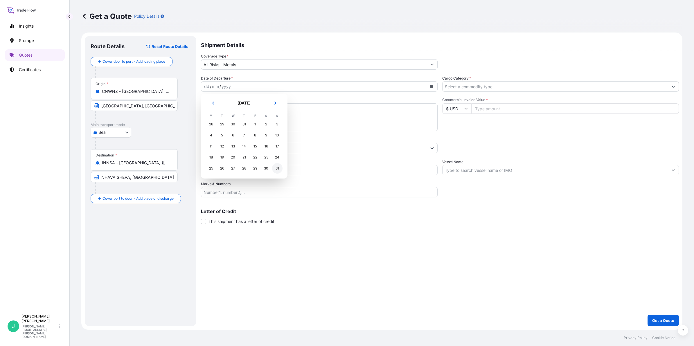
click at [278, 168] on div "31" at bounding box center [277, 168] width 10 height 10
click at [222, 115] on textarea "Description of Cargo *" at bounding box center [319, 117] width 237 height 28
click at [227, 106] on textarea "Description of Cargo *" at bounding box center [319, 117] width 237 height 28
paste textarea "COMMODITY: NICKEL CATHODES GROSS WEIGHT: 25.6666MT NEW WEIGHT: 25.5449MT NO. OF…"
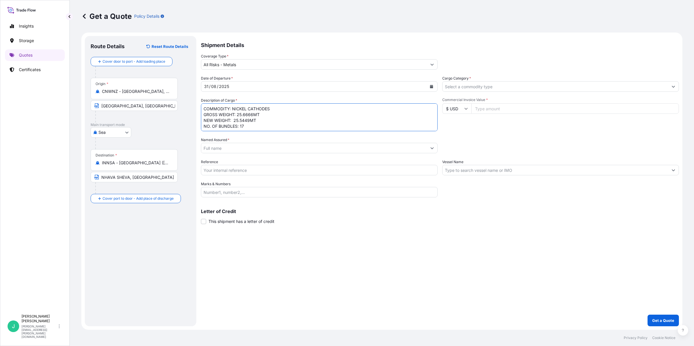
drag, startPoint x: 242, startPoint y: 115, endPoint x: 253, endPoint y: 115, distance: 10.4
click at [253, 115] on textarea "COMMODITY: NICKEL CATHODES GROSS WEIGHT: 25.6666MT NEW WEIGHT: 25.5449MT NO. OF…" at bounding box center [319, 117] width 237 height 28
drag, startPoint x: 242, startPoint y: 122, endPoint x: 250, endPoint y: 122, distance: 7.5
click at [250, 122] on textarea "COMMODITY: NICKEL CATHODES GROSS WEIGHT: 25.7904MT NEW WEIGHT: 25.5449MT NO. OF…" at bounding box center [319, 117] width 237 height 28
click at [273, 124] on textarea "COMMODITY: NICKEL CATHODES GROSS WEIGHT: 25.7904MT NEW WEIGHT: 25.5843MT NO. OF…" at bounding box center [319, 117] width 237 height 28
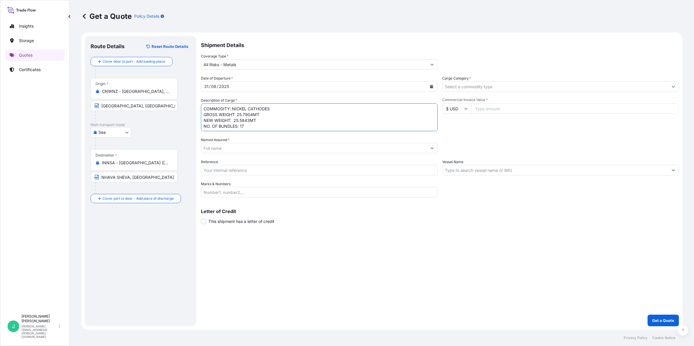
type textarea "COMMODITY: NICKEL CATHODES GROSS WEIGHT: 25.7904MT NEW WEIGHT: 25.5843MT NO. OF…"
click at [281, 149] on input "Named Assured *" at bounding box center [314, 148] width 226 height 10
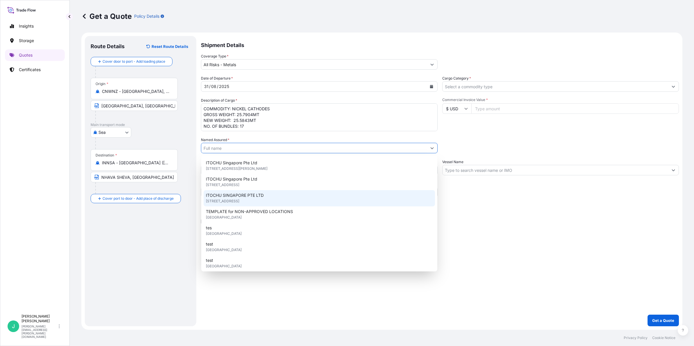
click at [271, 198] on div "ITOCHU SINGAPORE PTE LTD [STREET_ADDRESS]" at bounding box center [318, 198] width 231 height 16
type input "ITOCHU SINGAPORE PTE LTD"
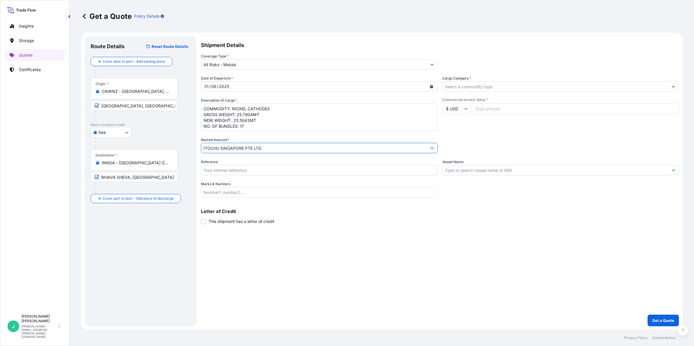
click at [244, 172] on input "Reference" at bounding box center [319, 170] width 237 height 10
click at [242, 167] on input "Reference" at bounding box center [319, 170] width 237 height 10
paste input "EJFA0101"
type input "EJFA0101"
click at [472, 86] on input "Cargo Category *" at bounding box center [555, 86] width 226 height 10
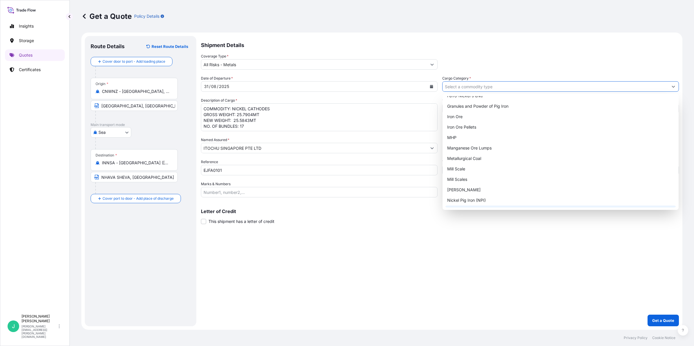
scroll to position [76, 0]
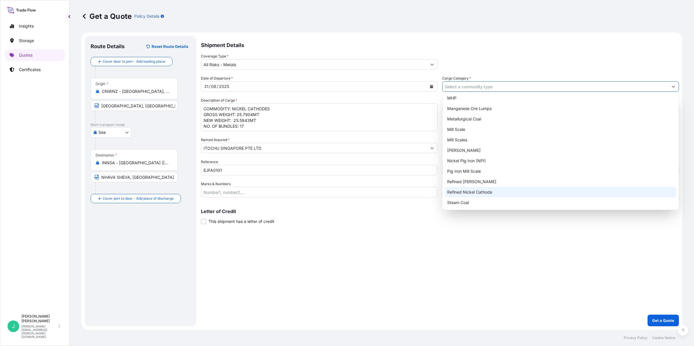
click at [504, 192] on div "Refined Nickel Cathode" at bounding box center [560, 192] width 231 height 10
type input "Refined Nickel Cathode"
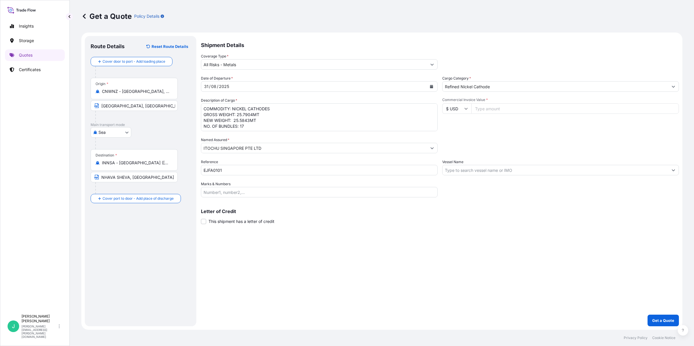
click at [487, 107] on input "Commercial Invoice Value *" at bounding box center [575, 108] width 208 height 10
click at [489, 106] on input "381447.59" at bounding box center [575, 108] width 208 height 10
drag, startPoint x: 500, startPoint y: 107, endPoint x: 472, endPoint y: 105, distance: 28.2
click at [472, 105] on input "381447.59" at bounding box center [575, 108] width 208 height 10
type input "382215.11"
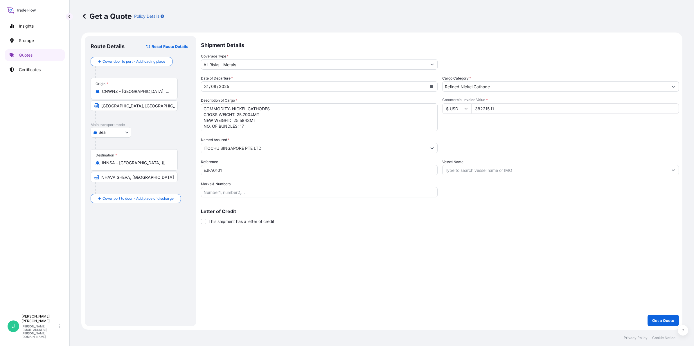
click at [520, 166] on input "Vessel Name" at bounding box center [555, 170] width 226 height 10
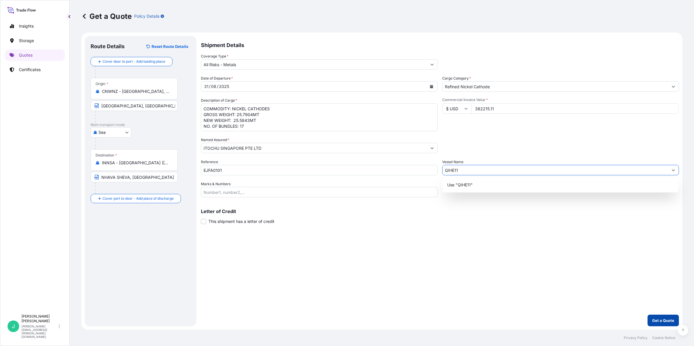
type input "QIHE11"
click at [665, 320] on p "Get a Quote" at bounding box center [663, 321] width 22 height 6
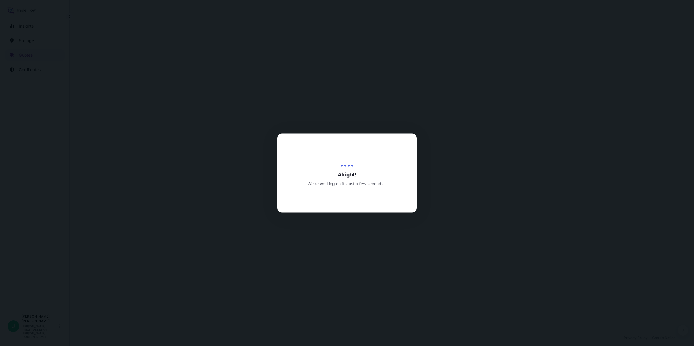
select select "Sea"
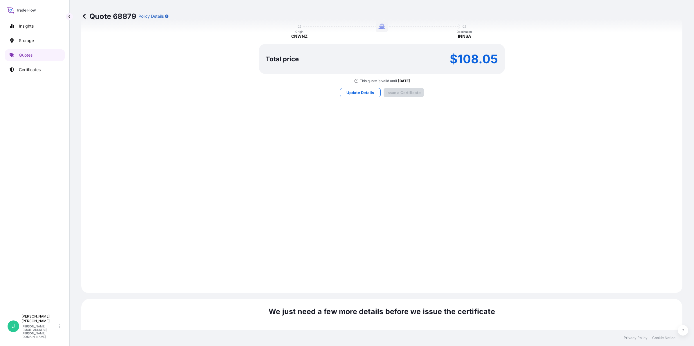
scroll to position [615, 0]
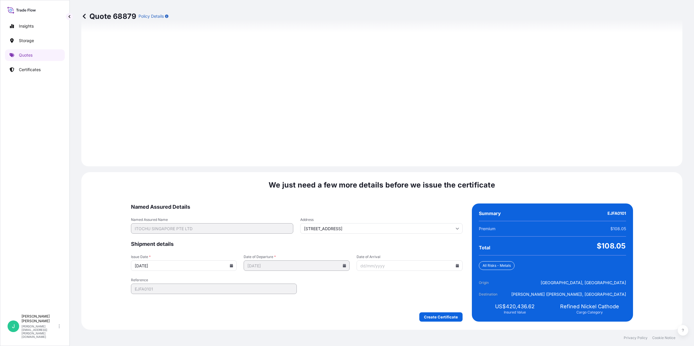
click at [443, 265] on input "Date of Arrival" at bounding box center [409, 265] width 106 height 10
click at [455, 264] on icon at bounding box center [456, 265] width 3 height 3
click at [374, 211] on button "16" at bounding box center [372, 211] width 9 height 9
type input "[DATE]"
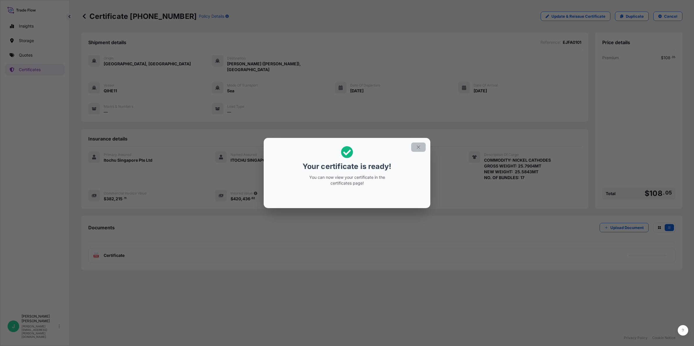
click at [420, 147] on icon "button" at bounding box center [418, 147] width 5 height 5
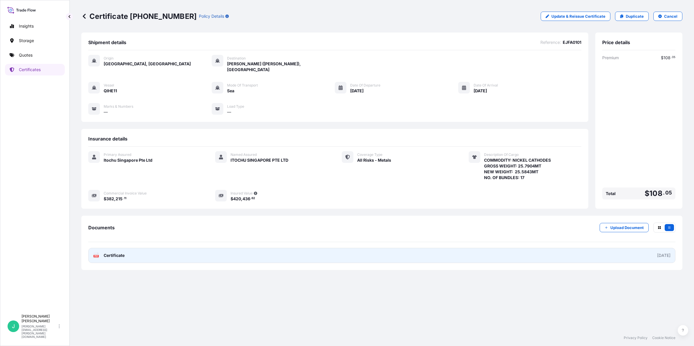
click at [127, 248] on link "PDF Certificate [DATE]" at bounding box center [381, 255] width 587 height 15
